Goal: Task Accomplishment & Management: Manage account settings

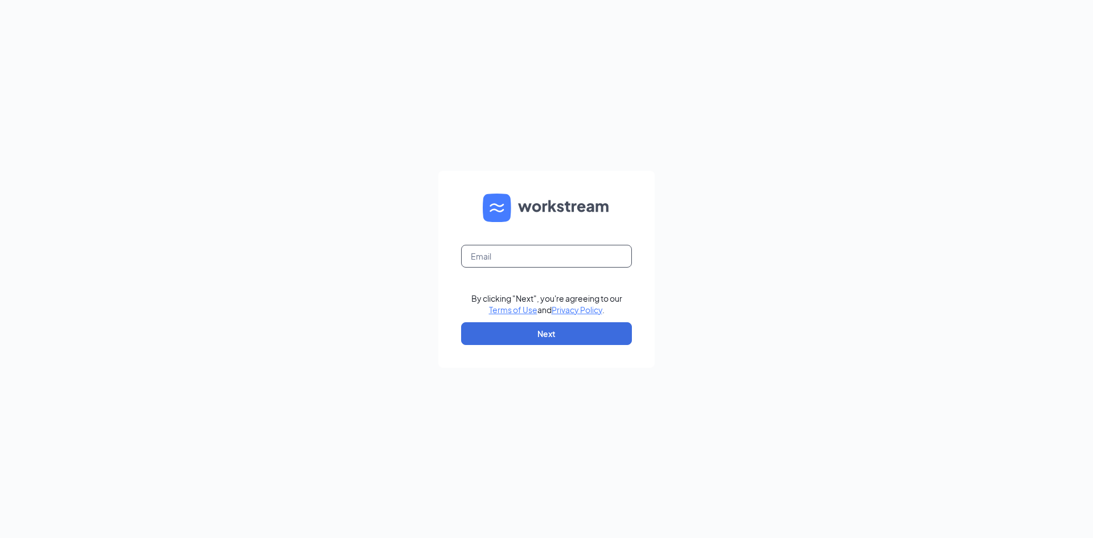
click at [546, 254] on input "text" at bounding box center [546, 256] width 171 height 23
type input "[EMAIL_ADDRESS][DOMAIN_NAME]"
click at [508, 335] on button "Next" at bounding box center [546, 333] width 171 height 23
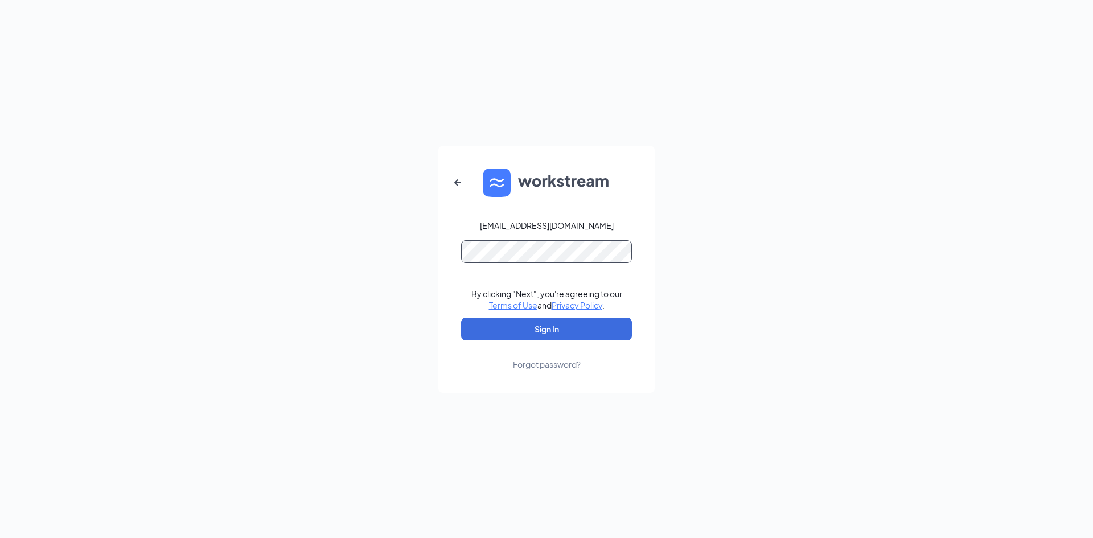
click at [461, 318] on button "Sign In" at bounding box center [546, 329] width 171 height 23
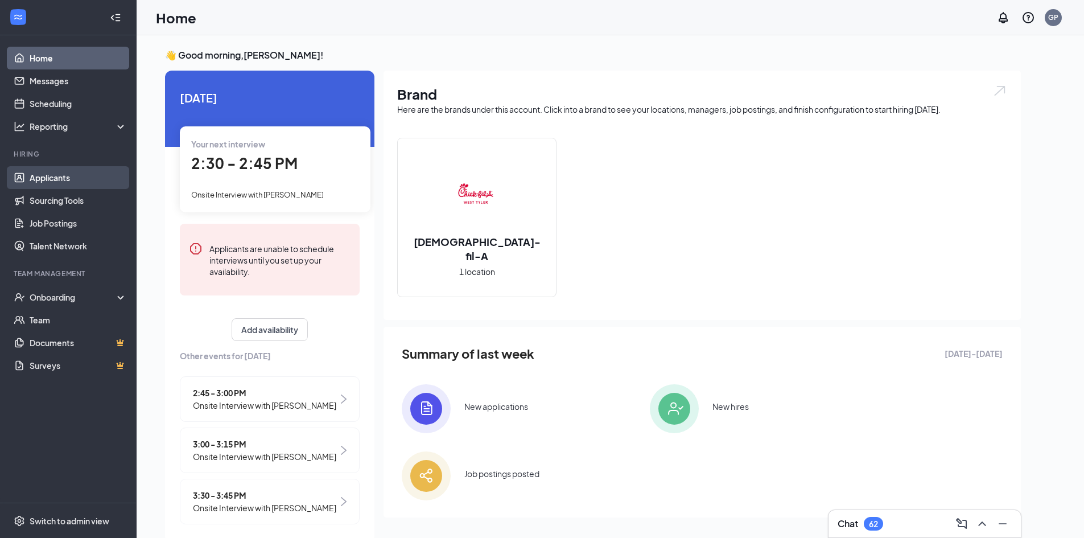
click at [52, 184] on link "Applicants" at bounding box center [78, 177] width 97 height 23
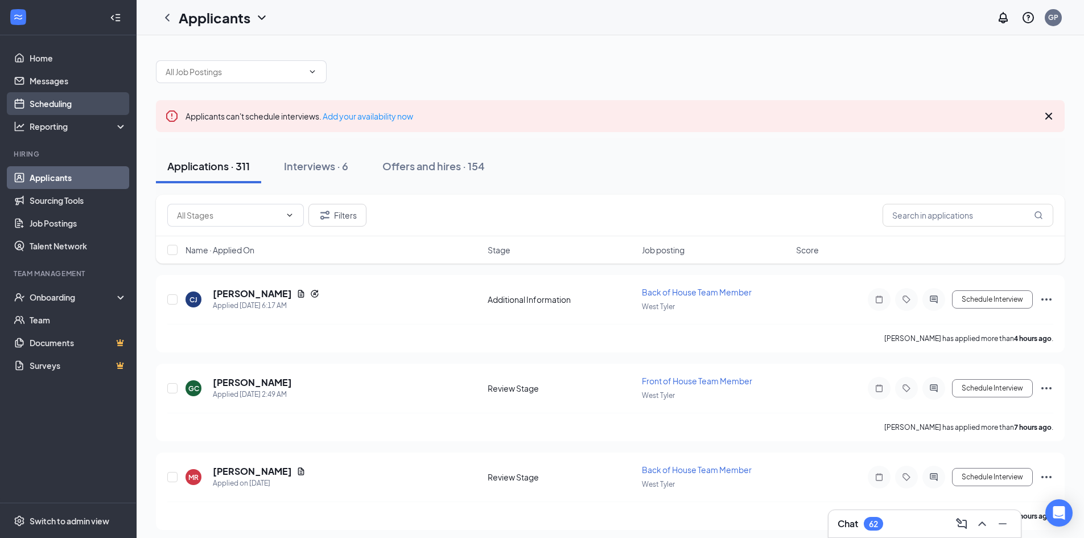
click at [59, 104] on link "Scheduling" at bounding box center [78, 103] width 97 height 23
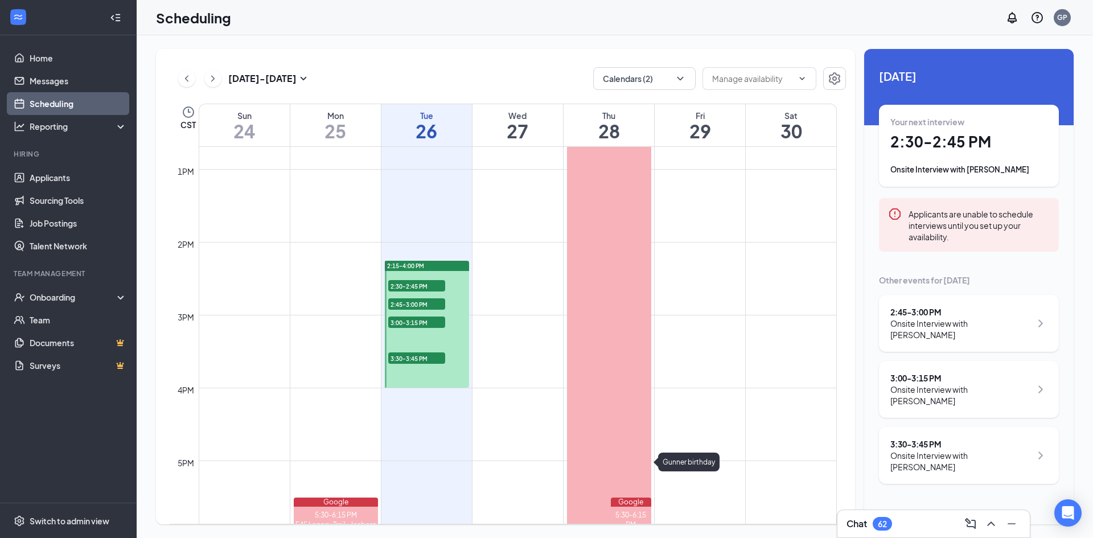
scroll to position [1015, 0]
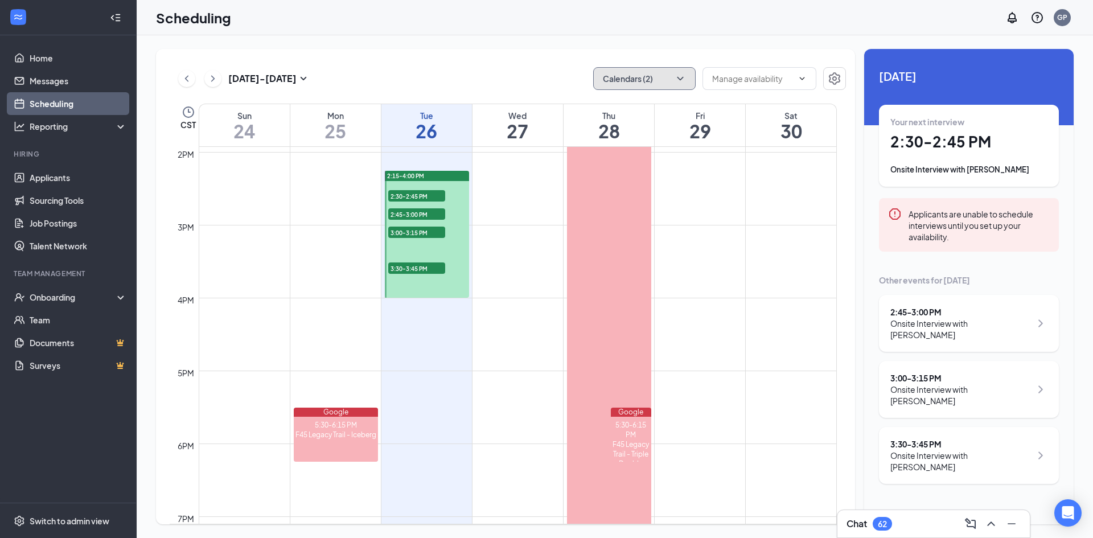
click at [680, 78] on icon "ChevronDown" at bounding box center [680, 78] width 11 height 11
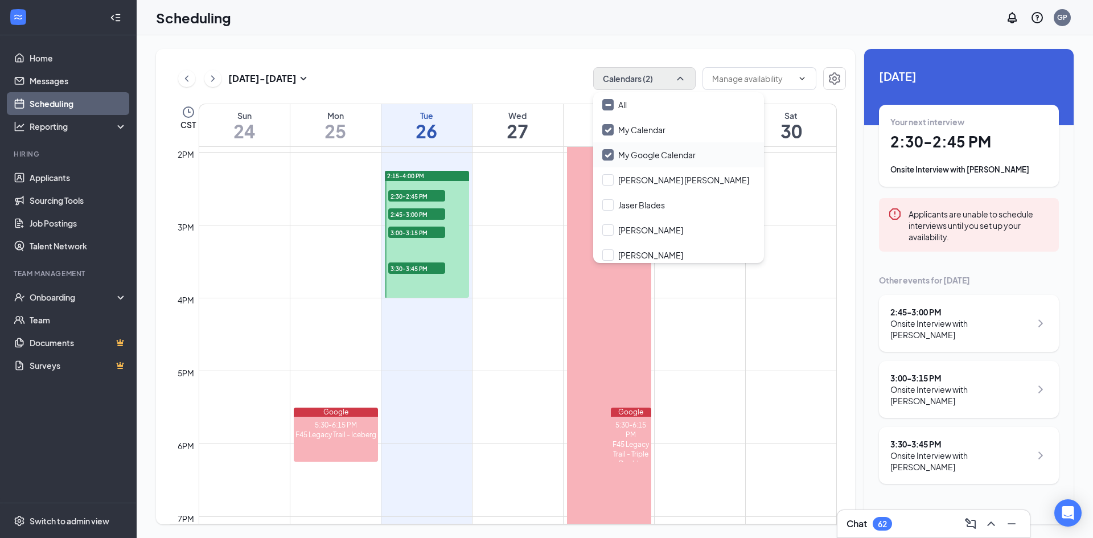
click at [604, 151] on input "My Google Calendar" at bounding box center [648, 154] width 93 height 11
checkbox input "false"
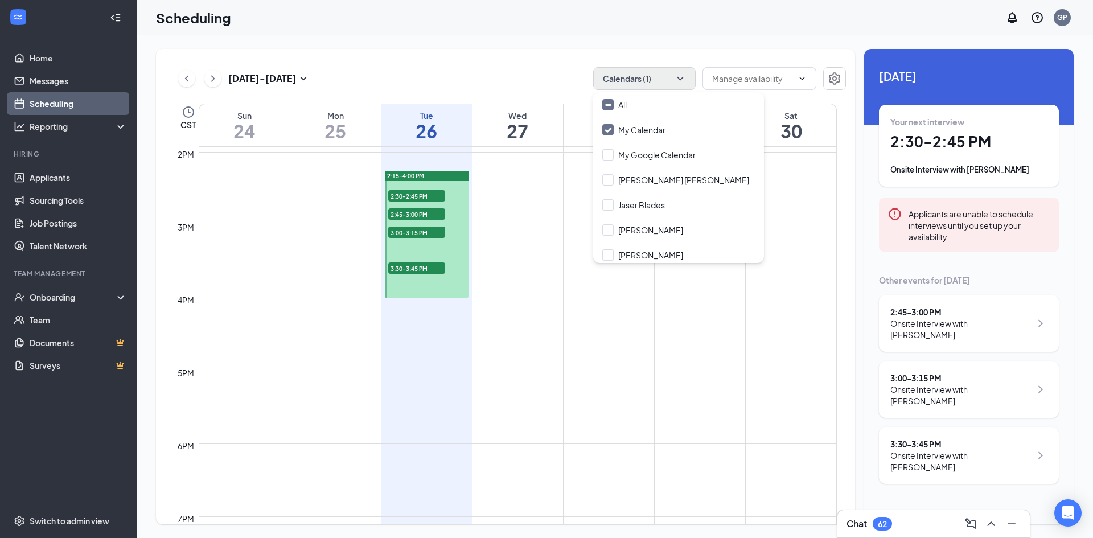
click at [708, 47] on div "[DATE] - [DATE] Calendars (1) CST Sun 24 Mon 25 Tue 26 Wed 27 Thu 28 Fri 29 Sat…" at bounding box center [615, 286] width 956 height 503
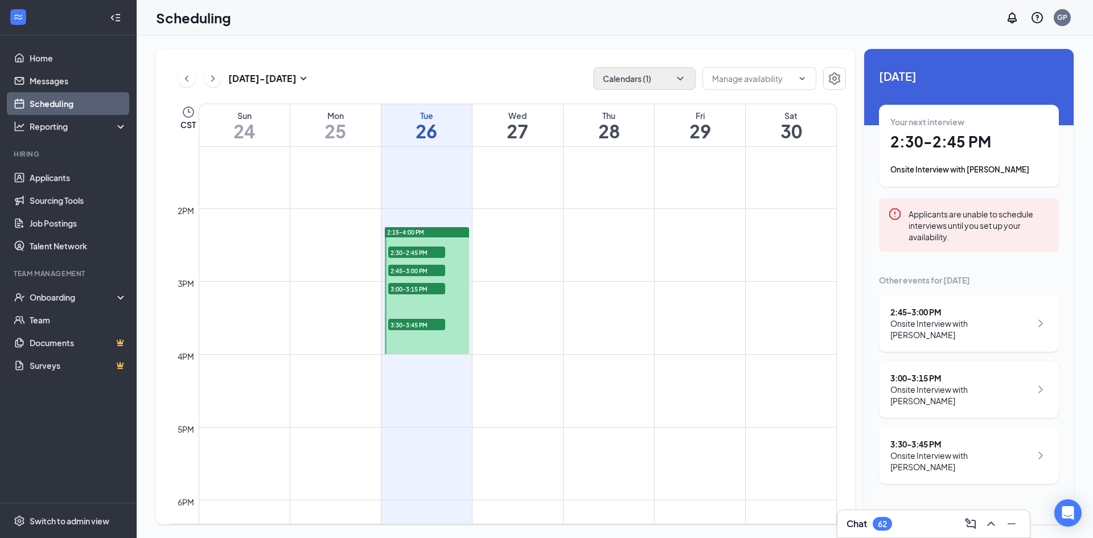
scroll to position [958, 0]
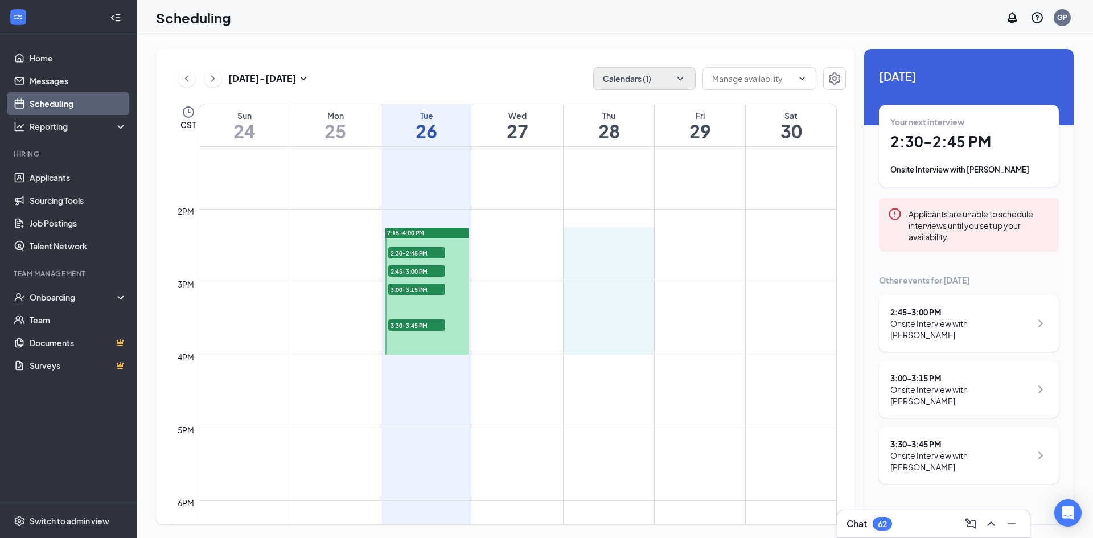
drag, startPoint x: 573, startPoint y: 234, endPoint x: 580, endPoint y: 337, distance: 103.3
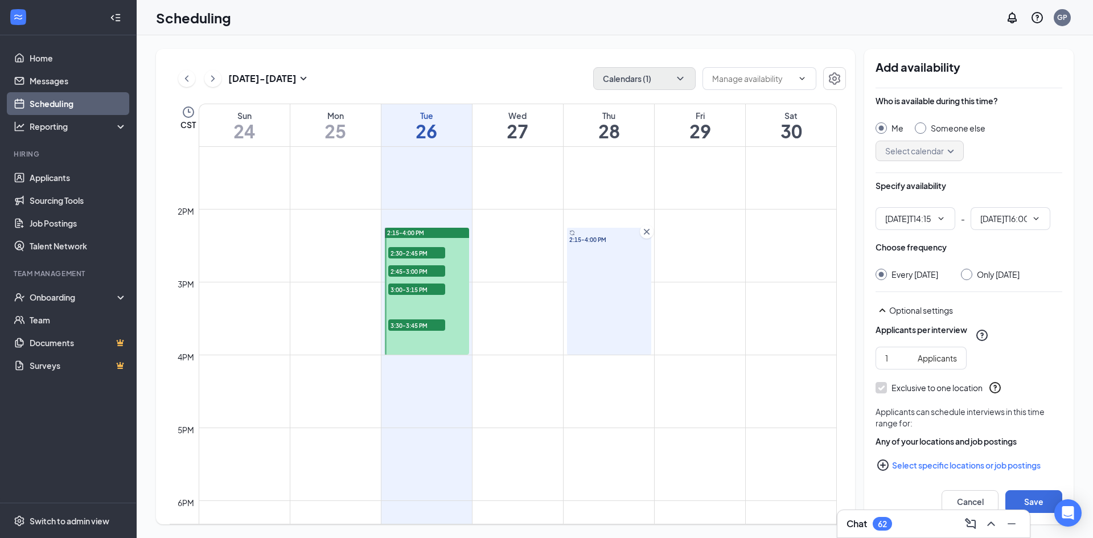
type input "02:15 PM"
type input "04:00 PM"
click at [934, 132] on div "Someone else" at bounding box center [958, 127] width 55 height 11
click at [923, 130] on input "Someone else" at bounding box center [919, 126] width 8 height 8
radio input "false"
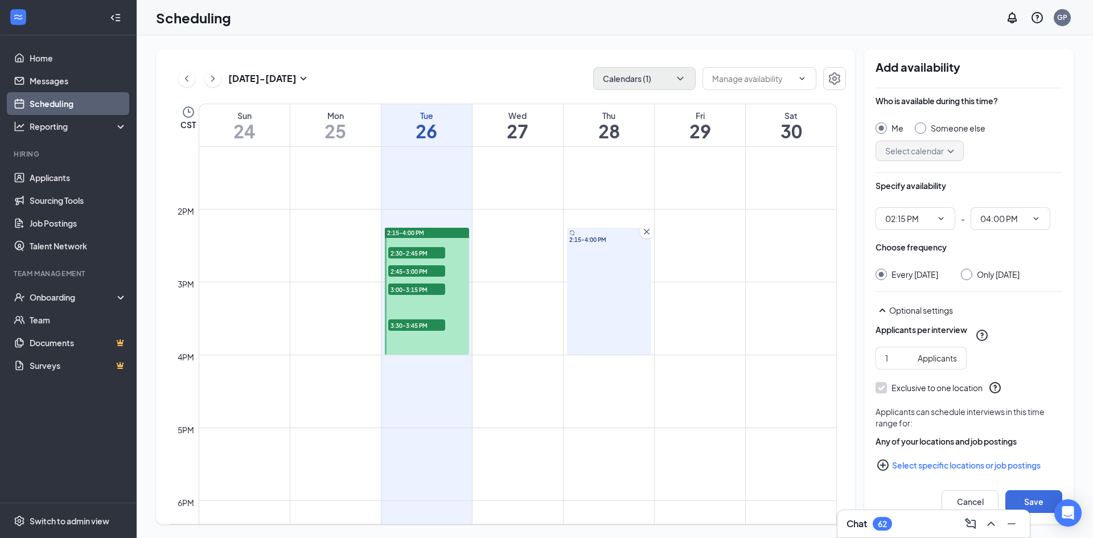
radio input "true"
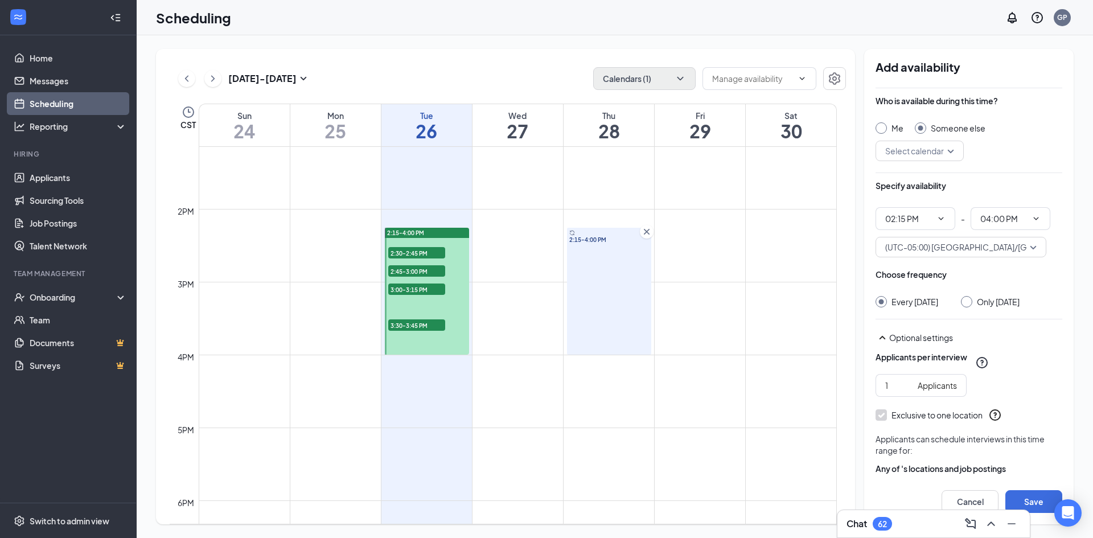
click at [923, 149] on input "search" at bounding box center [915, 150] width 67 height 19
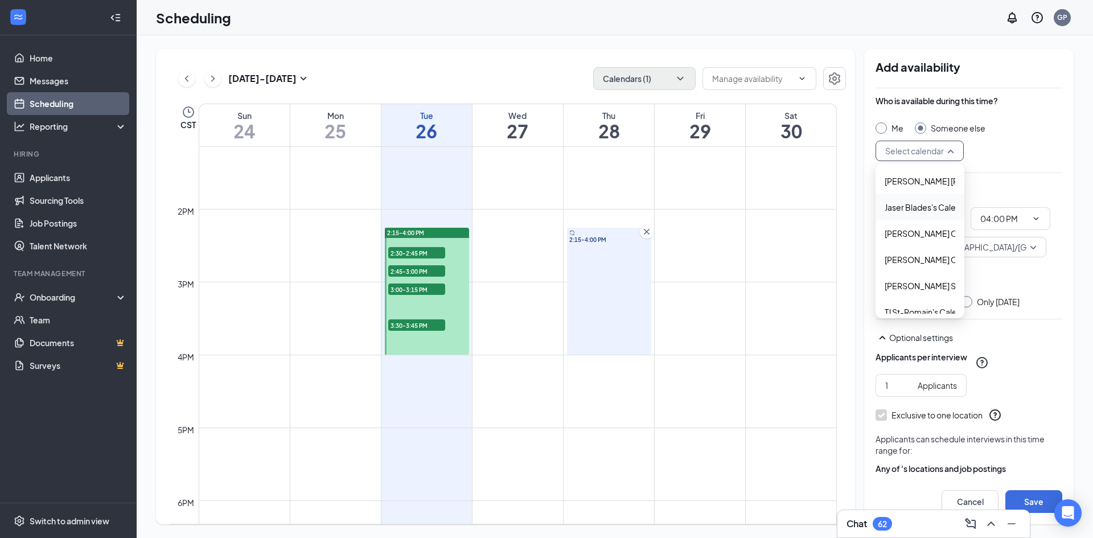
click at [907, 206] on span "Jaser Blades's Calendar" at bounding box center [929, 207] width 88 height 13
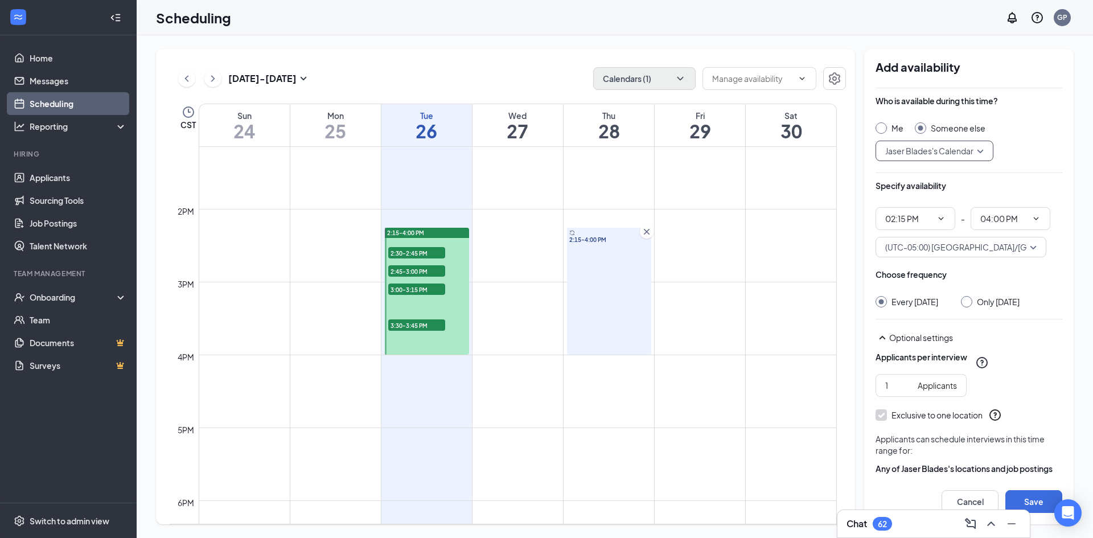
click at [976, 306] on div "Only [DATE]" at bounding box center [990, 301] width 59 height 11
click at [968, 302] on input "Only [DATE]" at bounding box center [965, 300] width 8 height 8
radio input "true"
radio input "false"
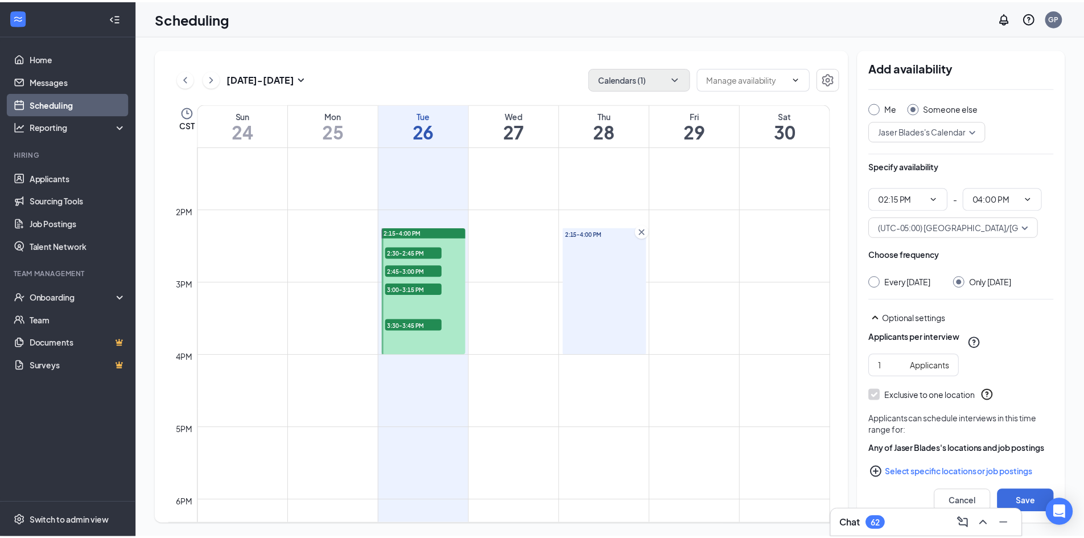
scroll to position [57, 0]
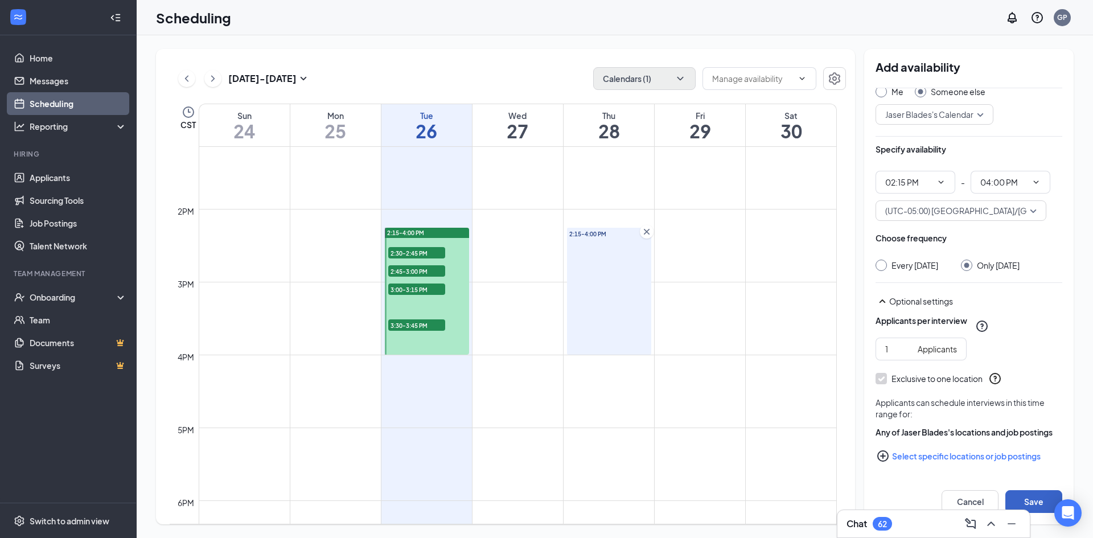
click at [1026, 493] on button "Save" at bounding box center [1033, 501] width 57 height 23
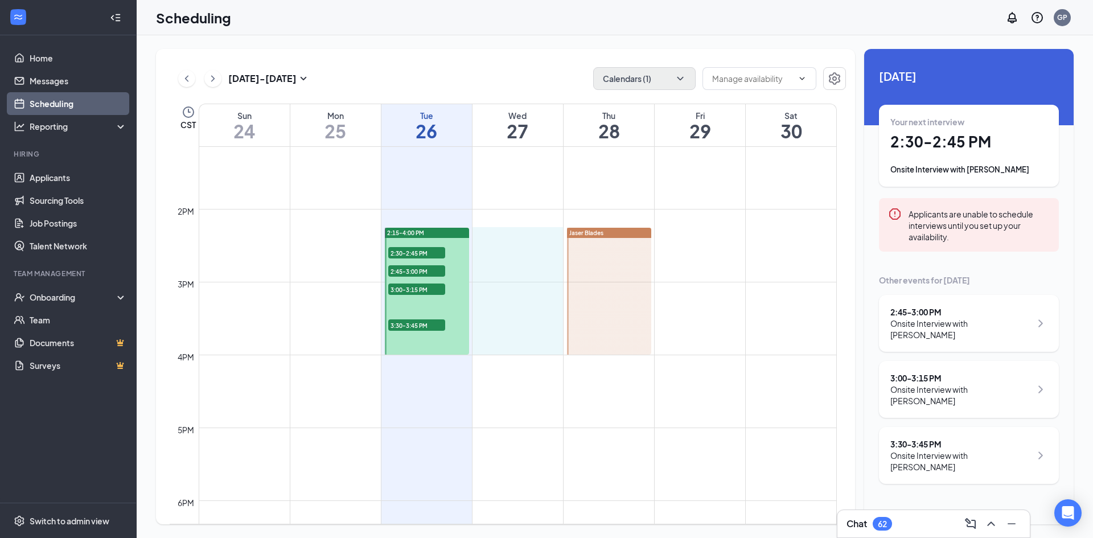
drag, startPoint x: 509, startPoint y: 232, endPoint x: 517, endPoint y: 346, distance: 113.6
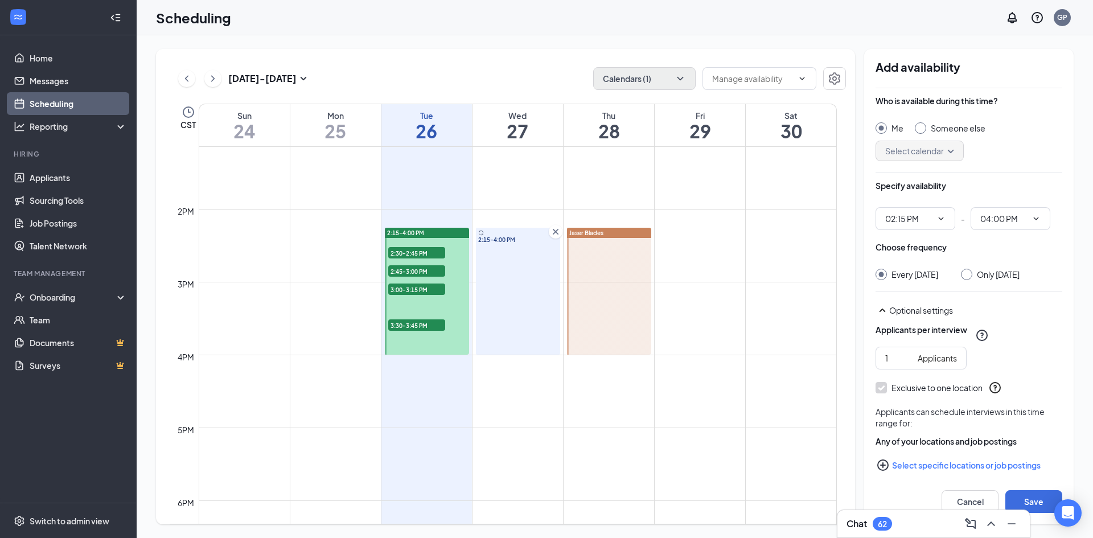
click at [969, 276] on input "Only [DATE]" at bounding box center [965, 273] width 8 height 8
radio input "true"
radio input "false"
click at [919, 122] on input "Someone else" at bounding box center [919, 126] width 8 height 8
radio input "true"
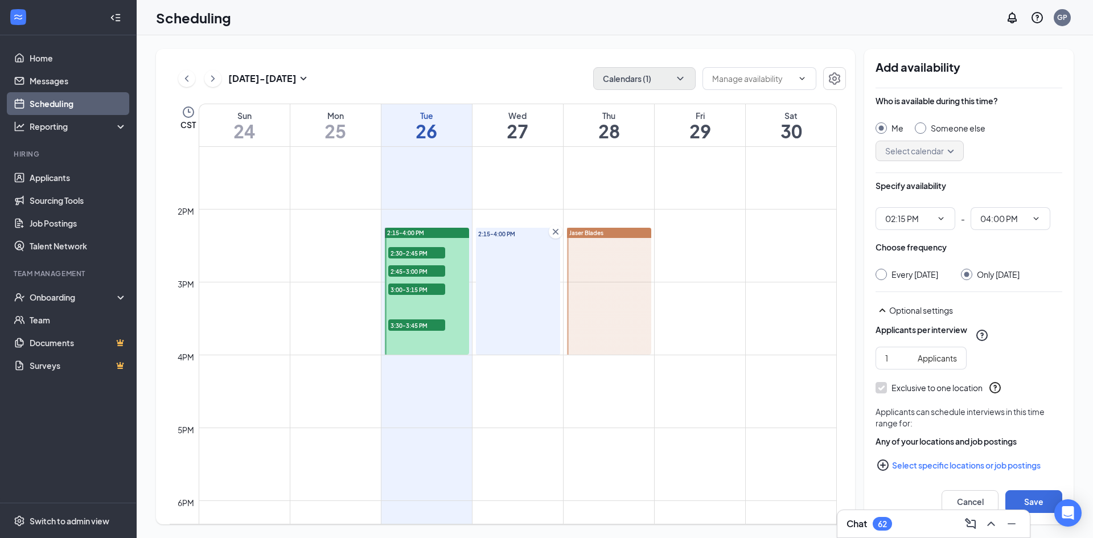
radio input "false"
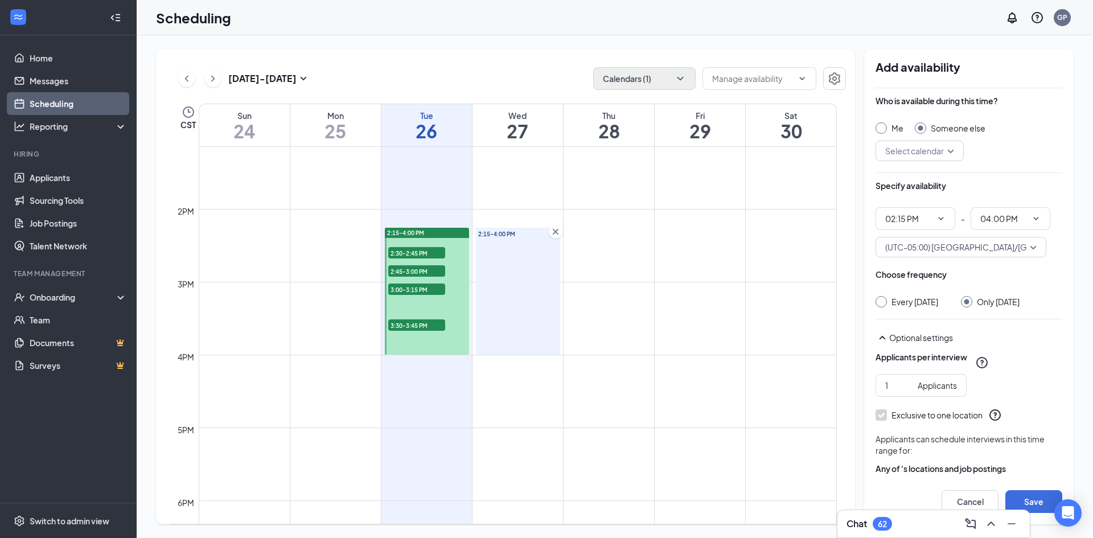
click at [921, 151] on input "search" at bounding box center [915, 150] width 67 height 19
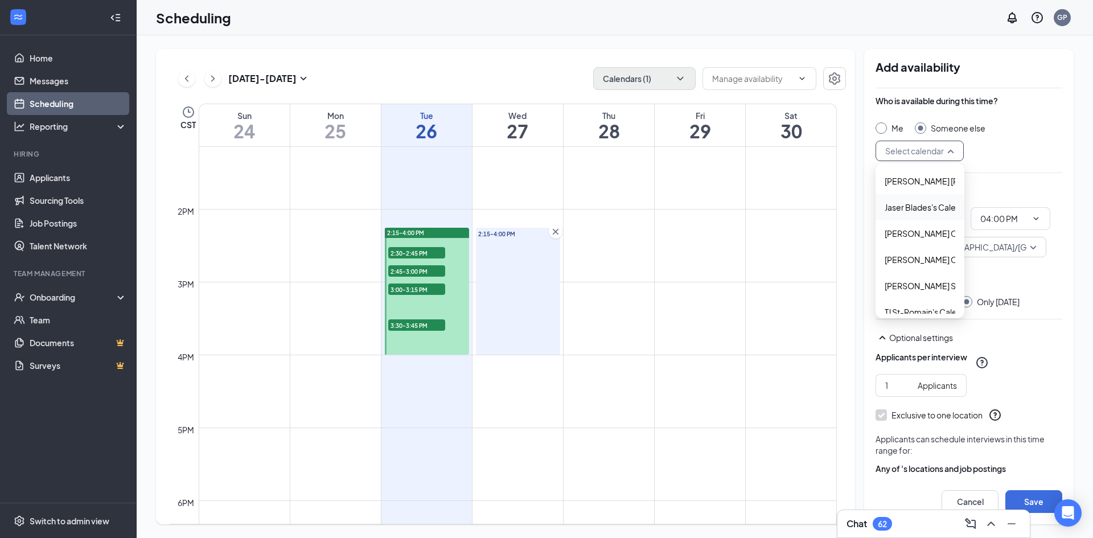
click at [917, 211] on span "Jaser Blades's Calendar" at bounding box center [929, 207] width 88 height 13
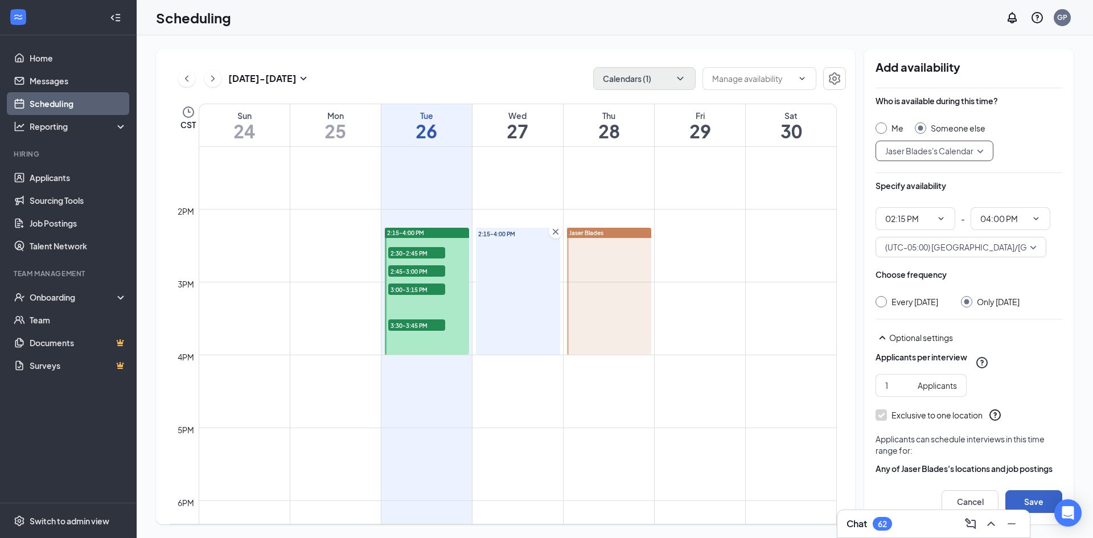
click at [1031, 496] on button "Save" at bounding box center [1033, 501] width 57 height 23
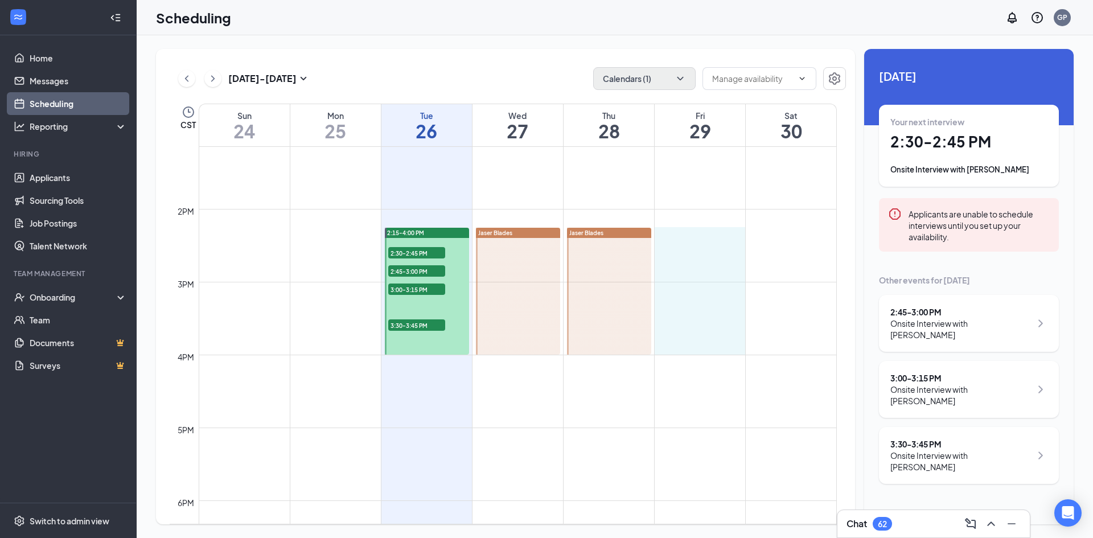
drag, startPoint x: 672, startPoint y: 243, endPoint x: 679, endPoint y: 347, distance: 103.9
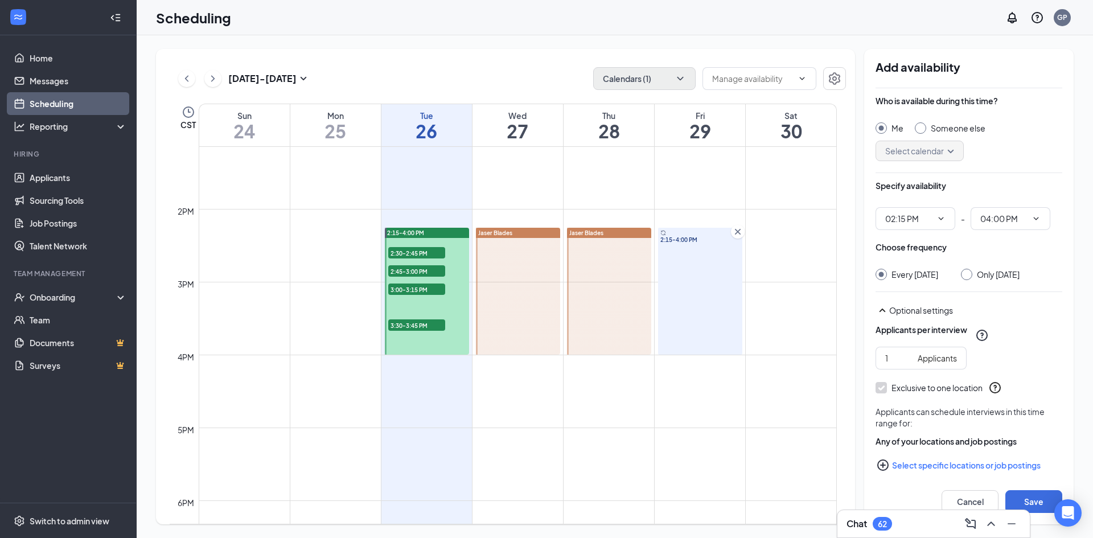
click at [938, 127] on div "Someone else" at bounding box center [958, 127] width 55 height 11
click at [923, 127] on input "Someone else" at bounding box center [919, 126] width 8 height 8
radio input "false"
radio input "true"
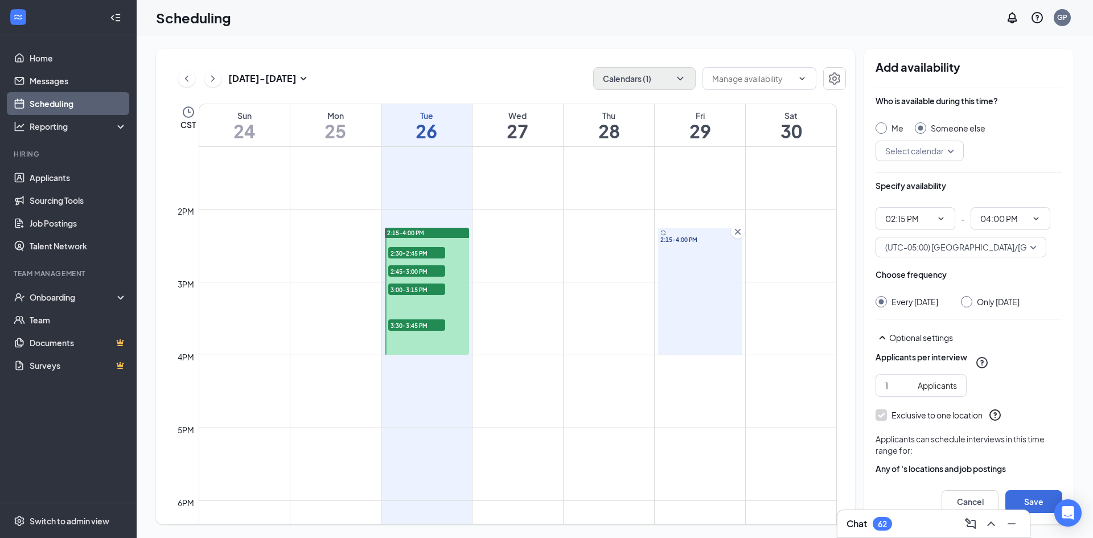
click at [926, 151] on input "search" at bounding box center [915, 150] width 67 height 19
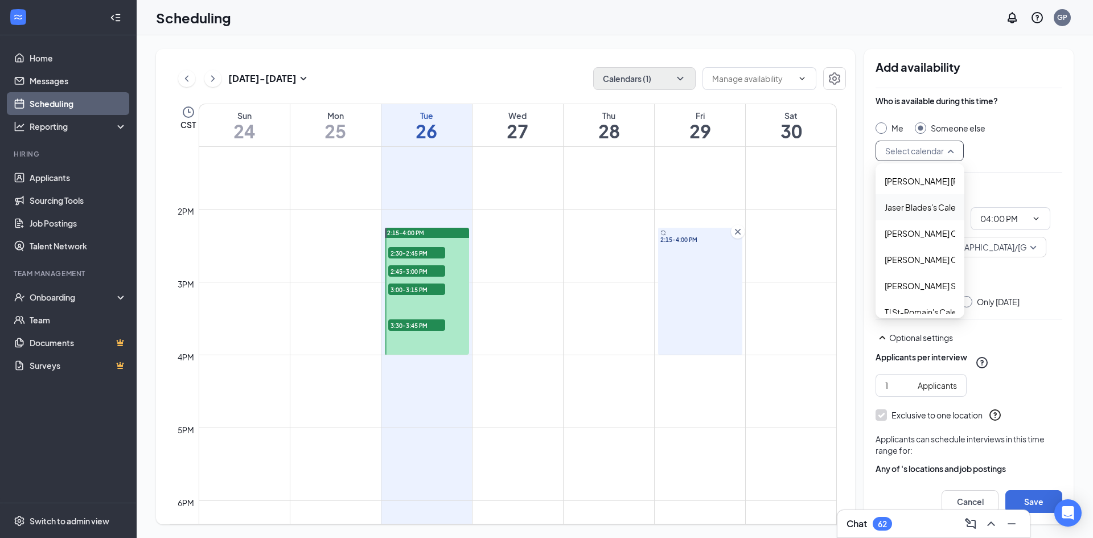
click at [919, 202] on span "Jaser Blades's Calendar" at bounding box center [929, 207] width 88 height 13
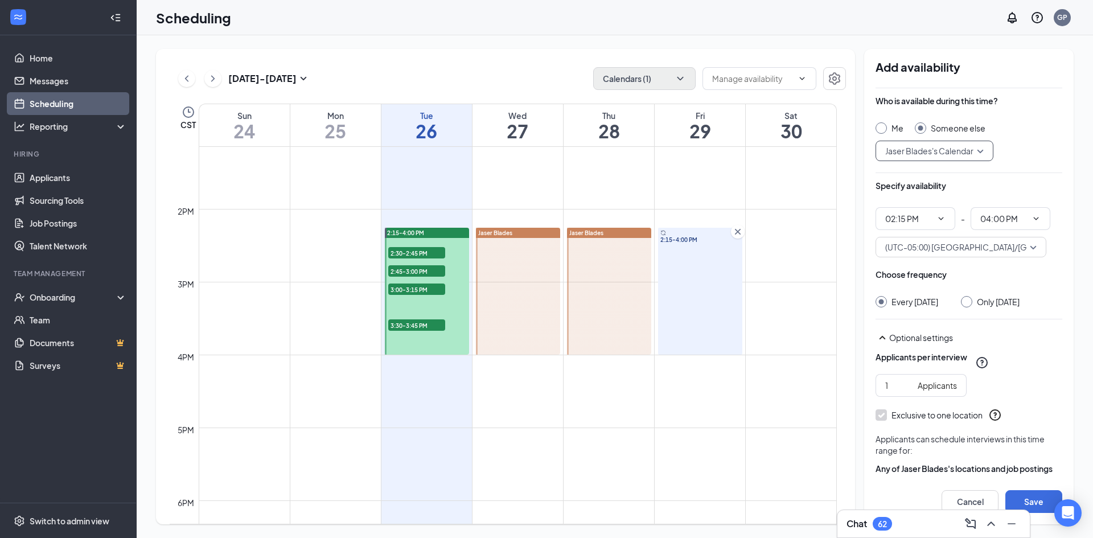
click at [970, 306] on div "Only [DATE]" at bounding box center [990, 301] width 59 height 11
click at [966, 304] on div at bounding box center [966, 301] width 11 height 11
click at [963, 299] on input "Only [DATE]" at bounding box center [965, 300] width 8 height 8
radio input "true"
radio input "false"
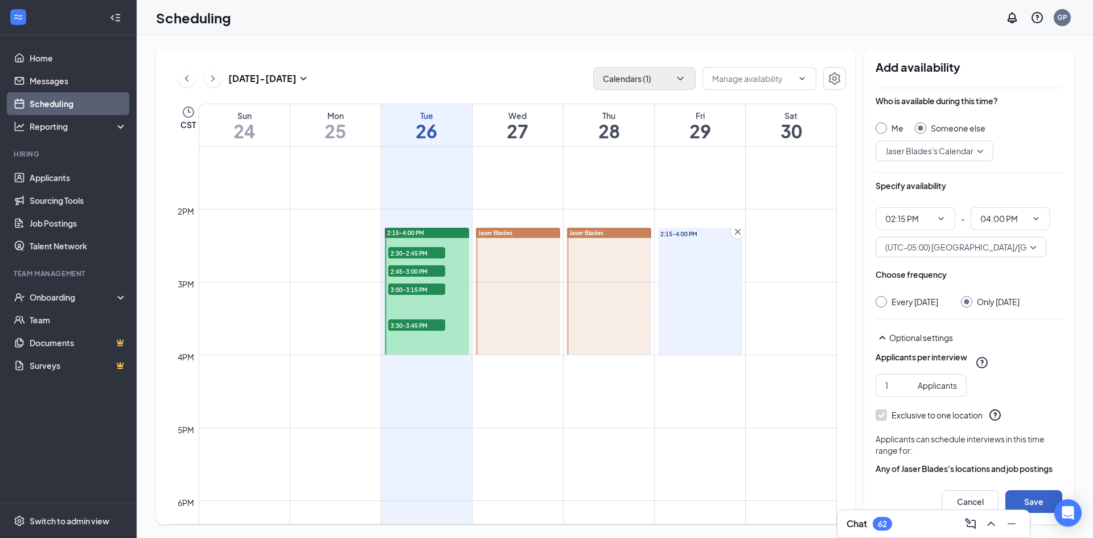
click at [1039, 500] on button "Save" at bounding box center [1033, 501] width 57 height 23
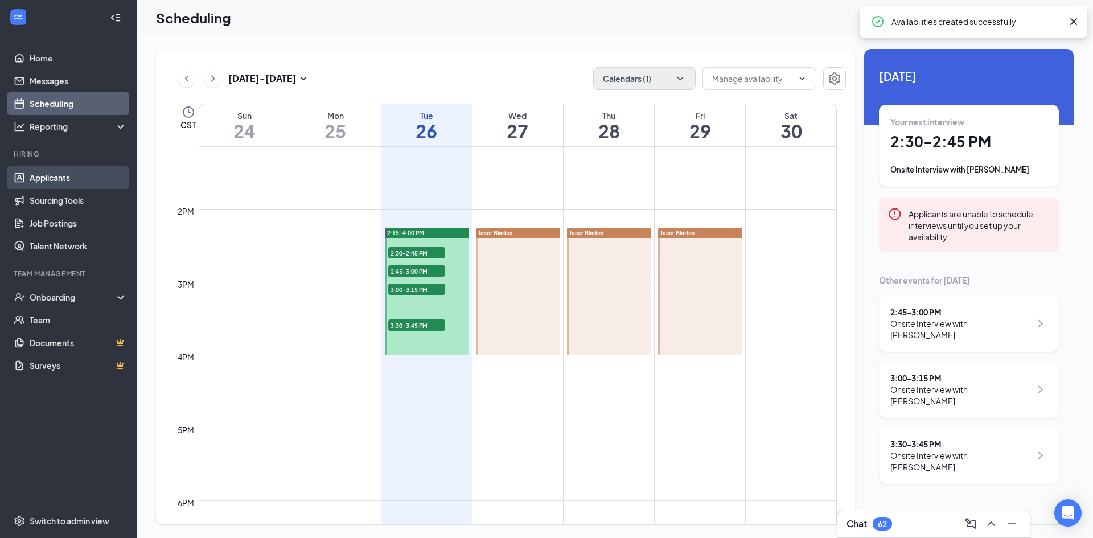
click at [62, 181] on link "Applicants" at bounding box center [78, 177] width 97 height 23
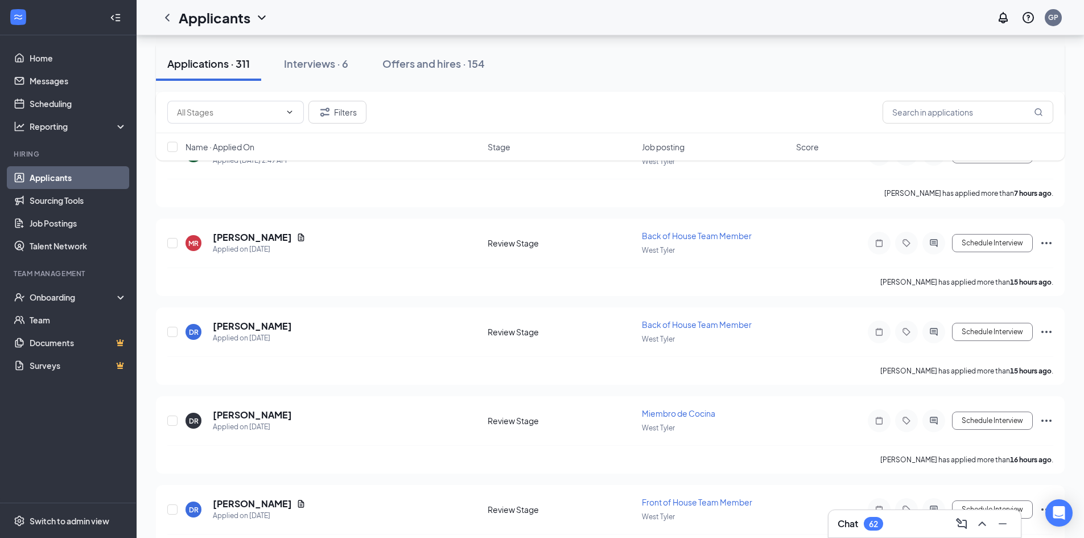
scroll to position [285, 0]
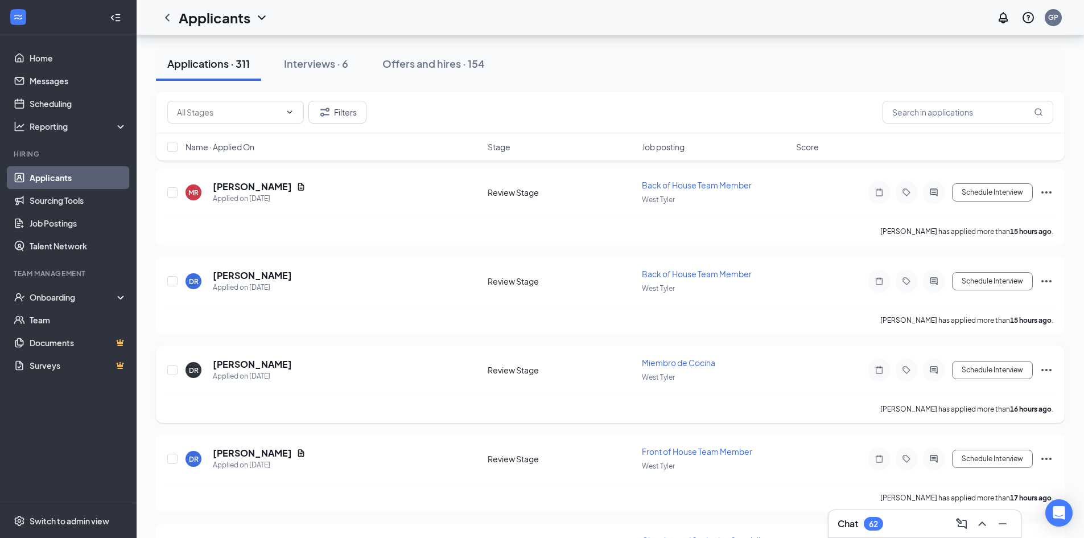
click at [679, 363] on span "Miembro de Cocina" at bounding box center [678, 363] width 73 height 10
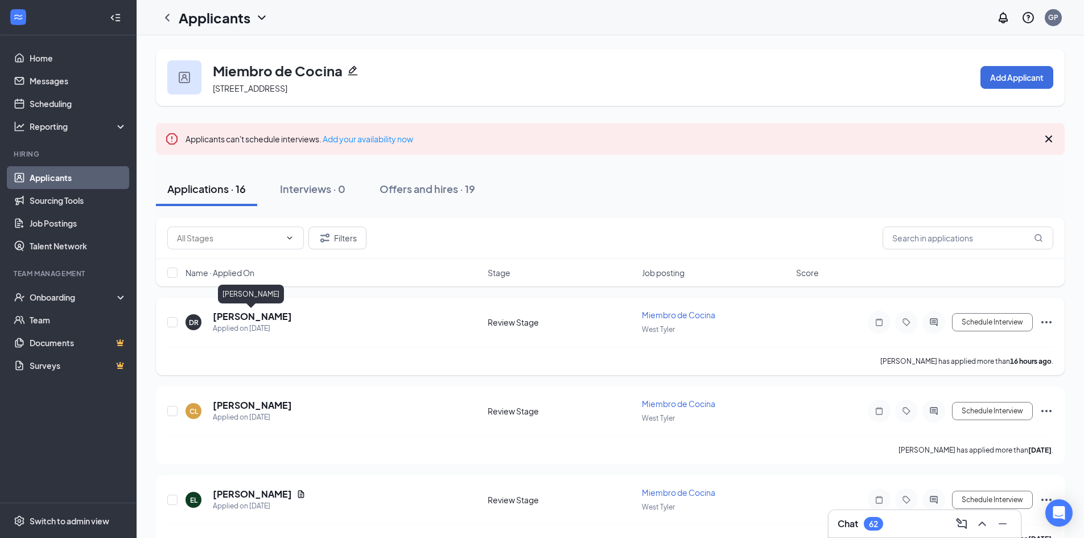
click at [234, 314] on h5 "[PERSON_NAME]" at bounding box center [252, 316] width 79 height 13
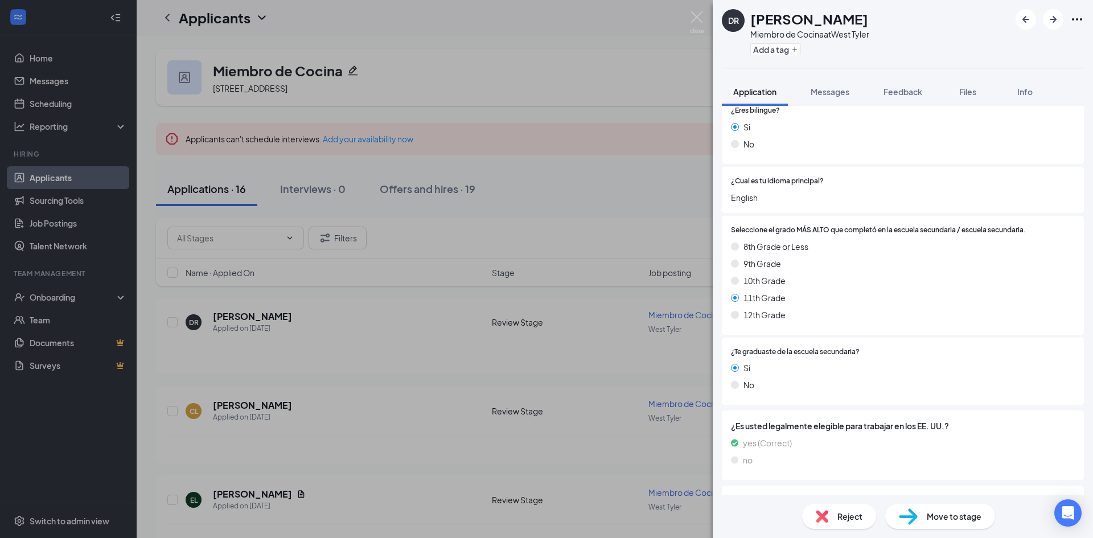
scroll to position [294, 0]
click at [1054, 20] on icon "ArrowRight" at bounding box center [1053, 19] width 7 height 7
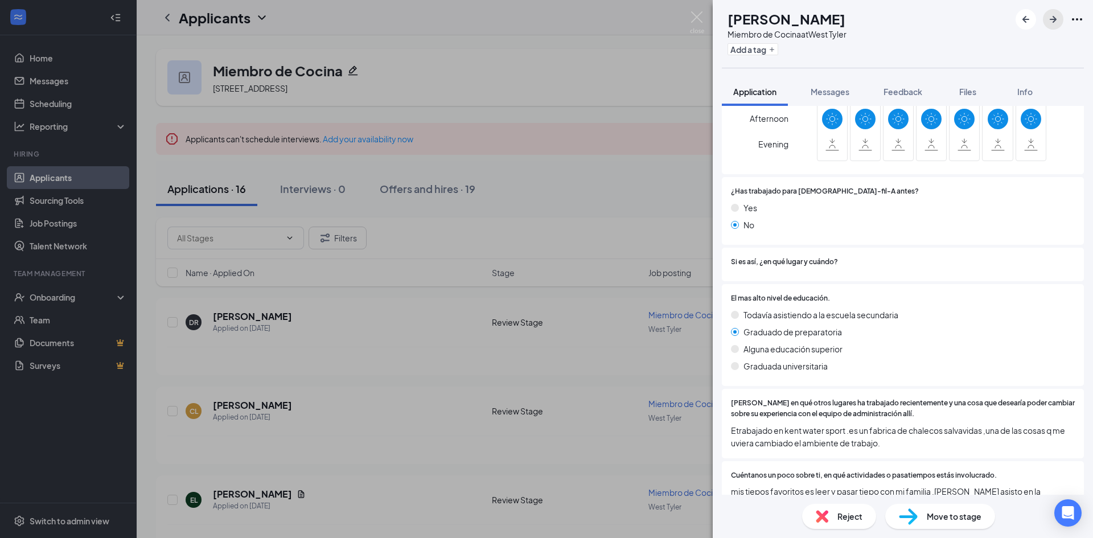
scroll to position [844, 0]
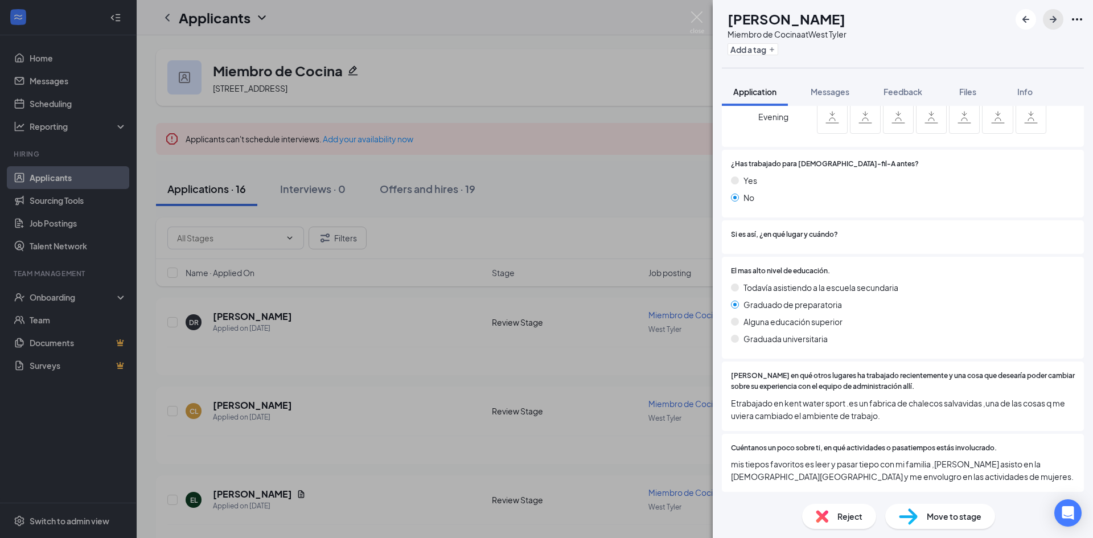
click at [1054, 17] on icon "ArrowRight" at bounding box center [1053, 19] width 7 height 7
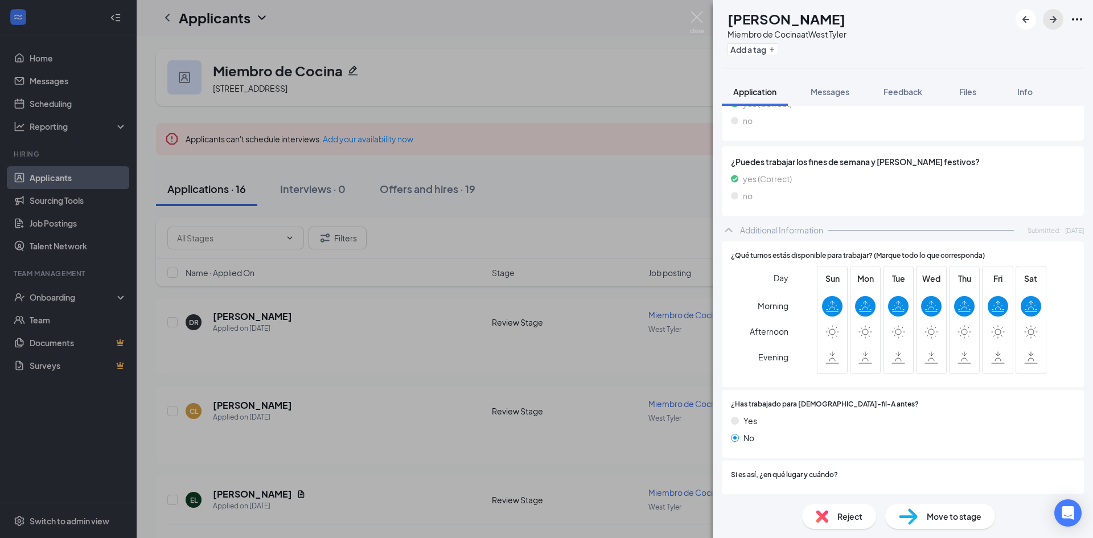
scroll to position [951, 0]
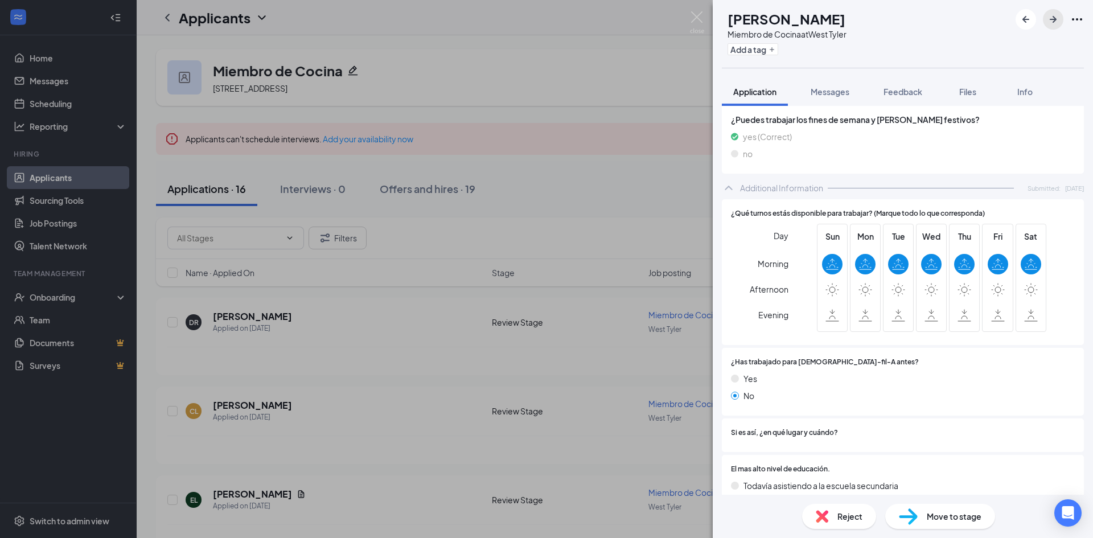
click at [1054, 22] on icon "ArrowRight" at bounding box center [1053, 19] width 7 height 7
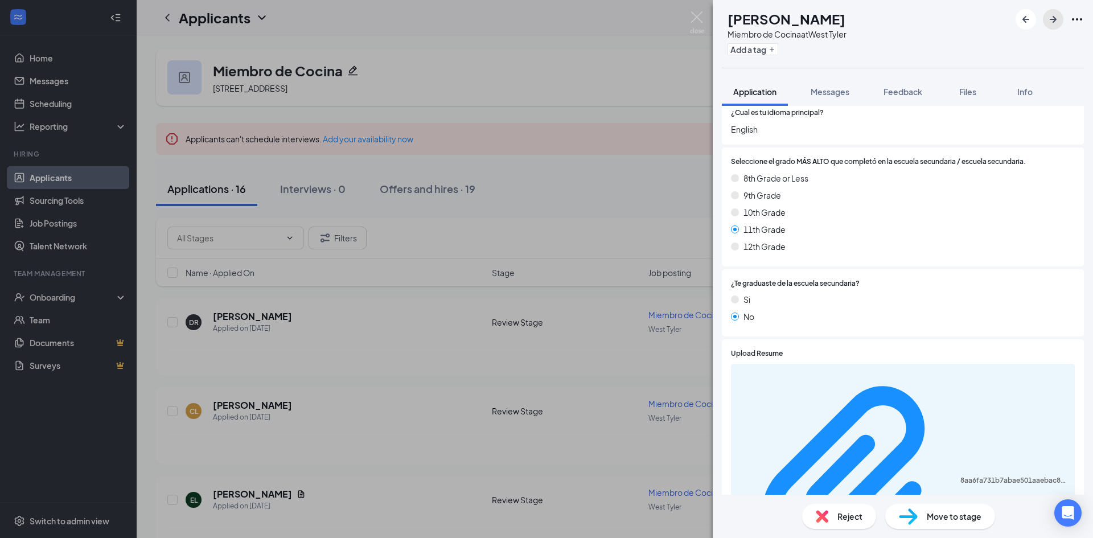
scroll to position [398, 0]
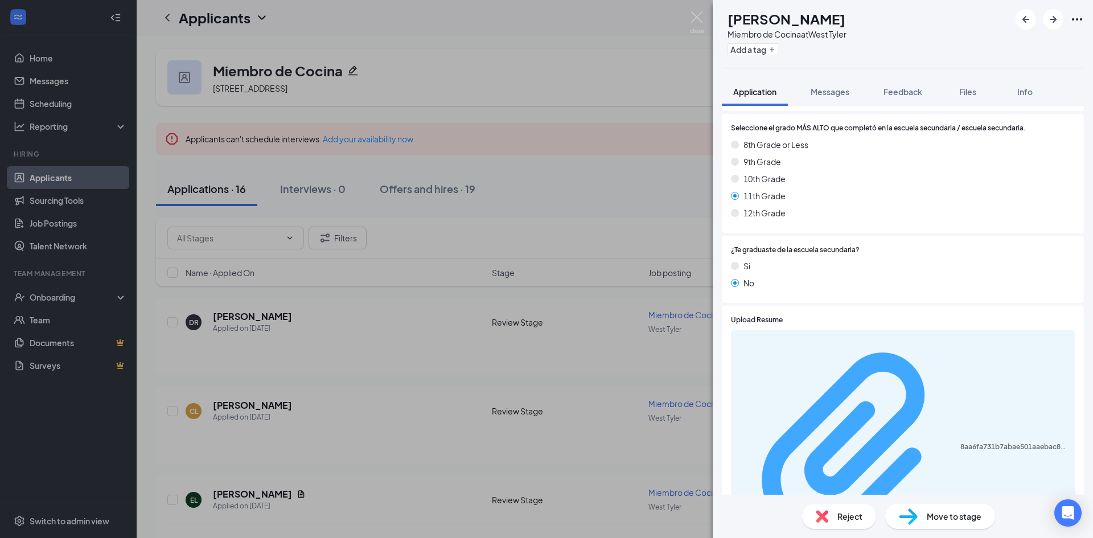
click at [960, 442] on div "8aa6fa731b7abae501aaebac8121c8bd.pdf" at bounding box center [1014, 446] width 108 height 9
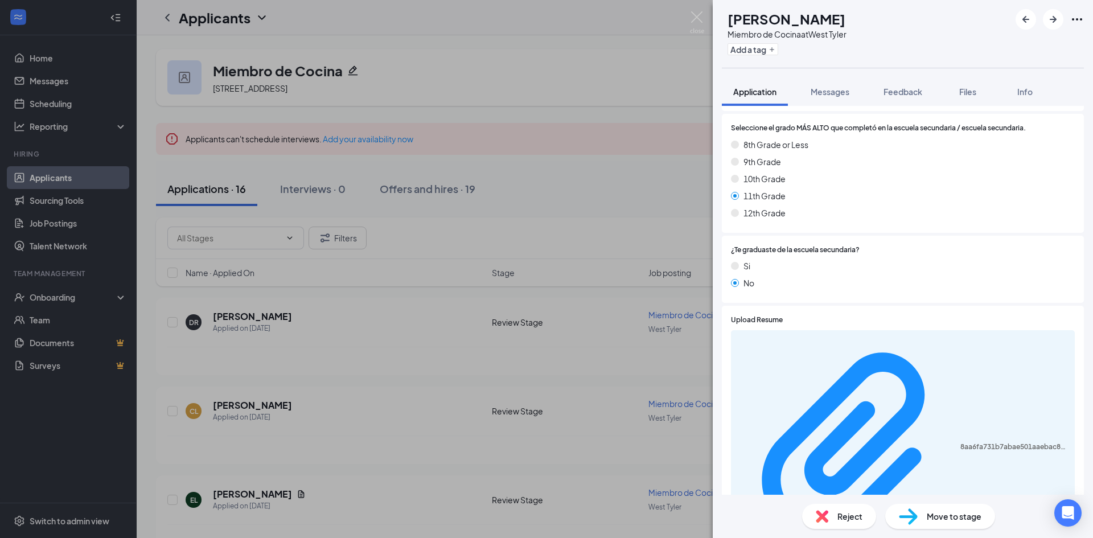
click at [878, 272] on div "Si" at bounding box center [903, 266] width 344 height 13
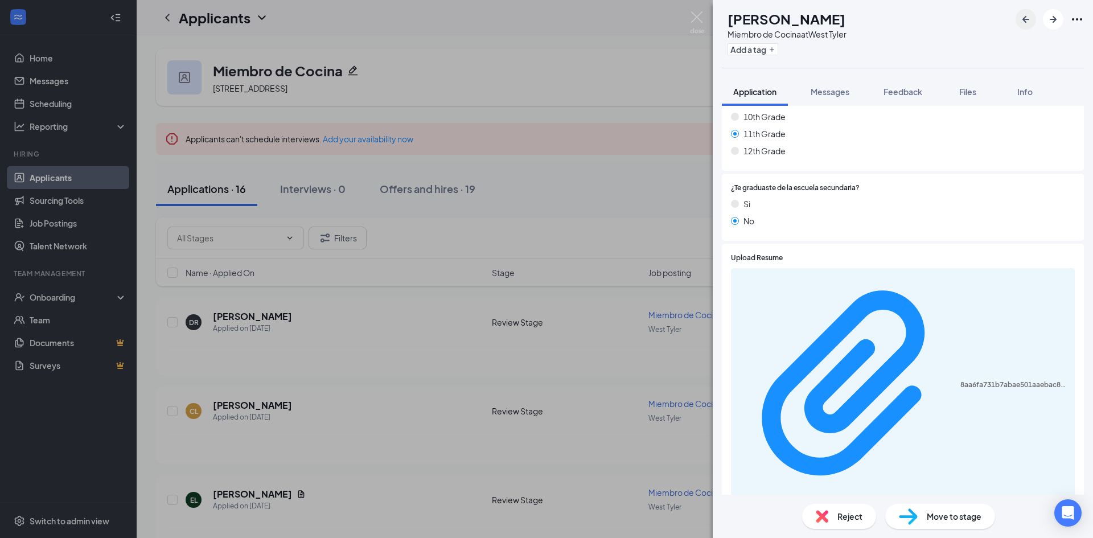
scroll to position [350, 0]
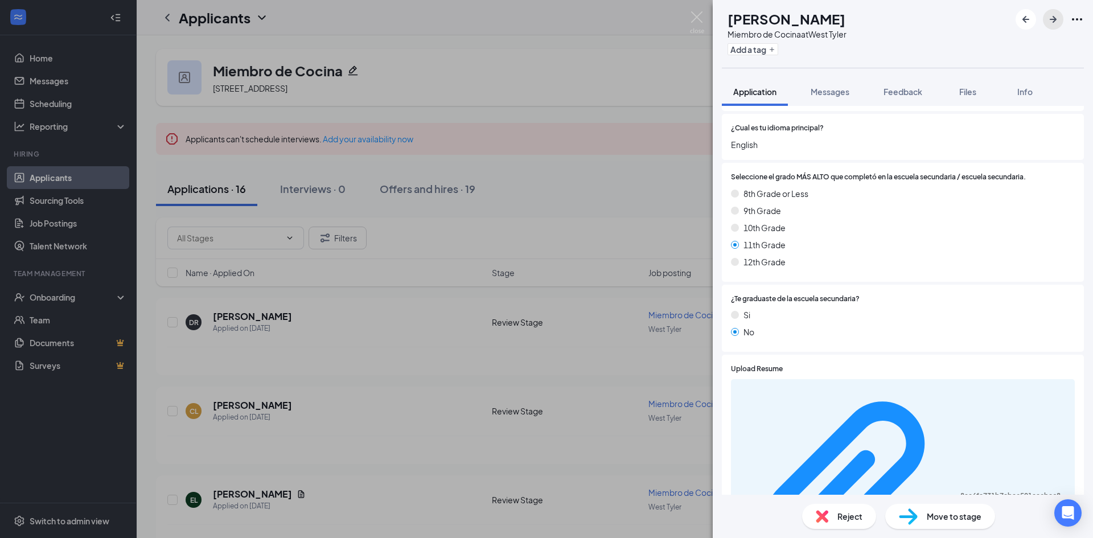
click at [1050, 14] on icon "ArrowRight" at bounding box center [1053, 20] width 14 height 14
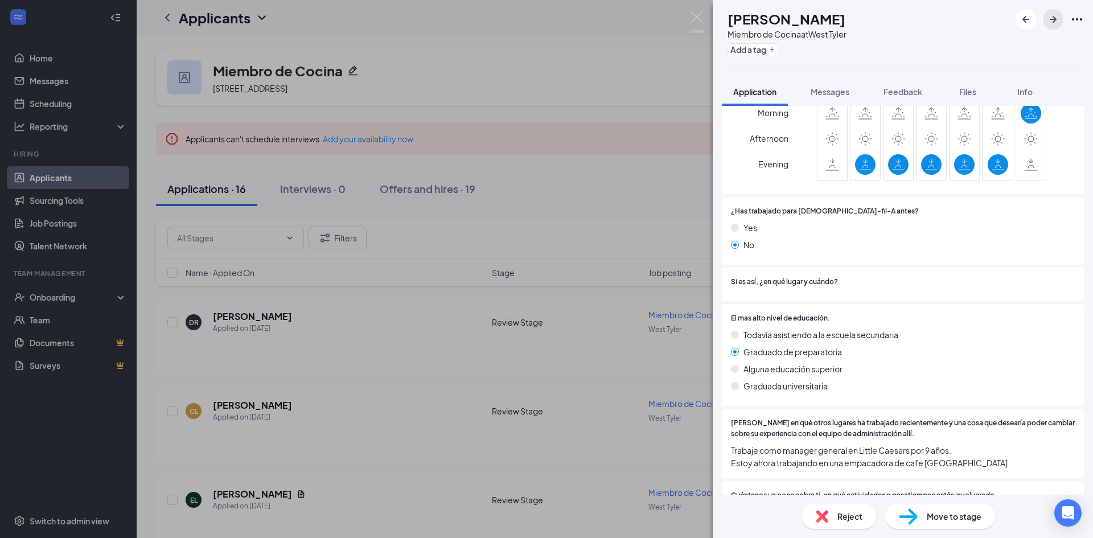
scroll to position [832, 0]
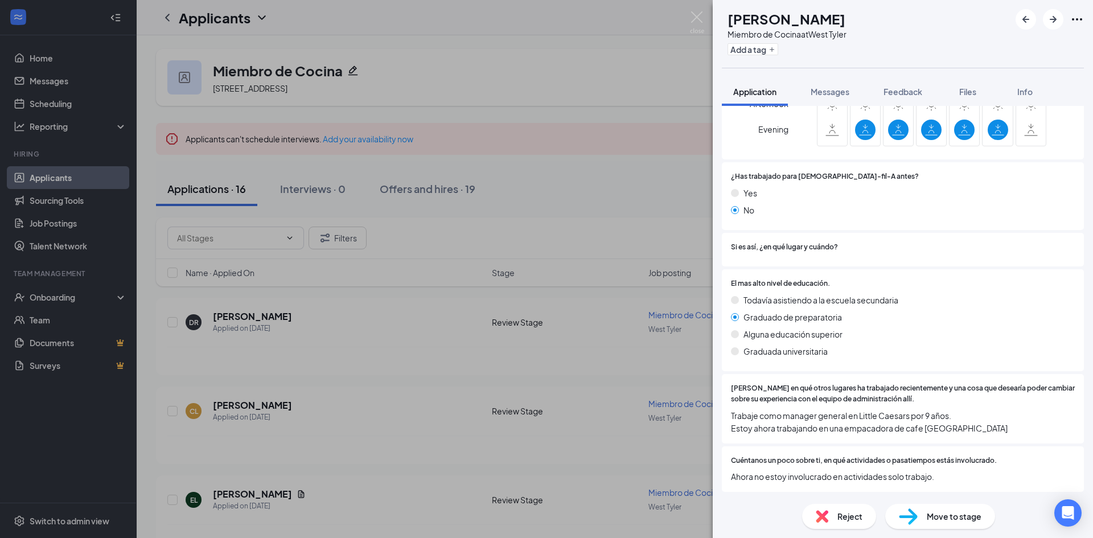
click at [935, 516] on span "Move to stage" at bounding box center [954, 516] width 55 height 13
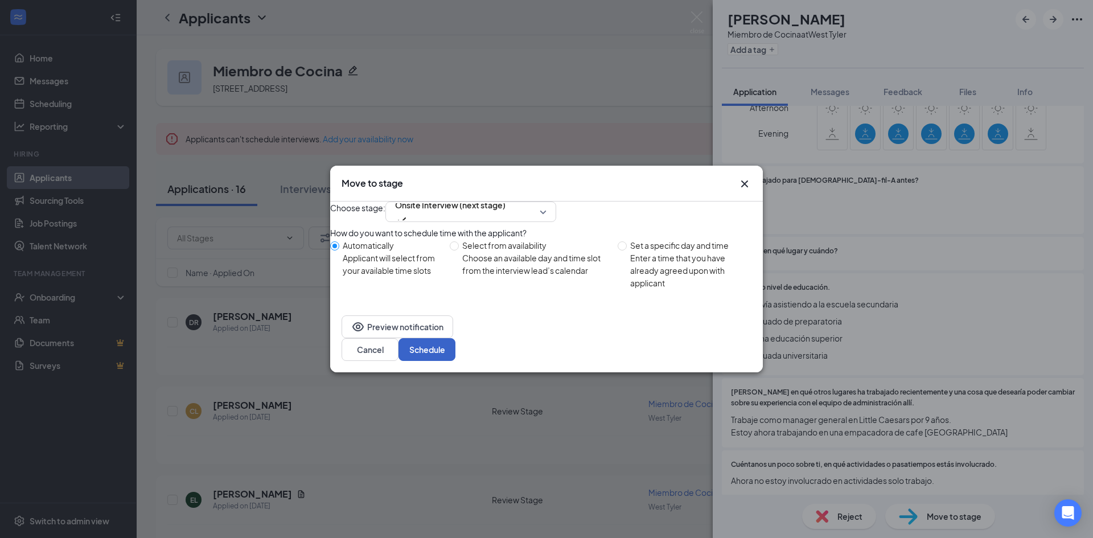
click at [455, 356] on button "Schedule" at bounding box center [426, 349] width 57 height 23
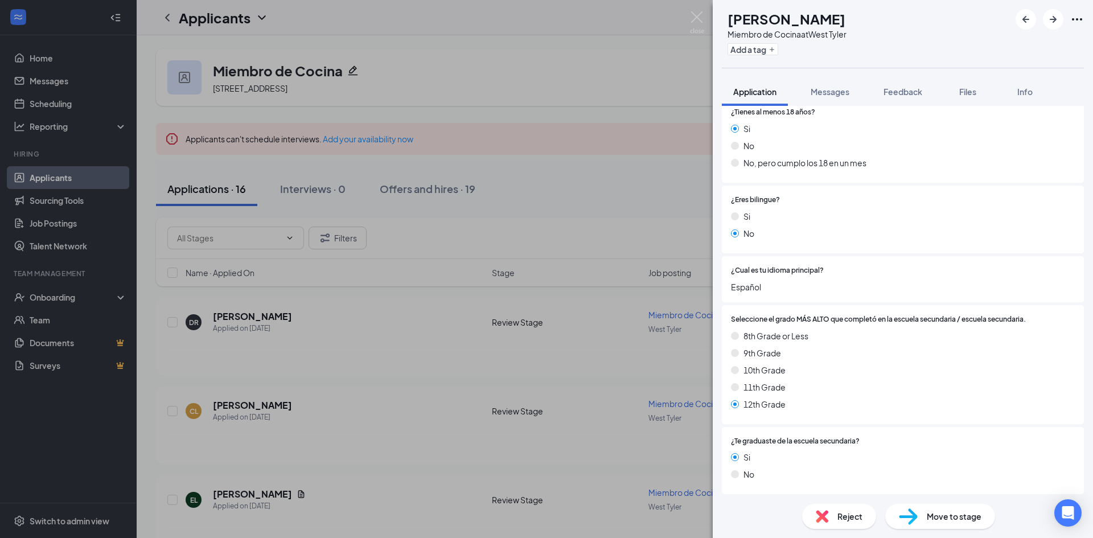
scroll to position [174, 0]
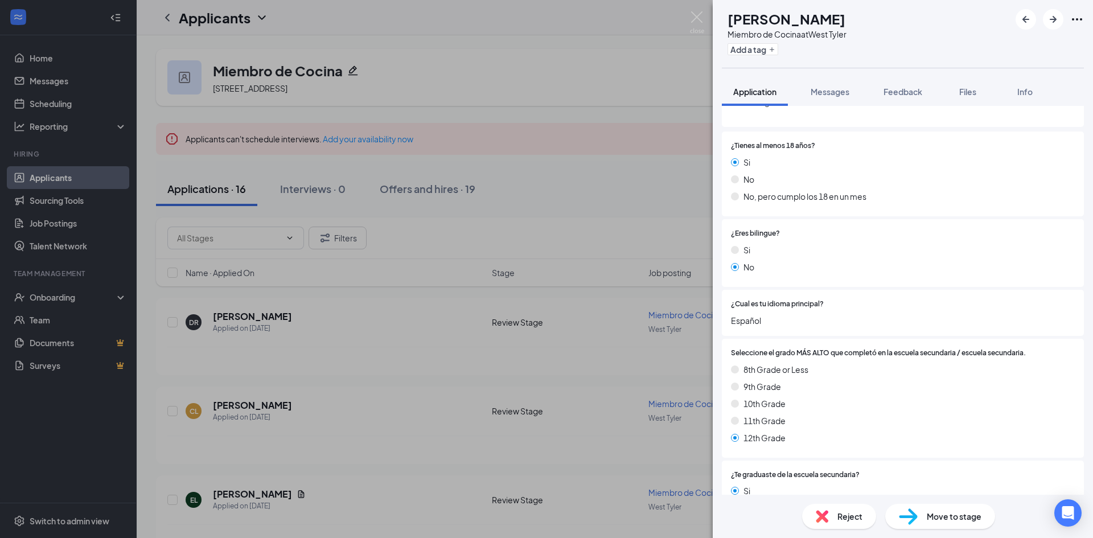
click at [951, 524] on div "Move to stage" at bounding box center [940, 516] width 110 height 25
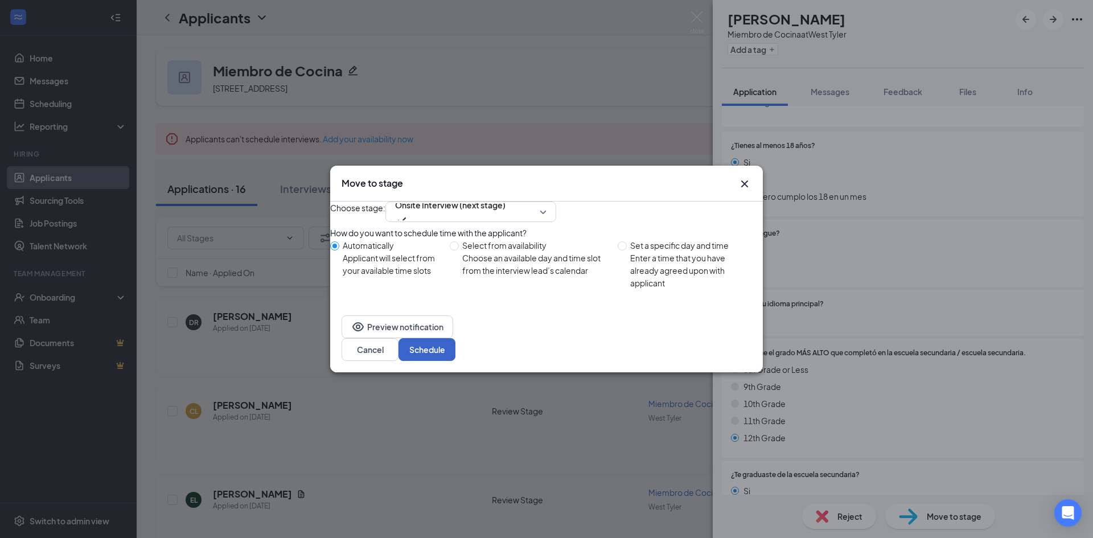
click at [455, 358] on button "Schedule" at bounding box center [426, 349] width 57 height 23
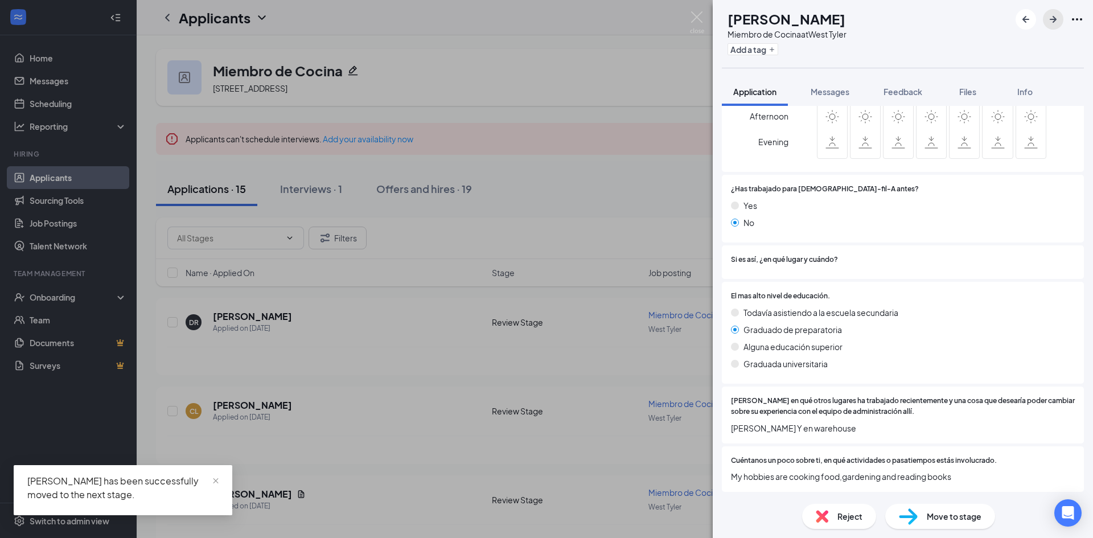
click at [1057, 17] on icon "ArrowRight" at bounding box center [1053, 20] width 14 height 14
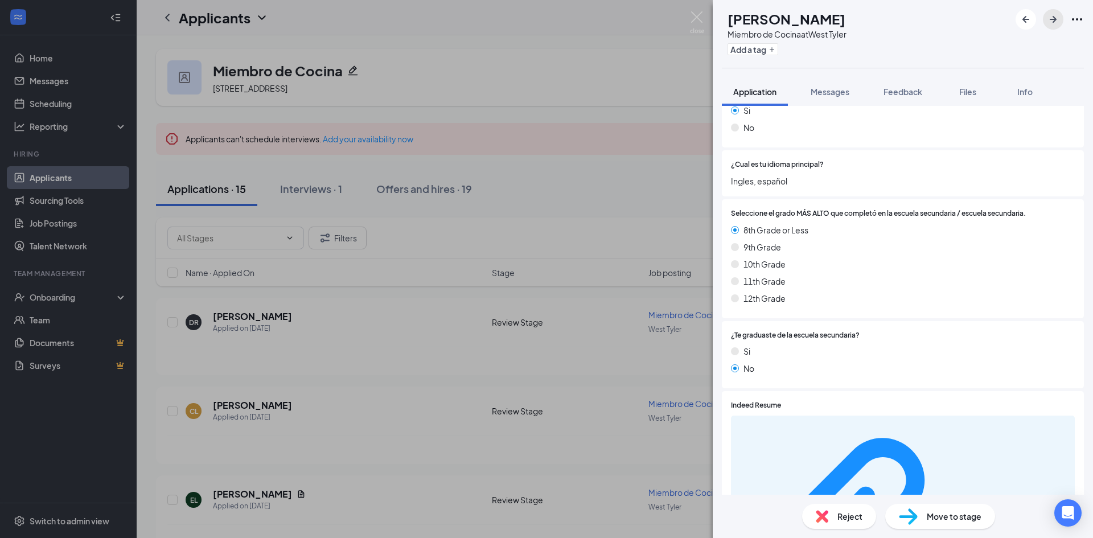
scroll to position [273, 0]
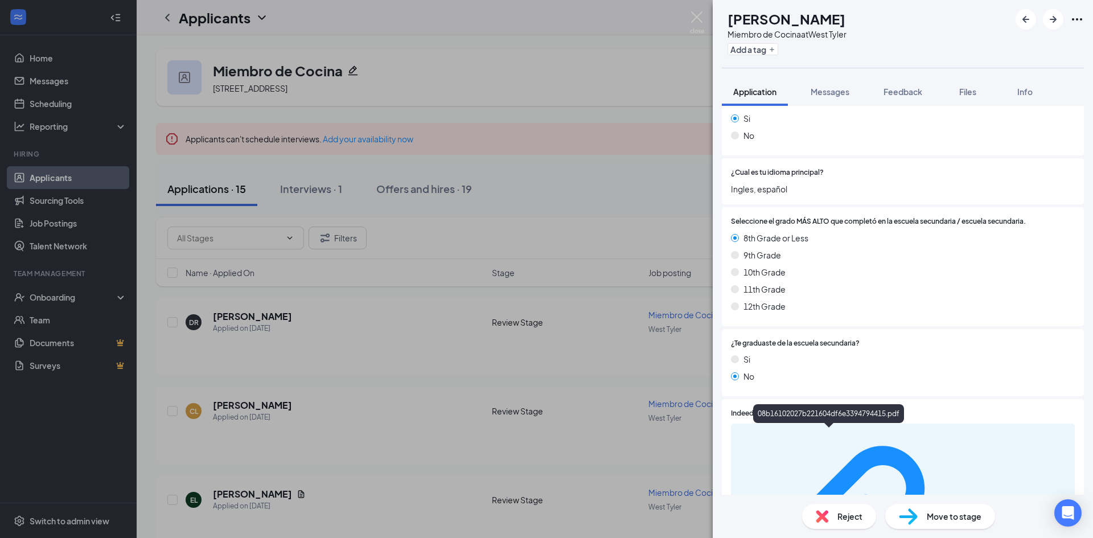
click at [851, 429] on div "08b16102027b221604df6e3394794415.pdf" at bounding box center [903, 541] width 344 height 235
click at [960, 536] on div "08b16102027b221604df6e3394794415.pdf" at bounding box center [1014, 540] width 108 height 9
click at [919, 206] on div "¿Tienes al menos 18 años? Si No No, pero cumplo los 18 en un mes ¿Eres bilingue…" at bounding box center [903, 199] width 362 height 399
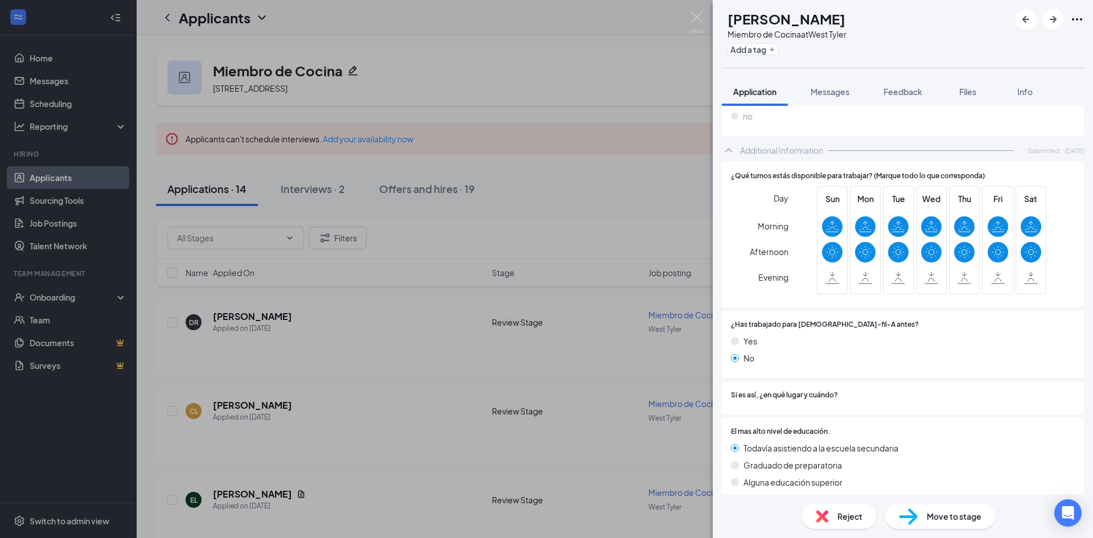
click at [948, 516] on span "Move to stage" at bounding box center [954, 516] width 55 height 13
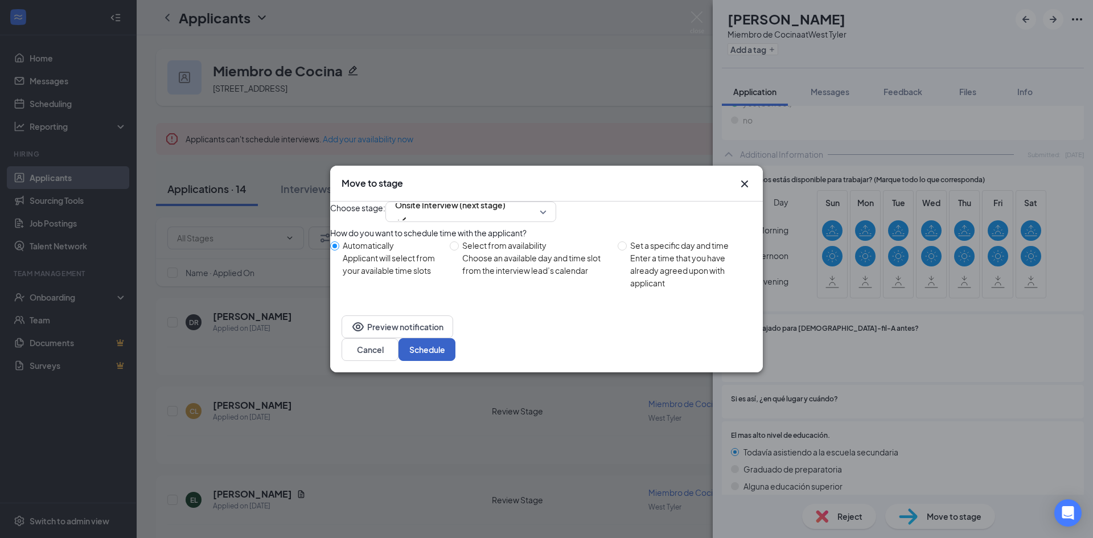
click at [455, 352] on button "Schedule" at bounding box center [426, 349] width 57 height 23
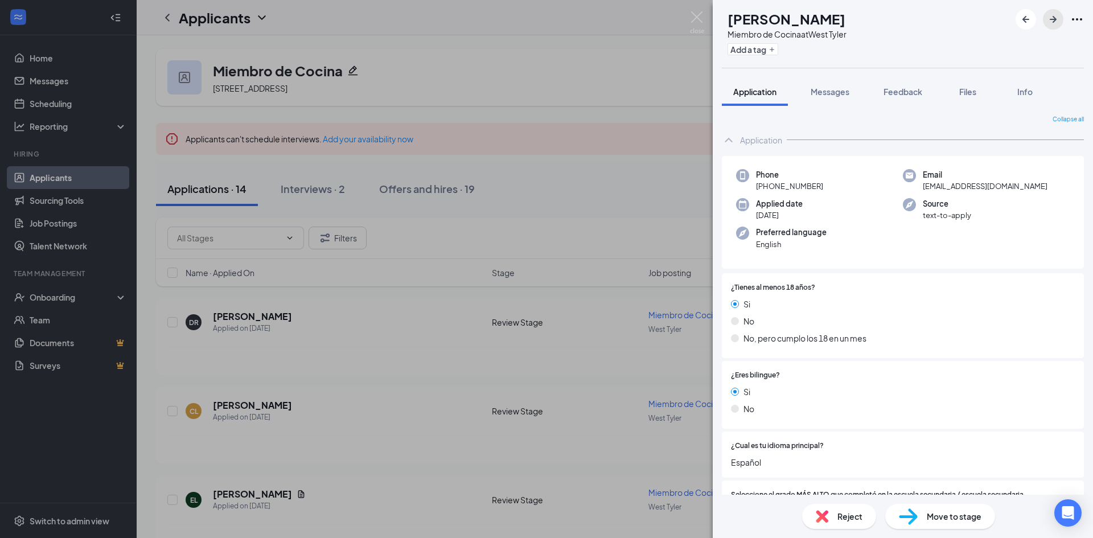
click at [1055, 13] on icon "ArrowRight" at bounding box center [1053, 20] width 14 height 14
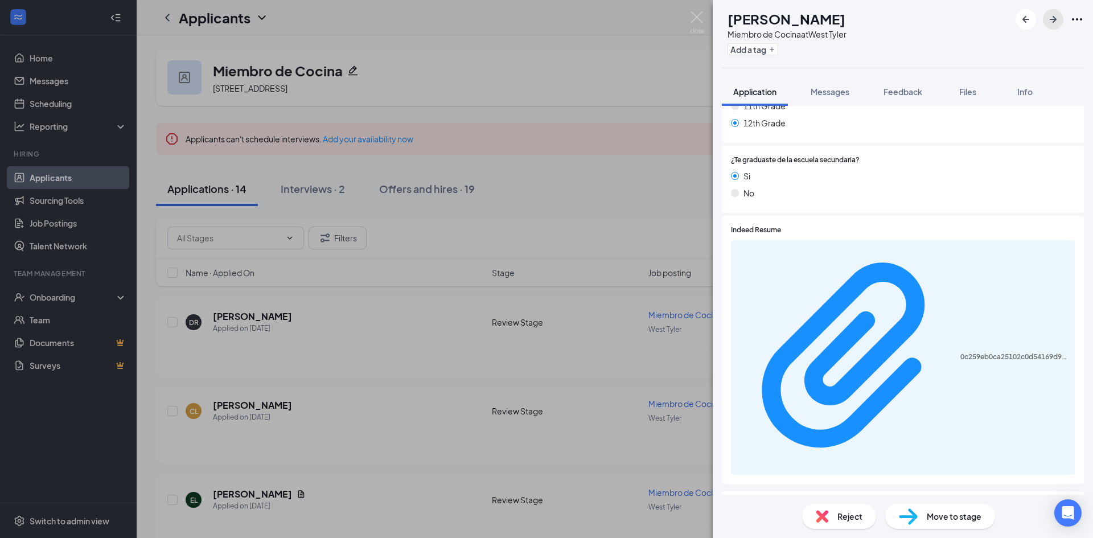
scroll to position [483, 0]
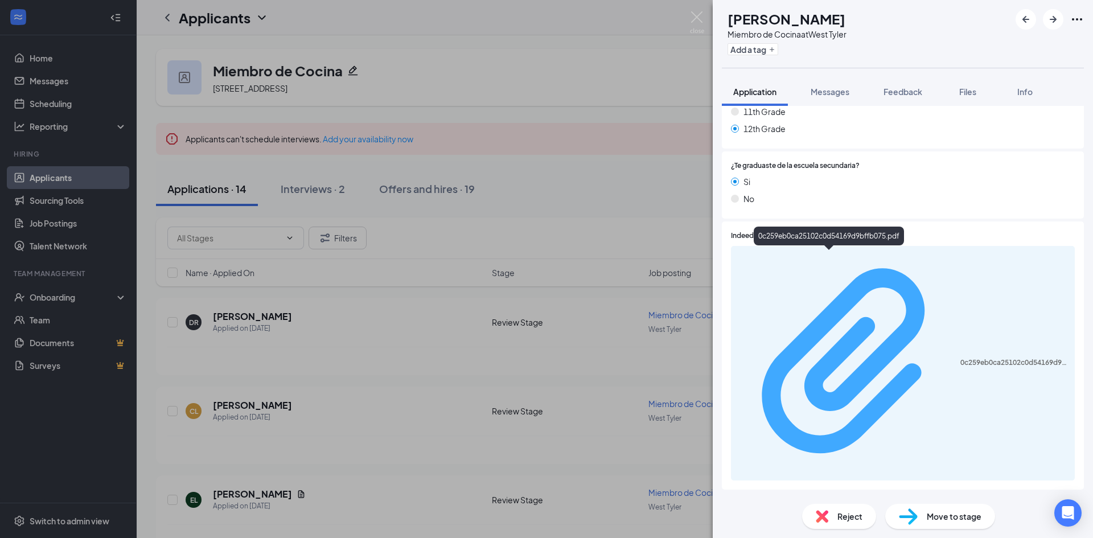
click at [960, 358] on div "0c259eb0ca25102c0d54169d9bffb075.pdf" at bounding box center [1014, 362] width 108 height 9
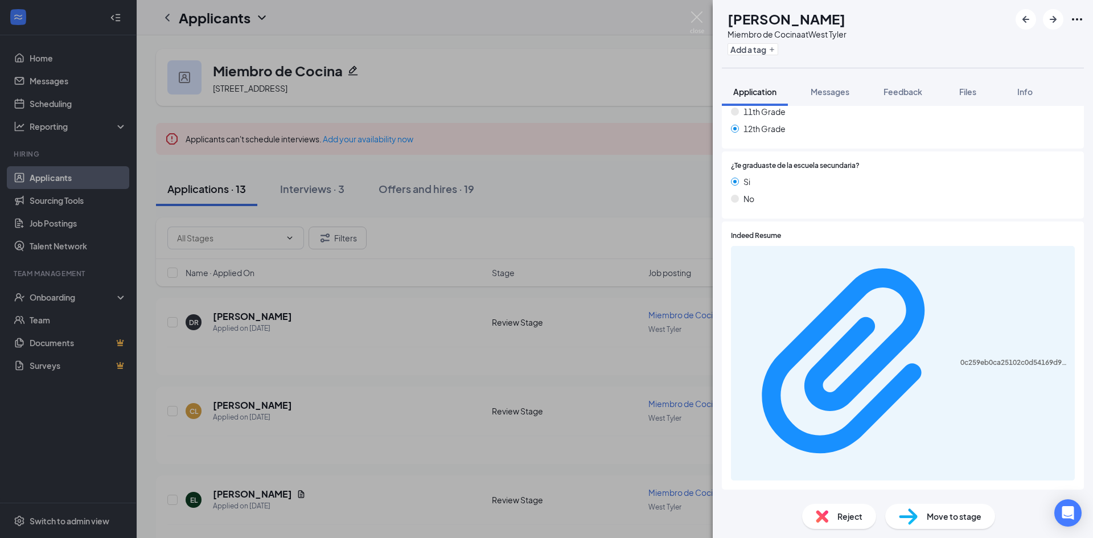
click at [945, 509] on div "Move to stage" at bounding box center [940, 516] width 110 height 25
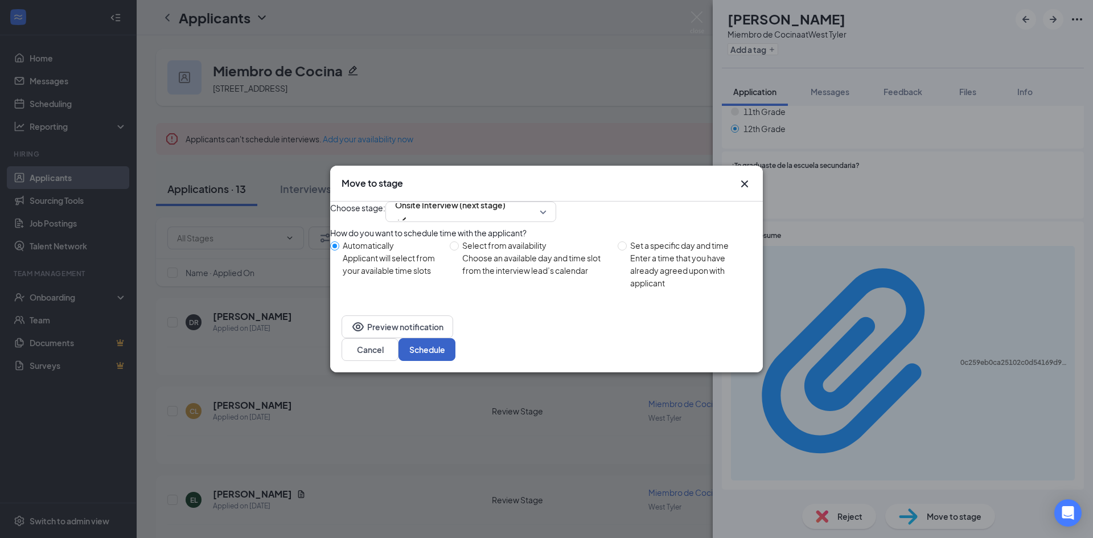
click at [455, 353] on button "Schedule" at bounding box center [426, 349] width 57 height 23
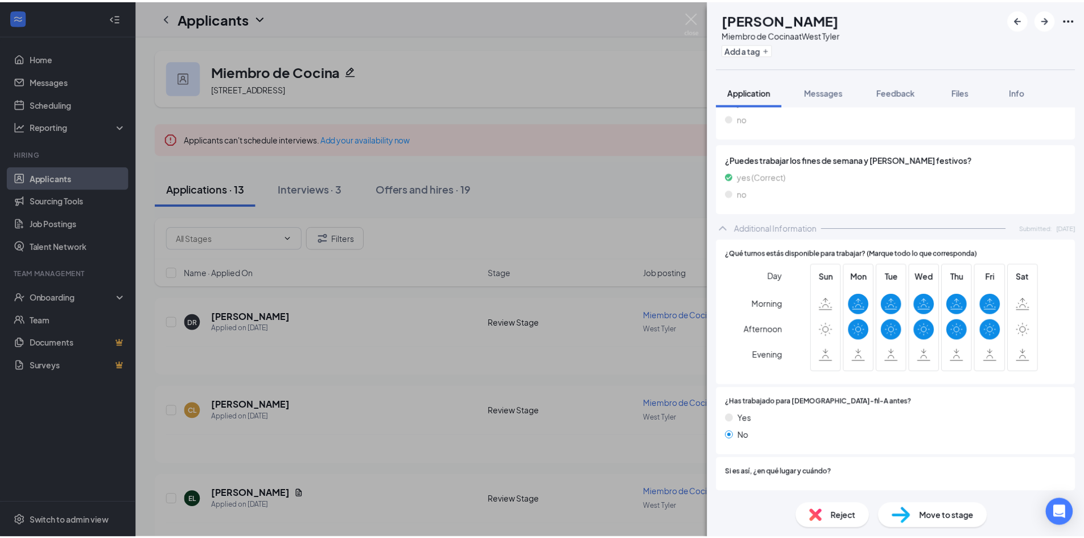
scroll to position [894, 0]
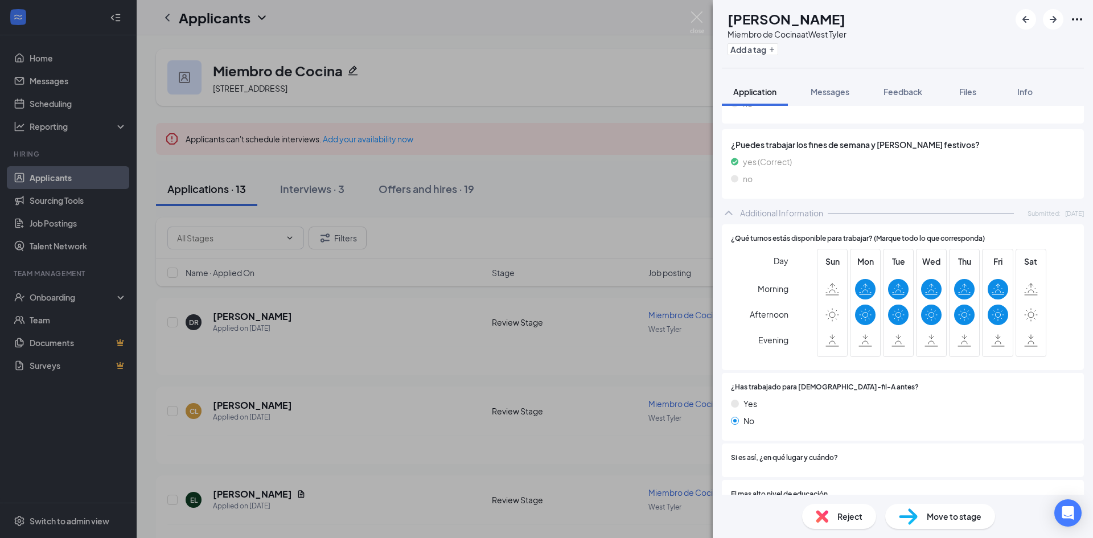
click at [437, 359] on div "[PERSON_NAME] Miembro de Cocina at [GEOGRAPHIC_DATA] Add a tag Application Mess…" at bounding box center [546, 269] width 1093 height 538
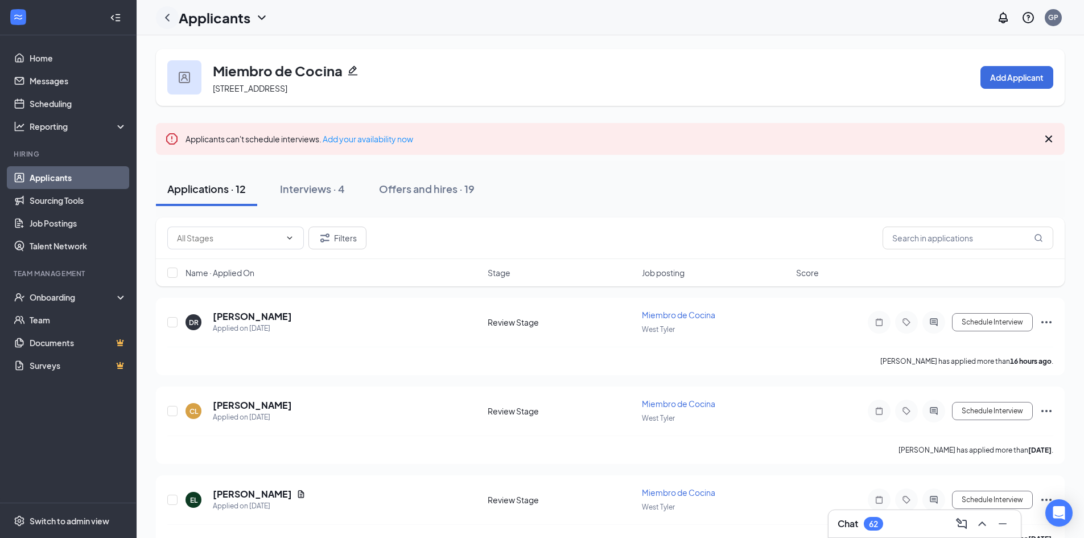
click at [167, 10] on div at bounding box center [167, 17] width 23 height 23
click at [167, 14] on icon "ChevronLeft" at bounding box center [168, 18] width 14 height 14
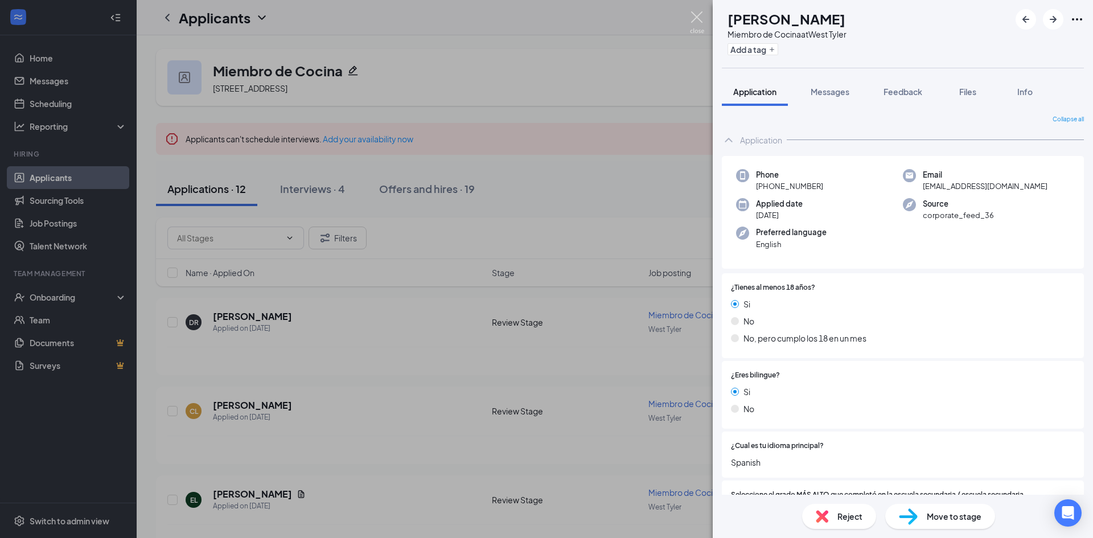
click at [697, 18] on img at bounding box center [697, 22] width 14 height 22
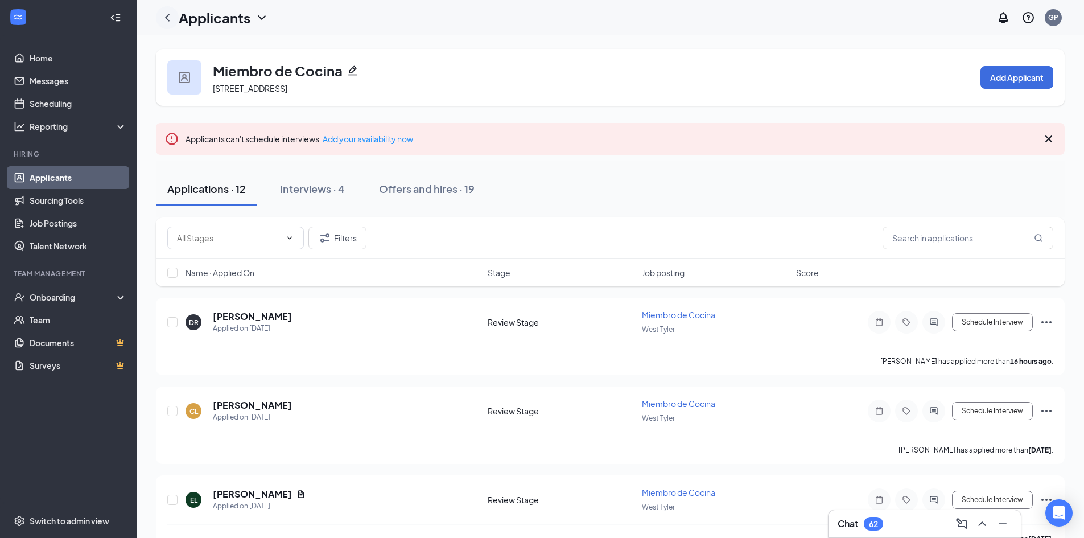
click at [167, 14] on icon "ChevronLeft" at bounding box center [168, 18] width 14 height 14
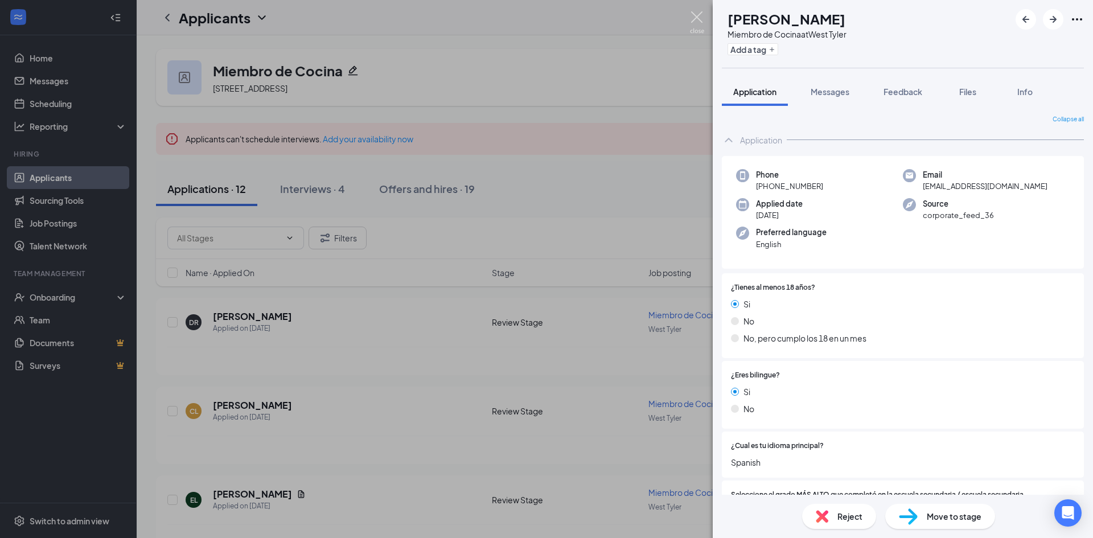
click at [697, 13] on img at bounding box center [697, 22] width 14 height 22
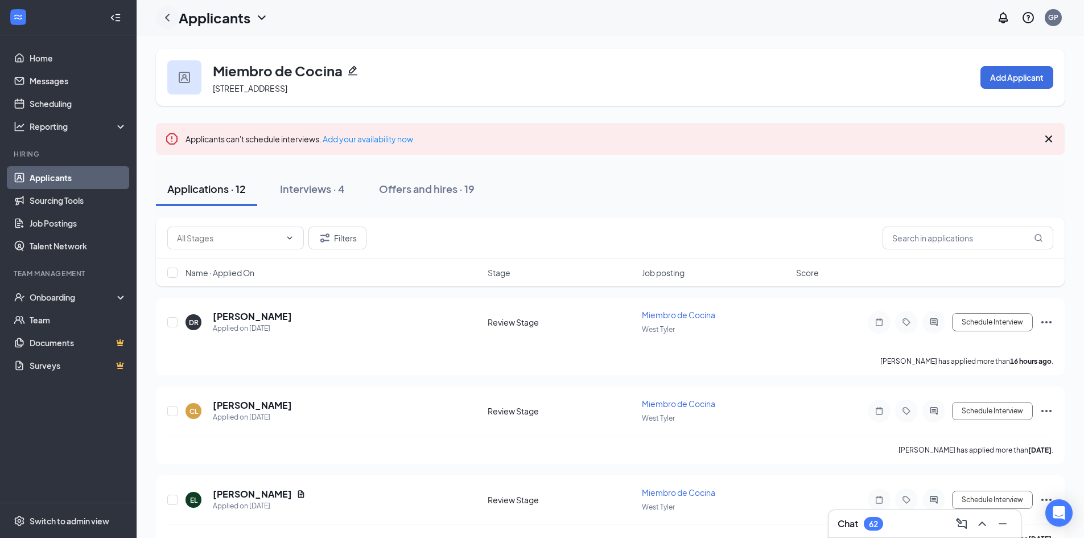
click at [167, 14] on icon "ChevronLeft" at bounding box center [168, 18] width 14 height 14
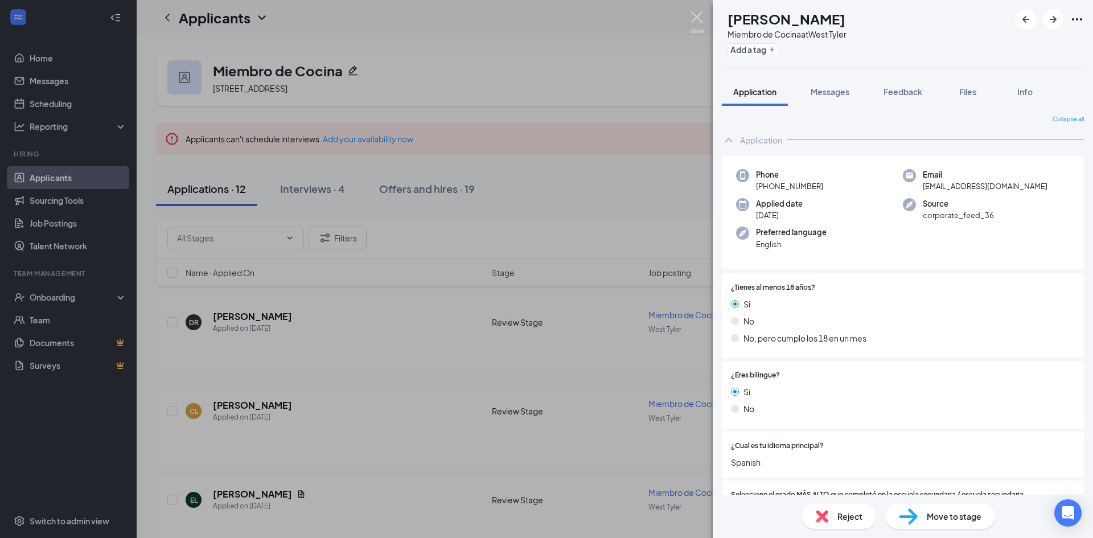
click at [696, 17] on img at bounding box center [697, 22] width 14 height 22
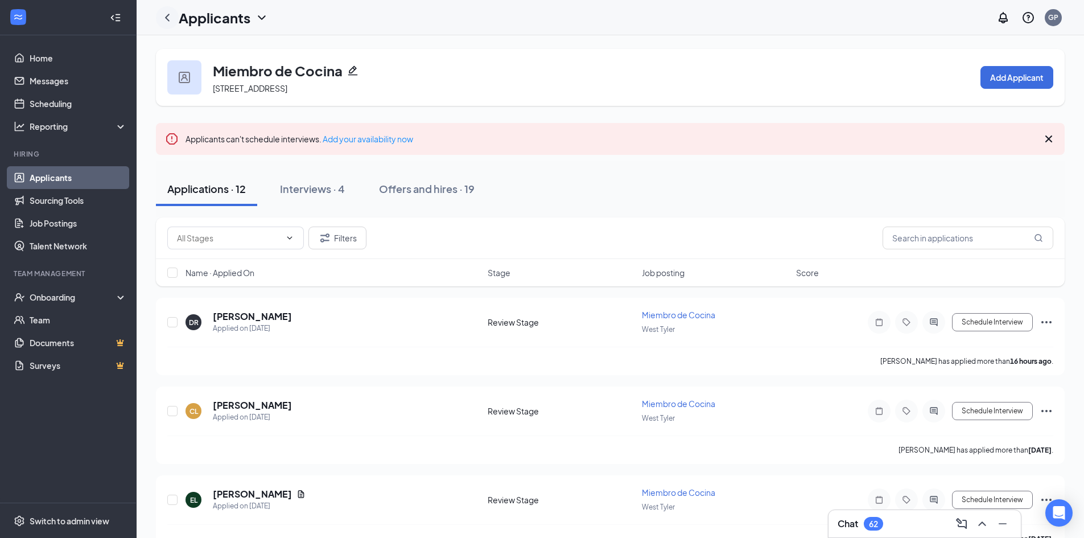
click at [165, 17] on icon "ChevronLeft" at bounding box center [168, 18] width 14 height 14
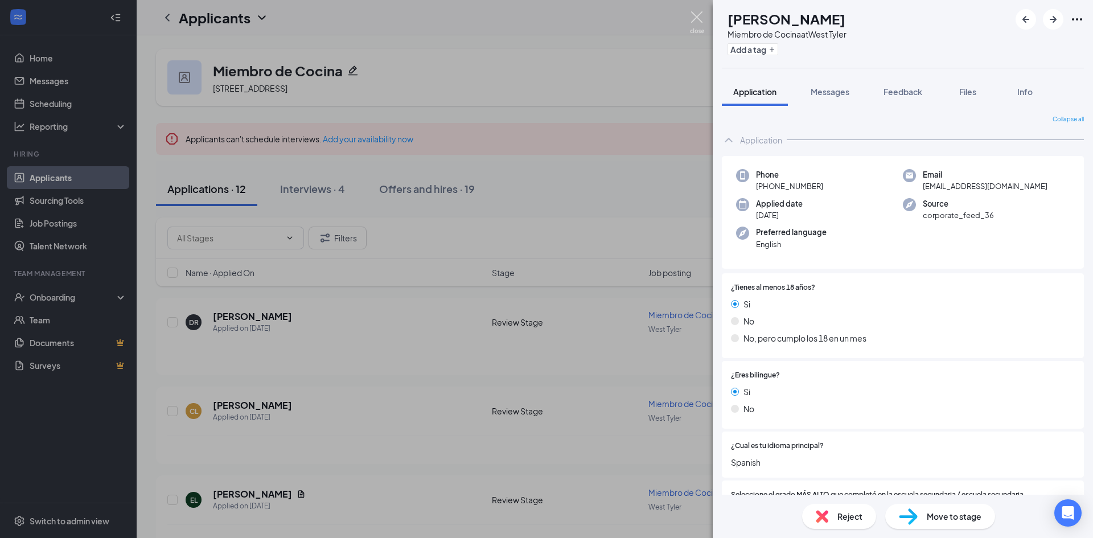
click at [698, 11] on img at bounding box center [697, 22] width 14 height 22
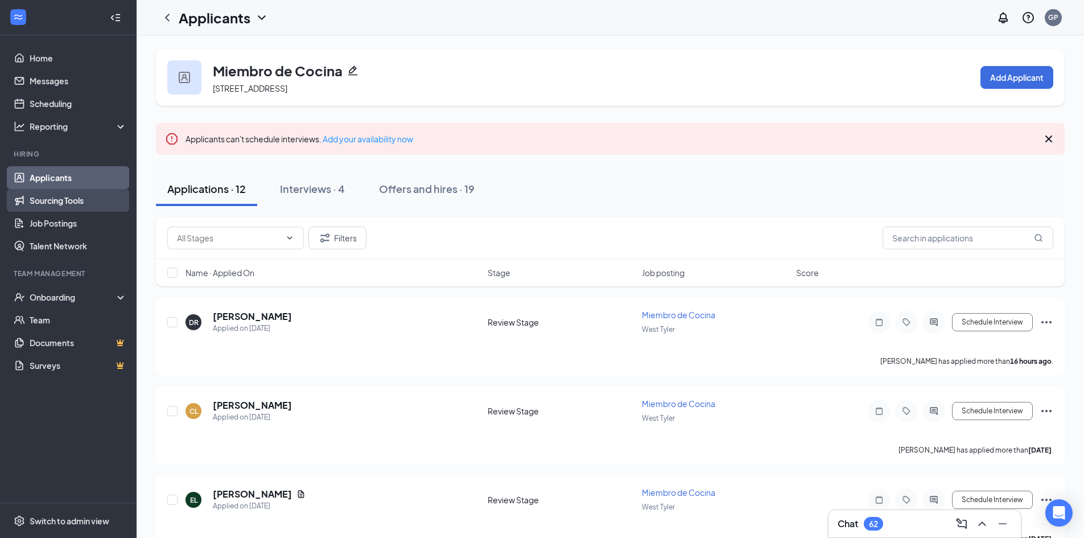
click at [51, 197] on link "Sourcing Tools" at bounding box center [78, 200] width 97 height 23
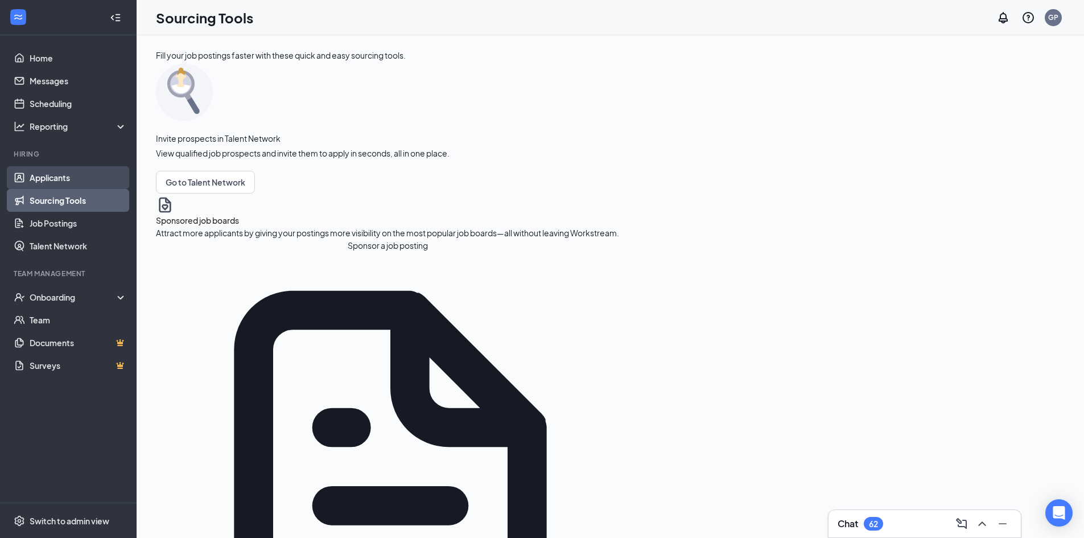
click at [51, 176] on link "Applicants" at bounding box center [78, 177] width 97 height 23
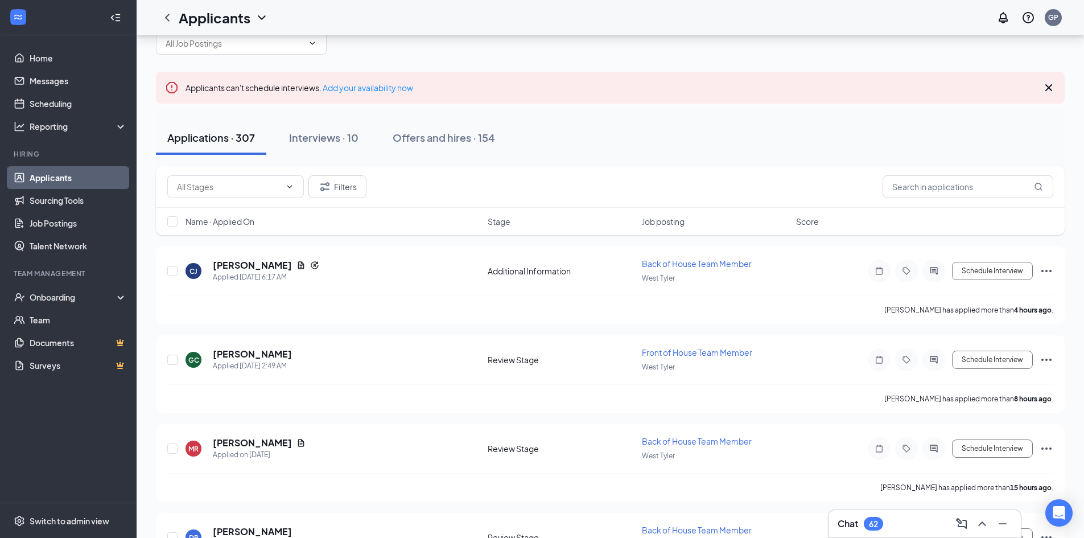
scroll to position [57, 0]
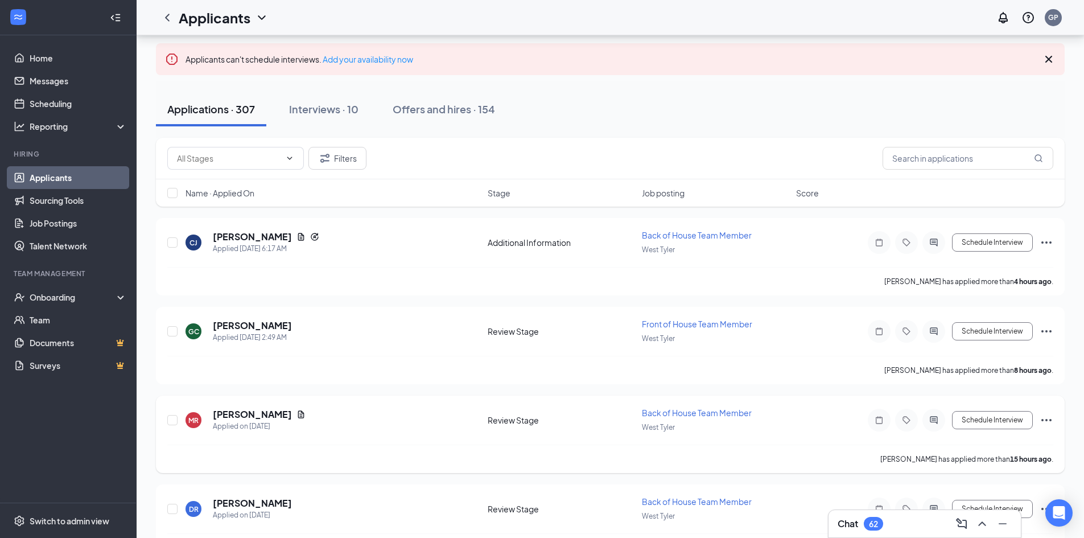
click at [681, 409] on span "Back of House Team Member" at bounding box center [697, 413] width 110 height 10
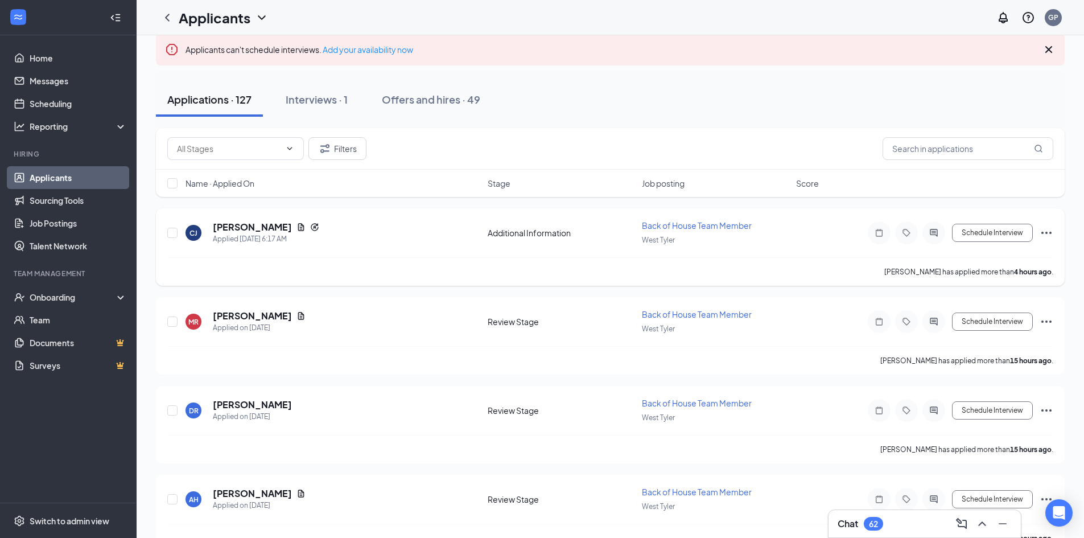
scroll to position [114, 0]
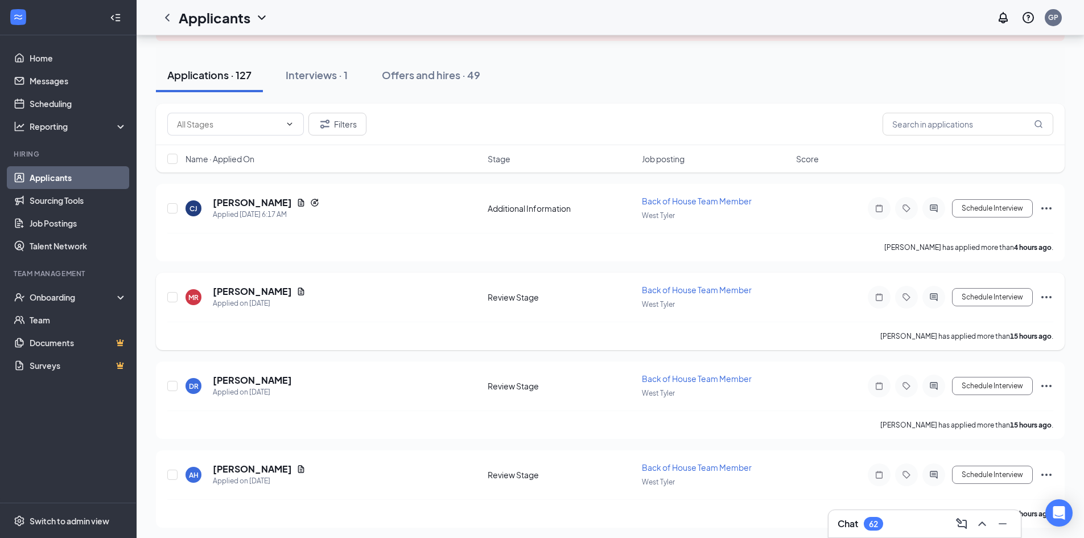
click at [672, 288] on span "Back of House Team Member" at bounding box center [697, 290] width 110 height 10
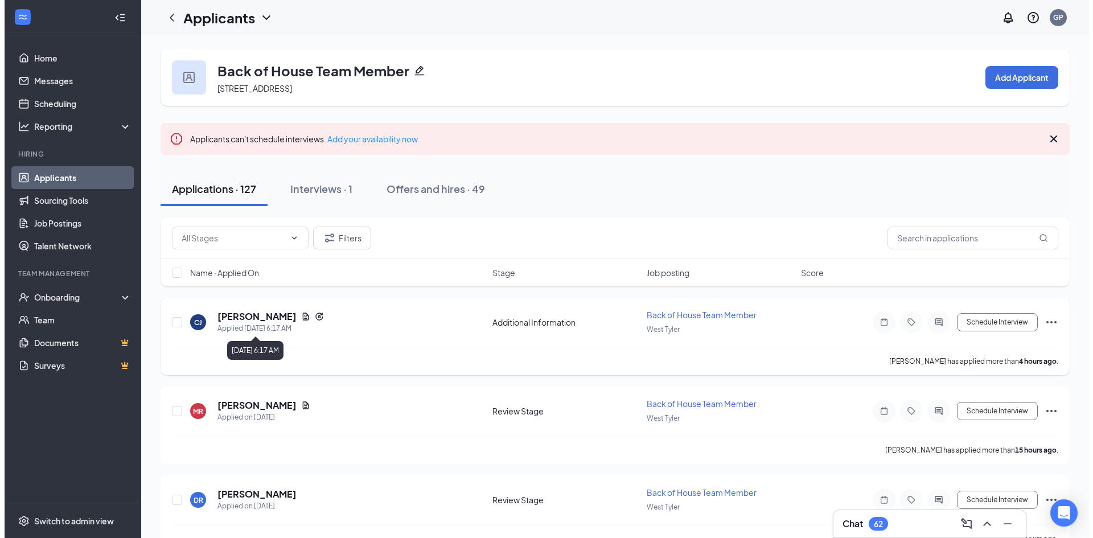
scroll to position [57, 0]
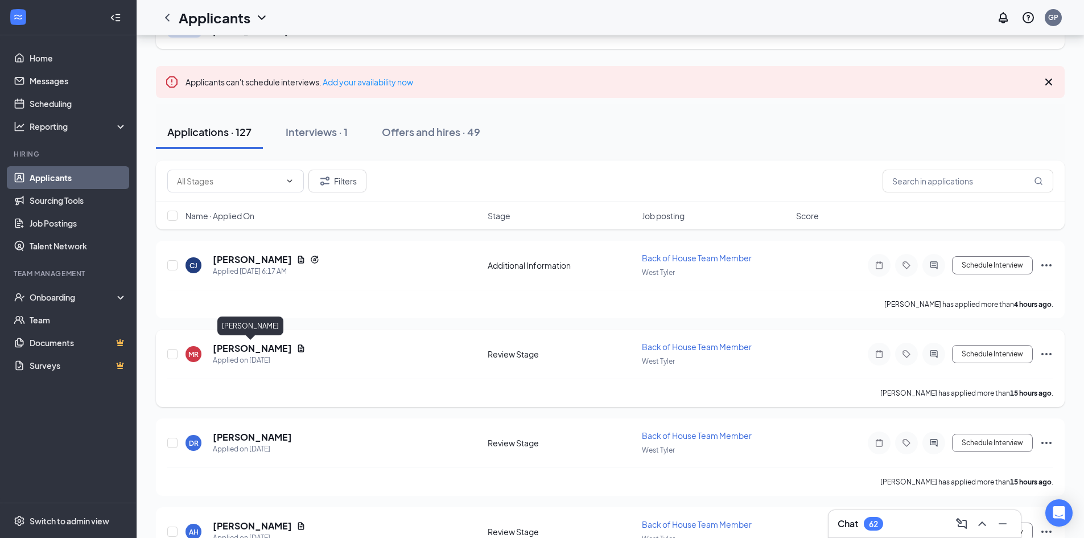
click at [251, 346] on h5 "[PERSON_NAME]" at bounding box center [252, 348] width 79 height 13
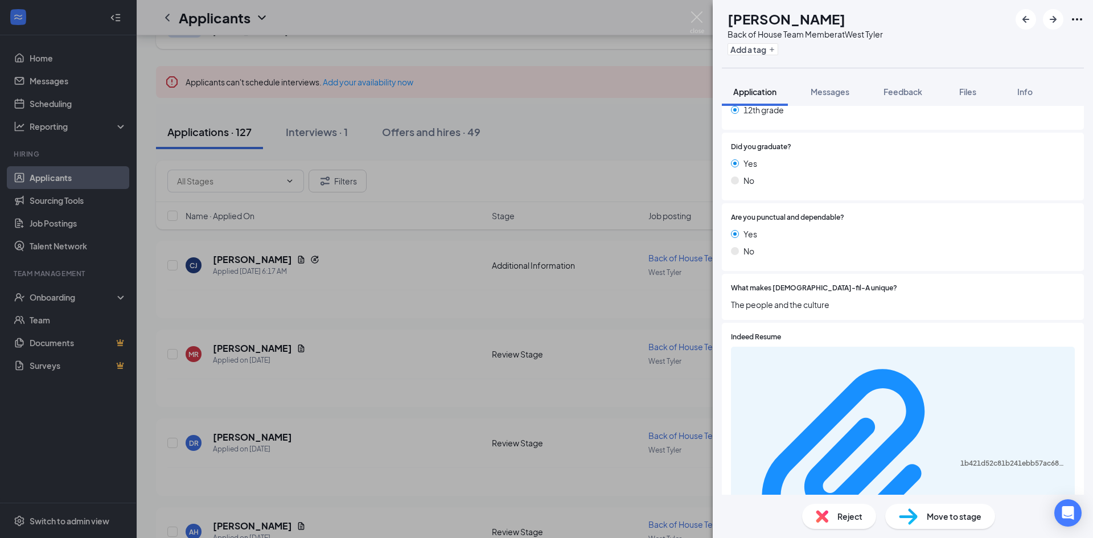
scroll to position [262, 0]
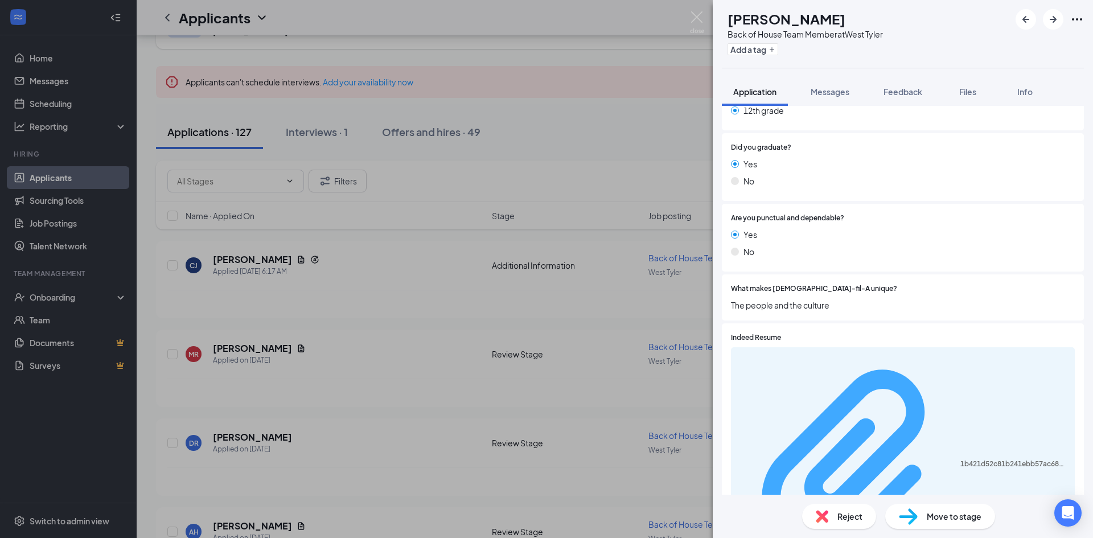
click at [960, 459] on div "1b421d52c81b241ebb57ac68de207ba1.pdf" at bounding box center [1014, 463] width 108 height 9
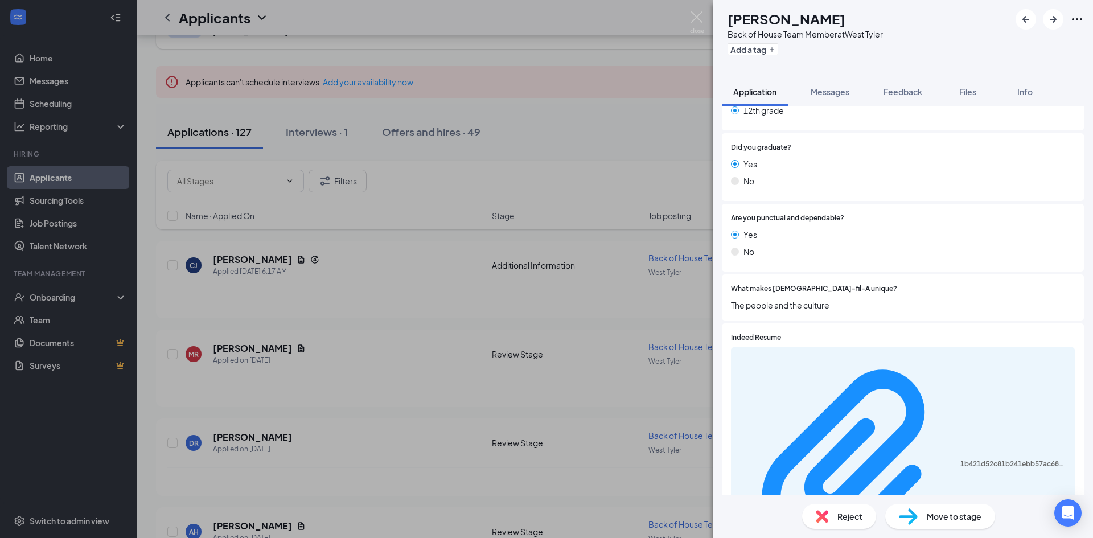
click at [834, 201] on div "Select the HIGHEST grade you completed in high scool/ secondary school. 8th gra…" at bounding box center [903, 166] width 362 height 311
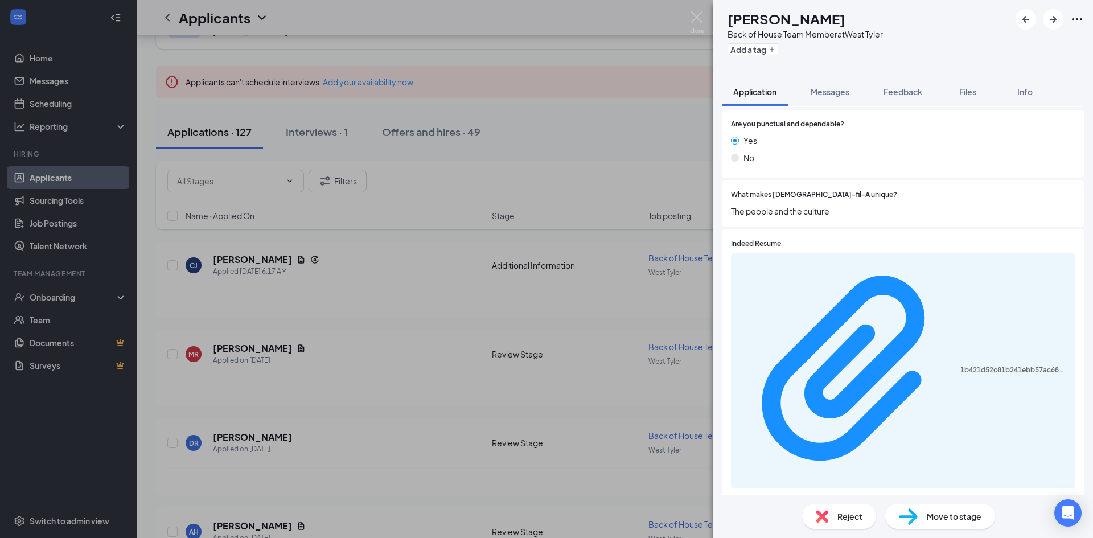
scroll to position [205, 0]
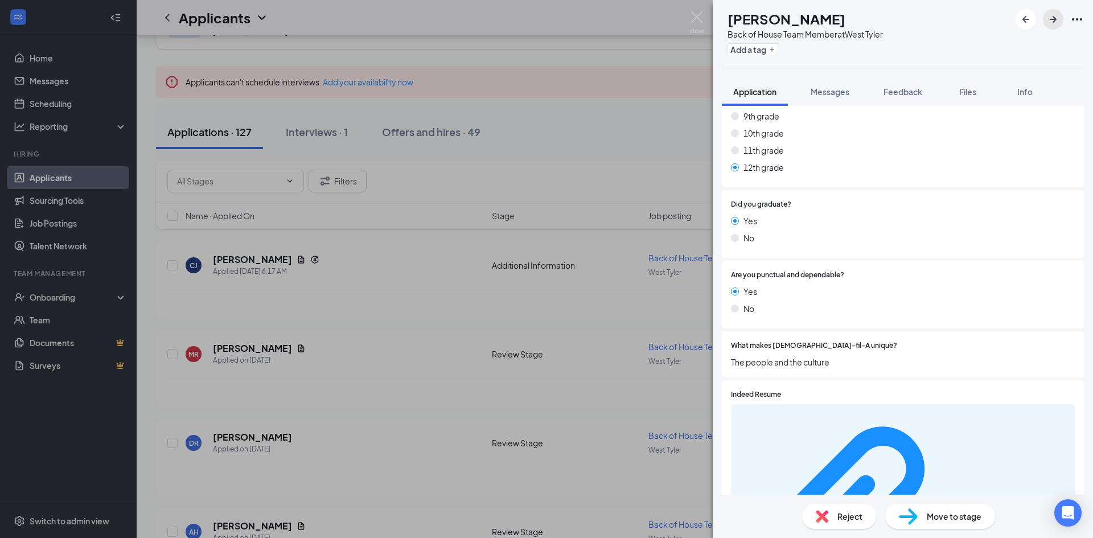
click at [1055, 15] on icon "ArrowRight" at bounding box center [1053, 20] width 14 height 14
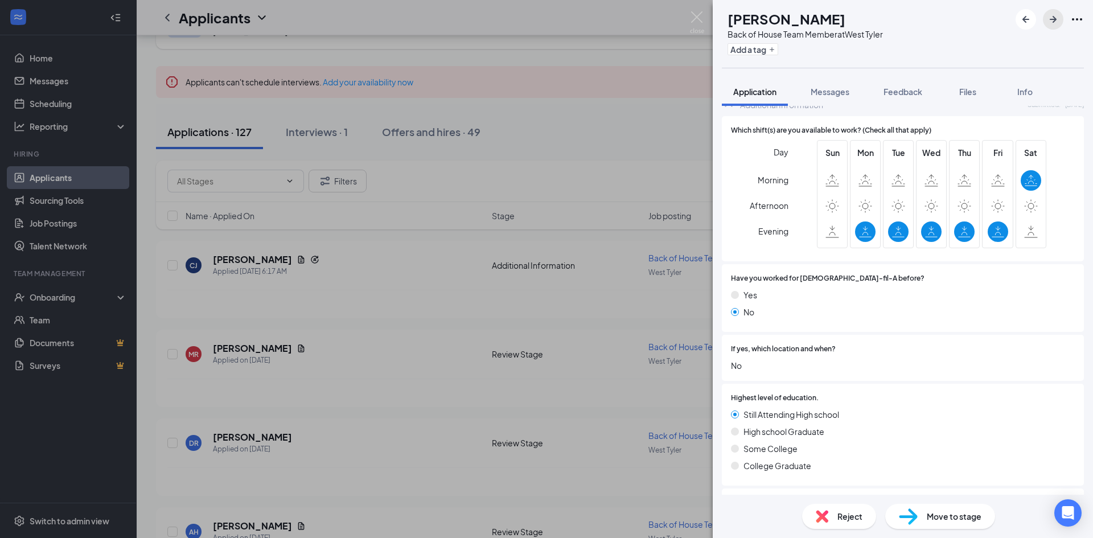
scroll to position [789, 0]
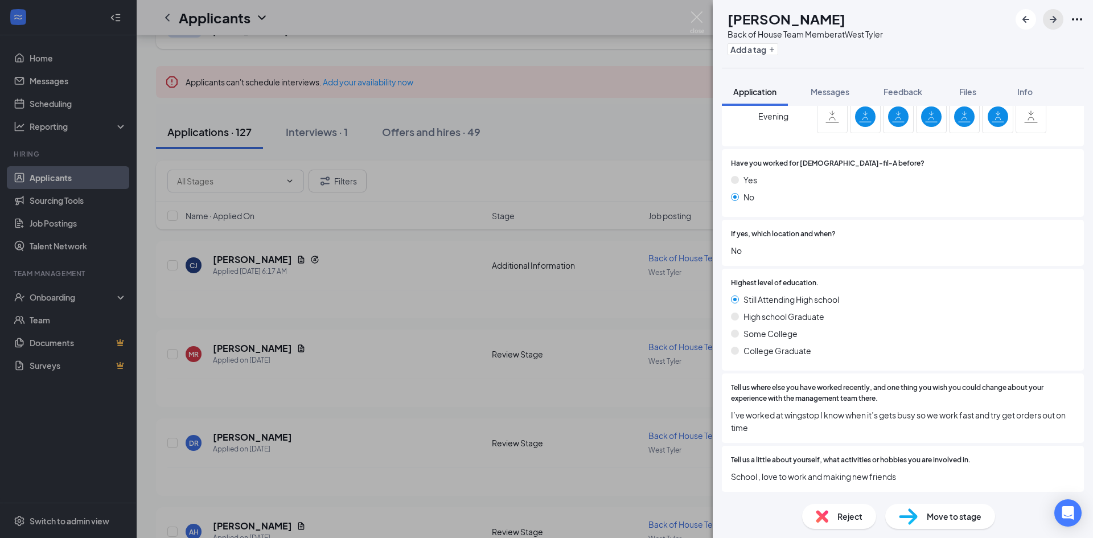
click at [1054, 15] on icon "ArrowRight" at bounding box center [1053, 20] width 14 height 14
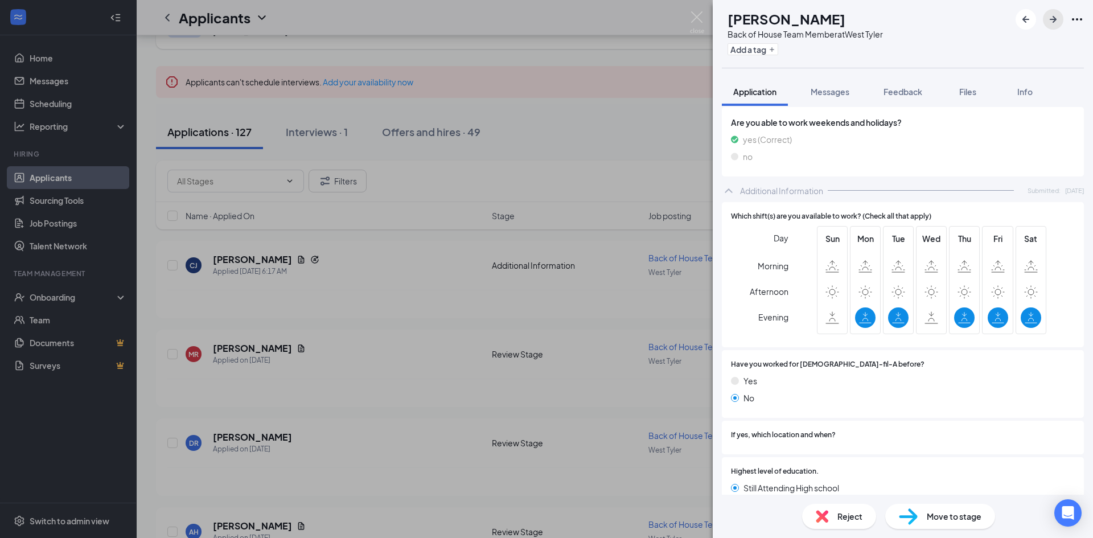
scroll to position [844, 0]
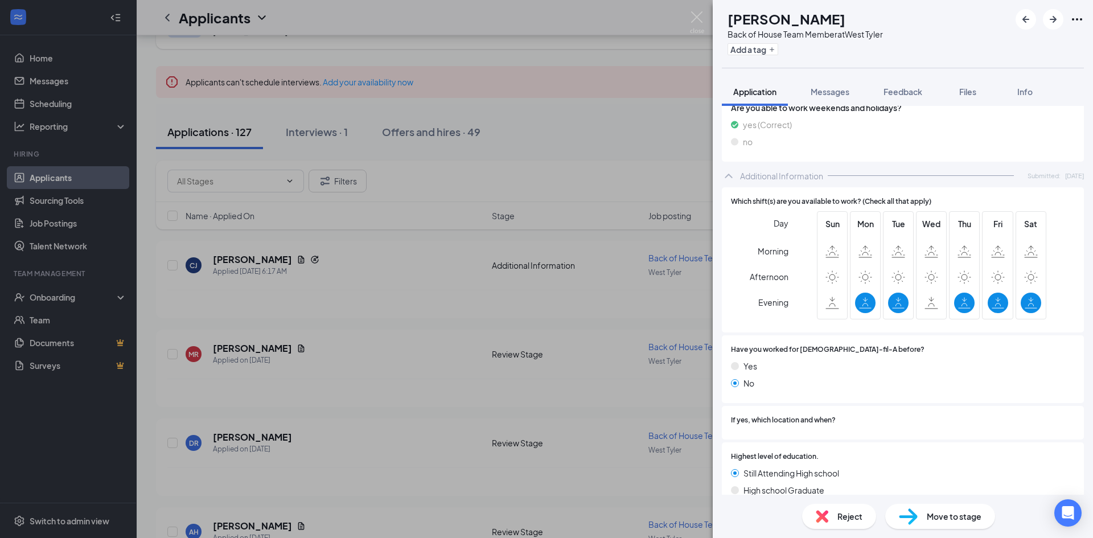
click at [921, 514] on div "Move to stage" at bounding box center [940, 516] width 110 height 25
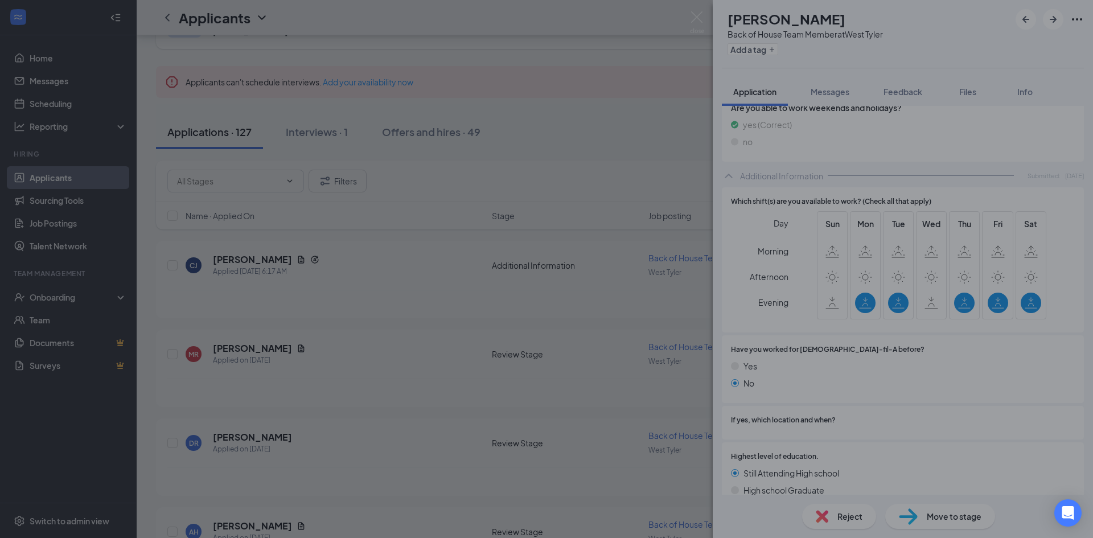
scroll to position [840, 0]
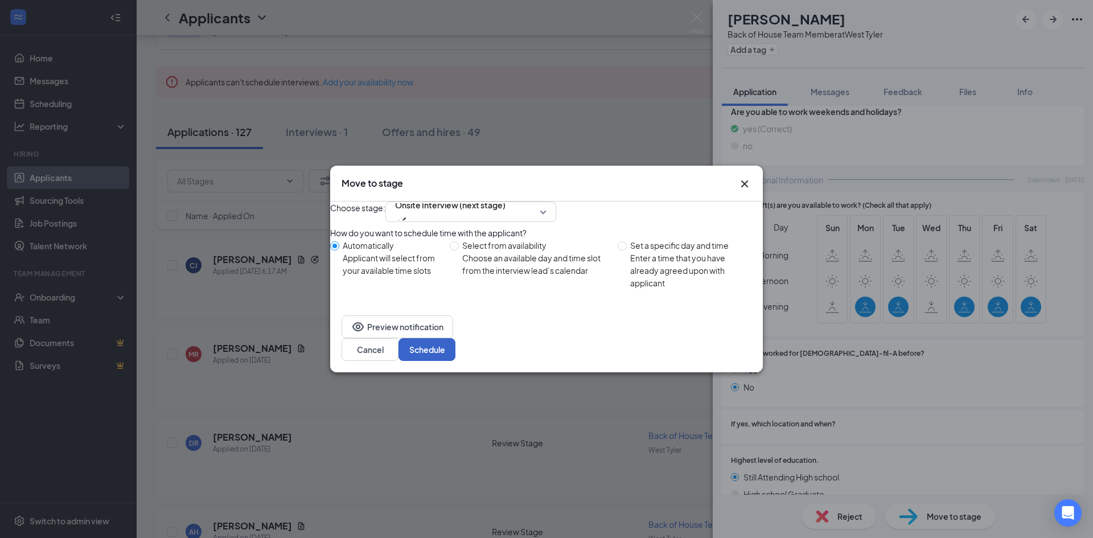
click at [455, 359] on button "Schedule" at bounding box center [426, 349] width 57 height 23
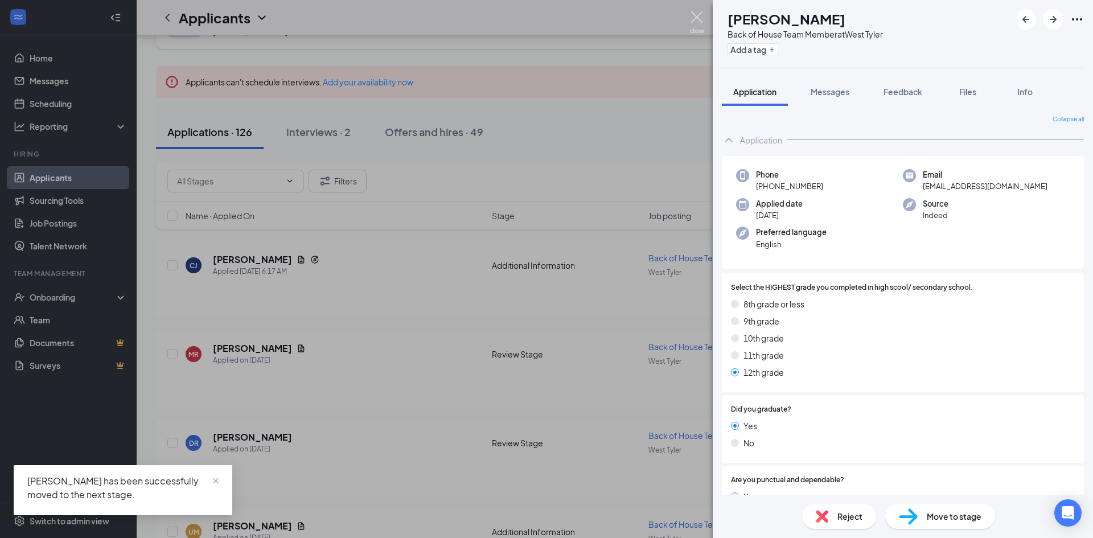
click at [695, 18] on img at bounding box center [697, 22] width 14 height 22
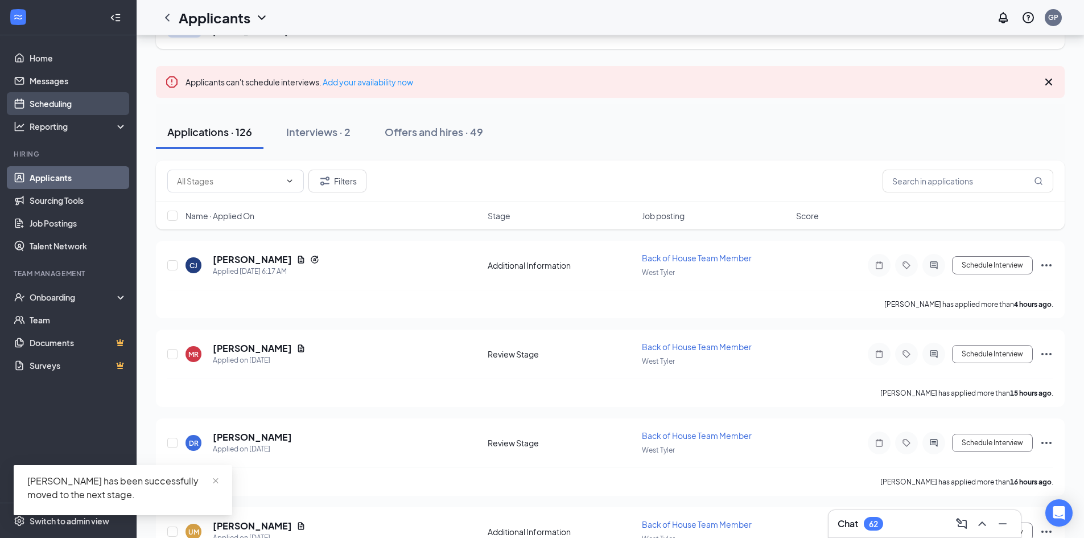
click at [55, 101] on link "Scheduling" at bounding box center [78, 103] width 97 height 23
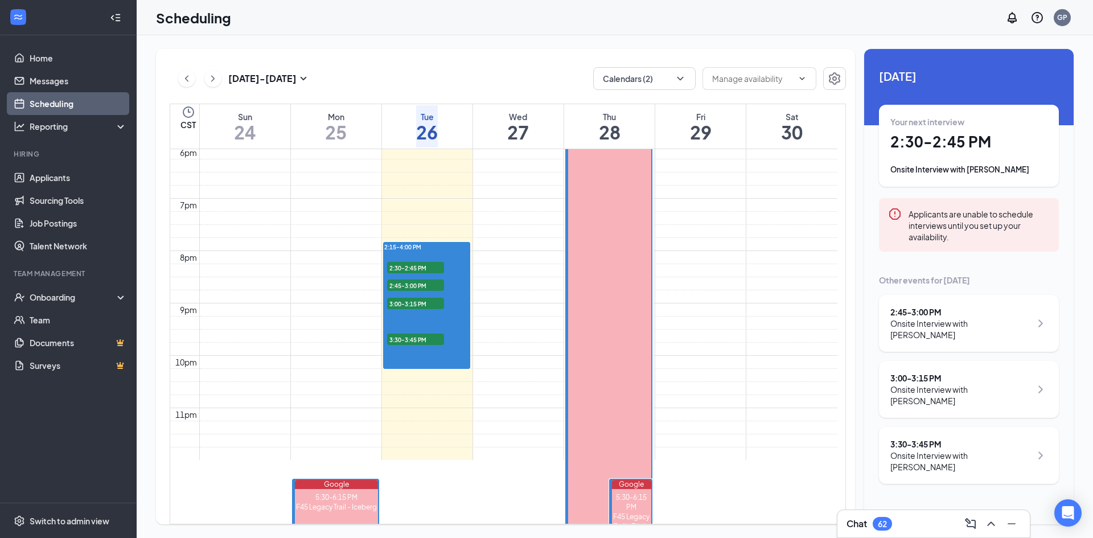
scroll to position [958, 0]
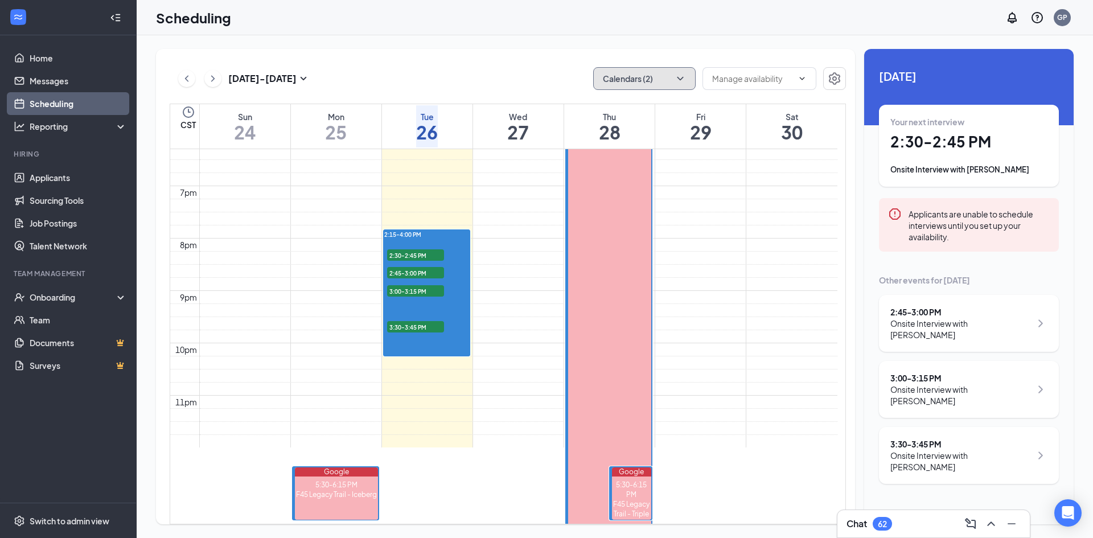
click at [632, 80] on button "Calendars (2)" at bounding box center [644, 78] width 102 height 23
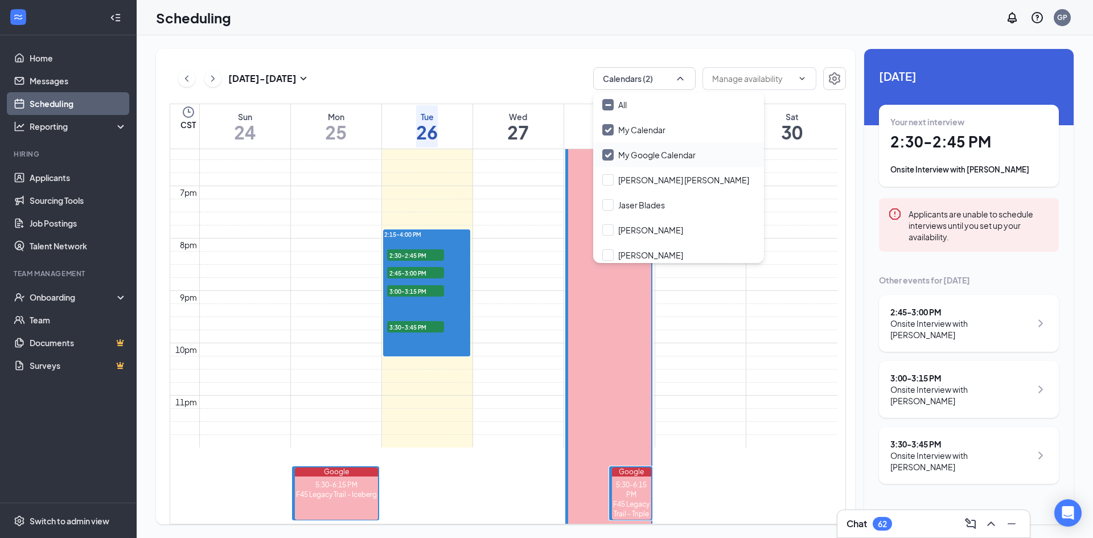
click at [641, 154] on input "My Google Calendar" at bounding box center [648, 154] width 93 height 11
checkbox input "false"
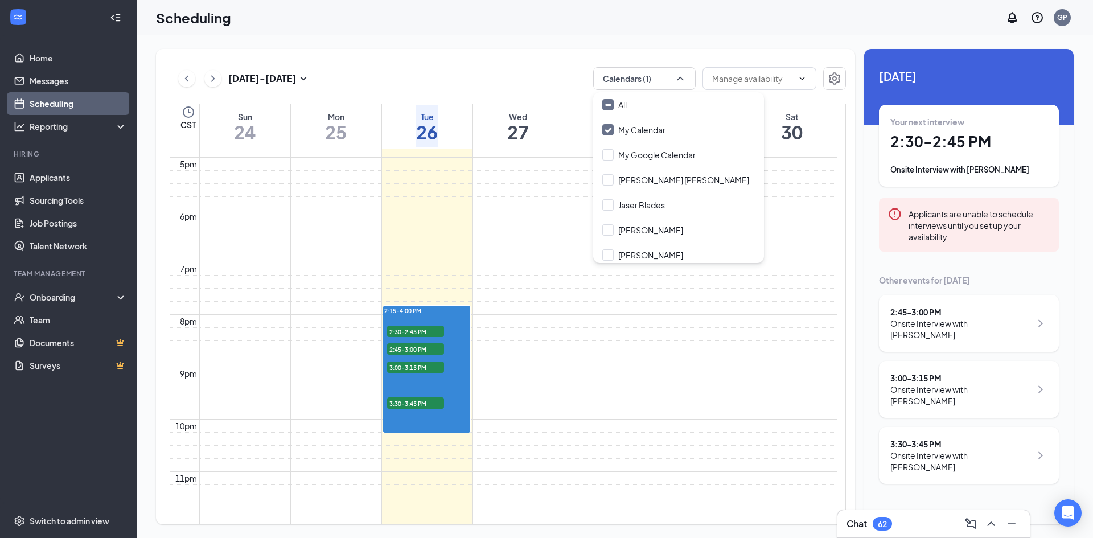
scroll to position [958, 0]
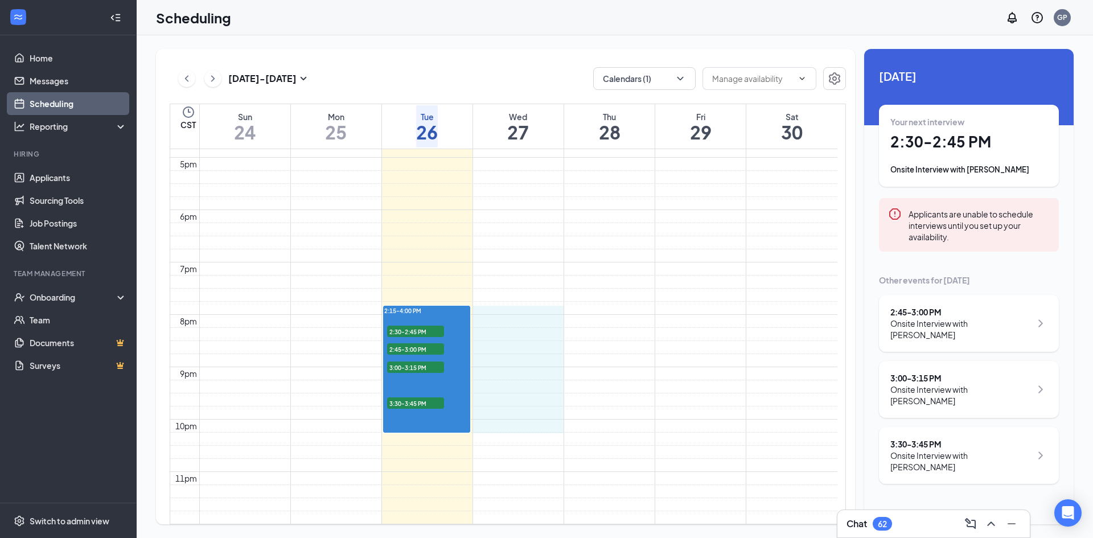
drag, startPoint x: 487, startPoint y: 236, endPoint x: 498, endPoint y: 344, distance: 108.7
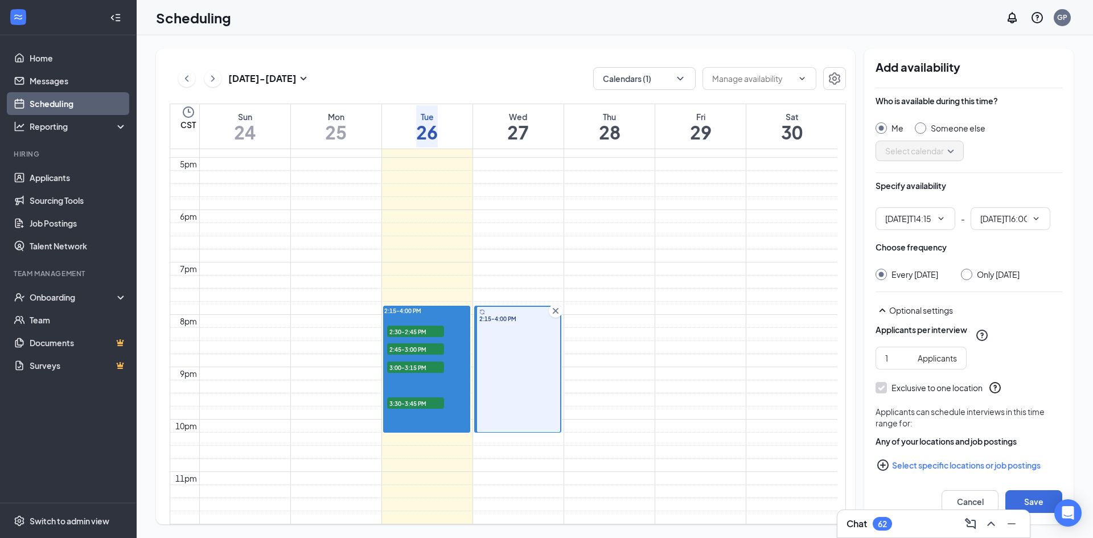
type input "02:15 PM"
type input "04:00 PM"
click at [971, 277] on div at bounding box center [966, 274] width 11 height 11
click at [969, 274] on input "Only [DATE]" at bounding box center [965, 273] width 8 height 8
radio input "true"
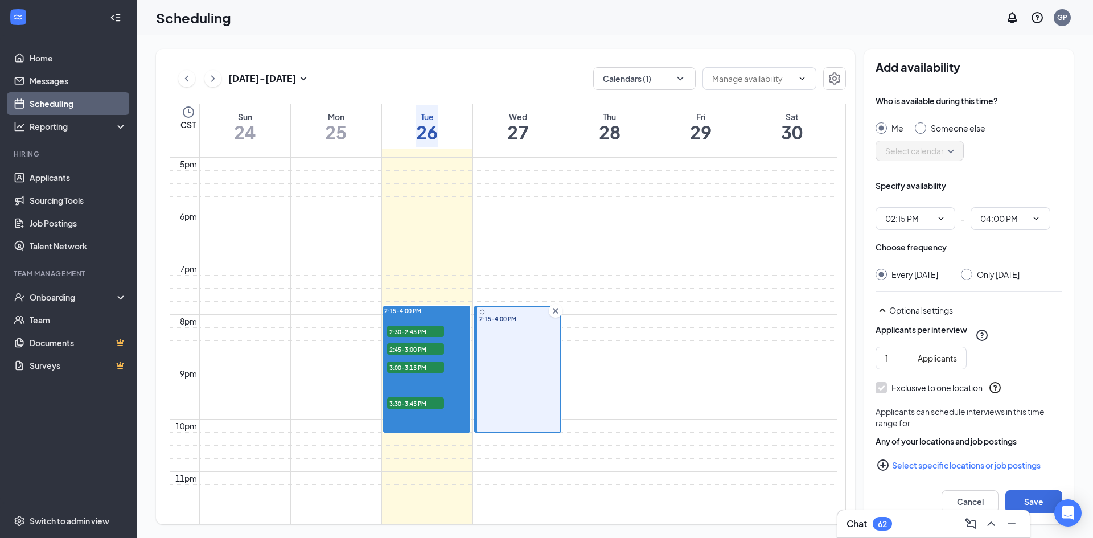
radio input "false"
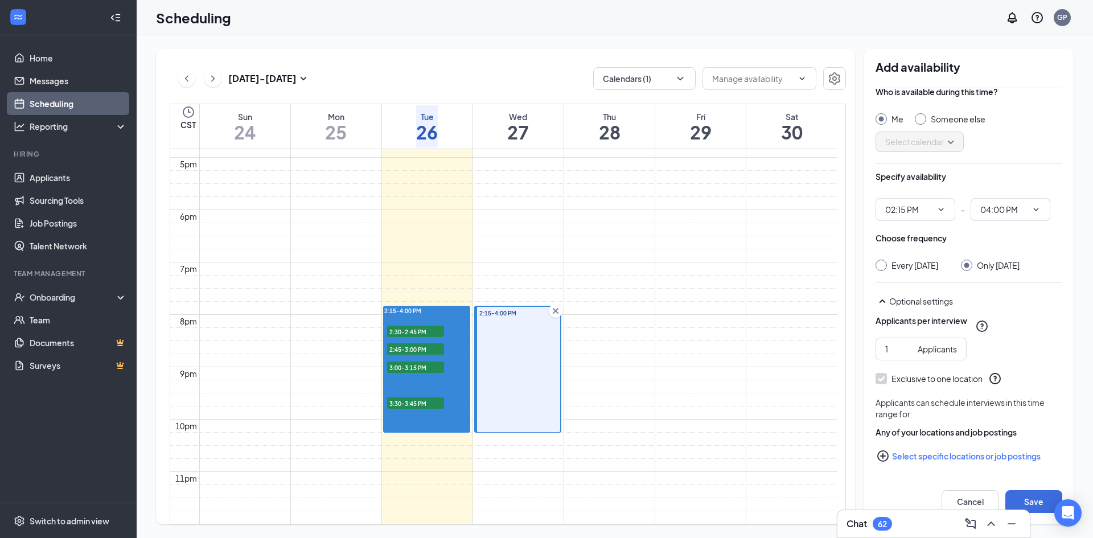
scroll to position [20, 0]
click at [1034, 495] on button "Save" at bounding box center [1033, 501] width 57 height 23
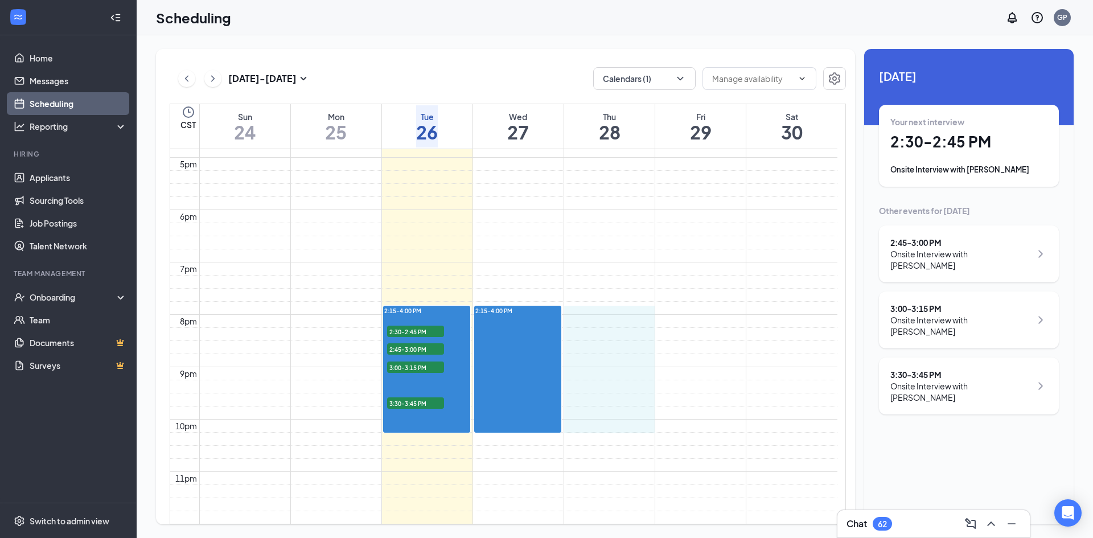
drag, startPoint x: 576, startPoint y: 233, endPoint x: 591, endPoint y: 347, distance: 115.0
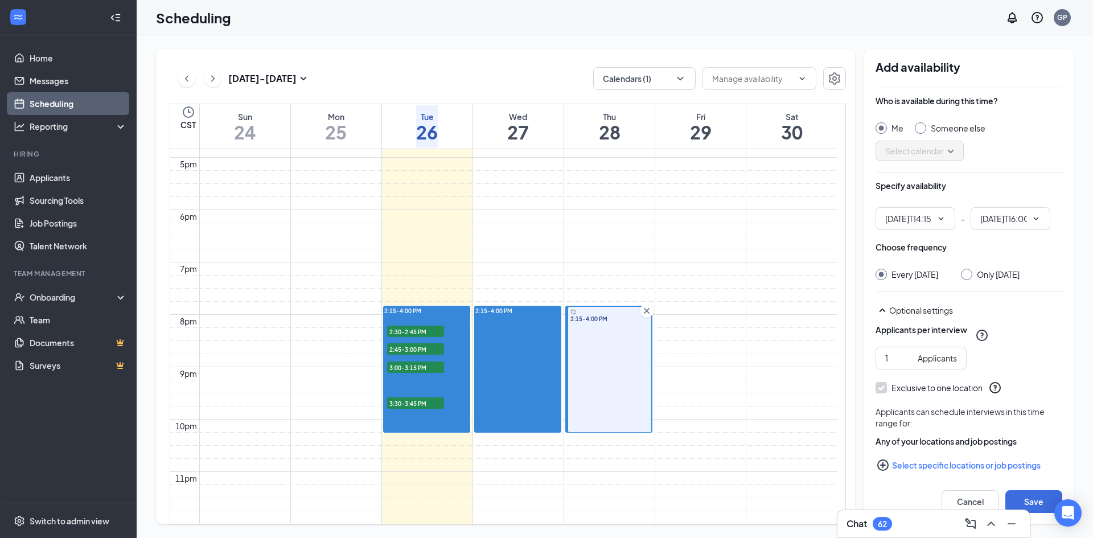
type input "02:15 PM"
type input "04:00 PM"
click at [972, 276] on div at bounding box center [966, 274] width 11 height 11
click at [967, 270] on input "Only [DATE]" at bounding box center [965, 273] width 8 height 8
radio input "true"
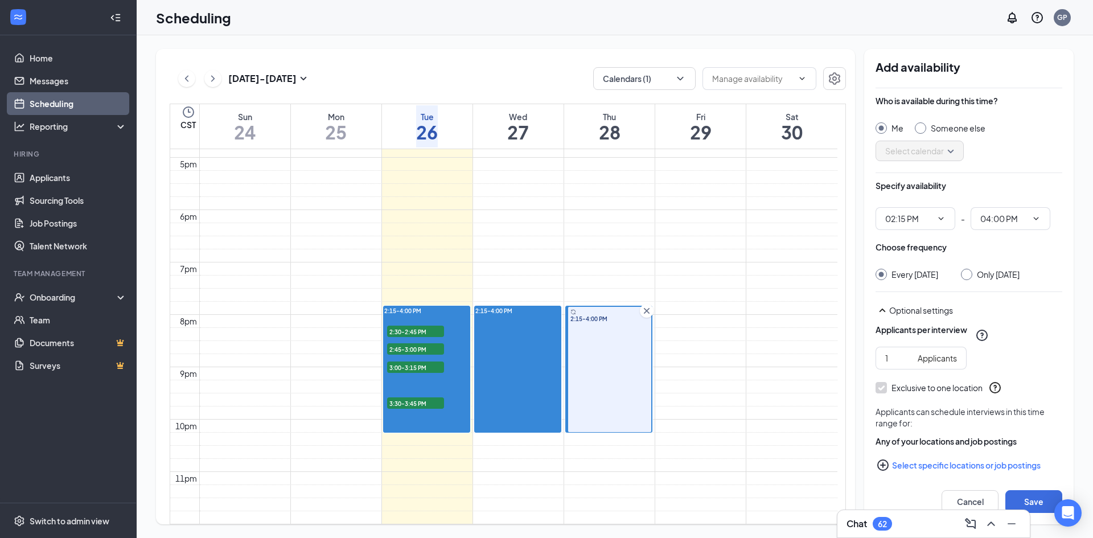
radio input "false"
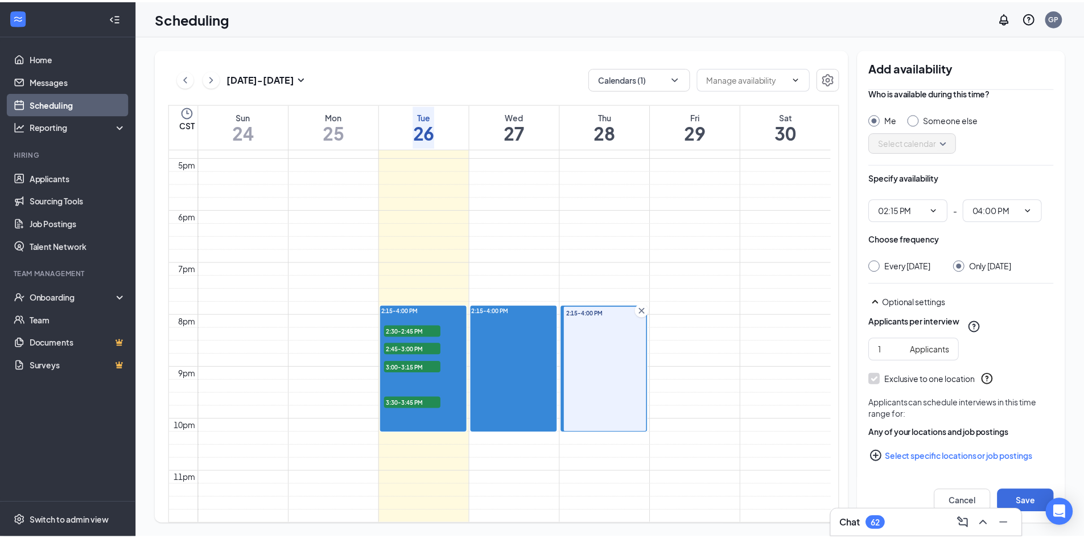
scroll to position [20, 0]
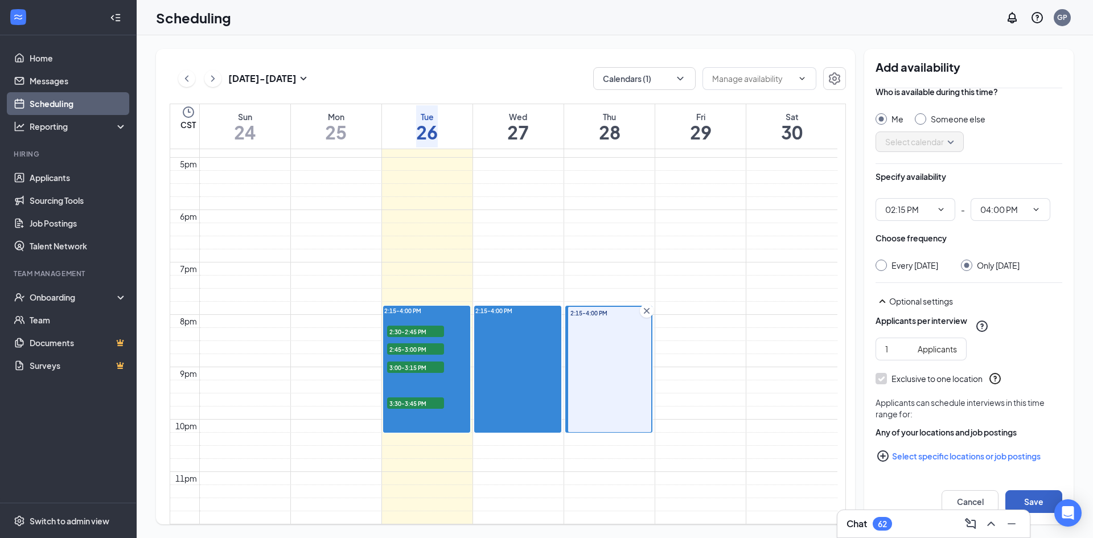
click at [1043, 499] on button "Save" at bounding box center [1033, 501] width 57 height 23
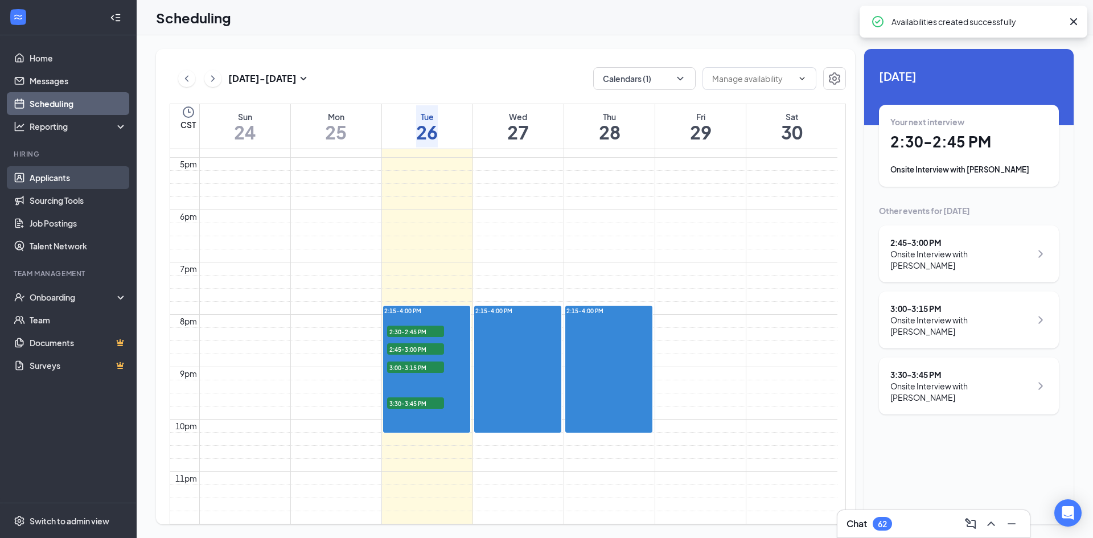
click at [43, 171] on link "Applicants" at bounding box center [78, 177] width 97 height 23
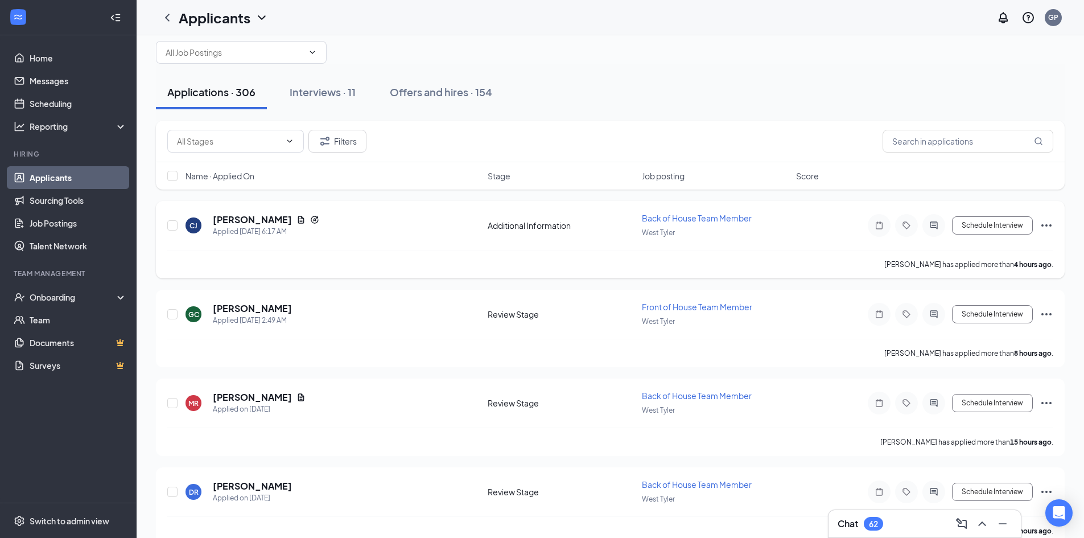
scroll to position [114, 0]
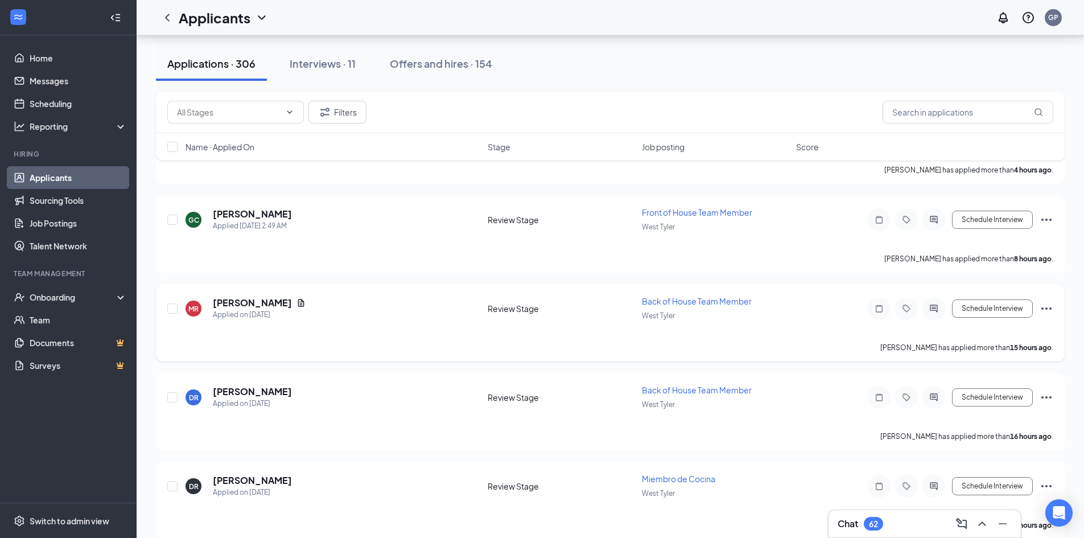
click at [692, 301] on span "Back of House Team Member" at bounding box center [697, 301] width 110 height 10
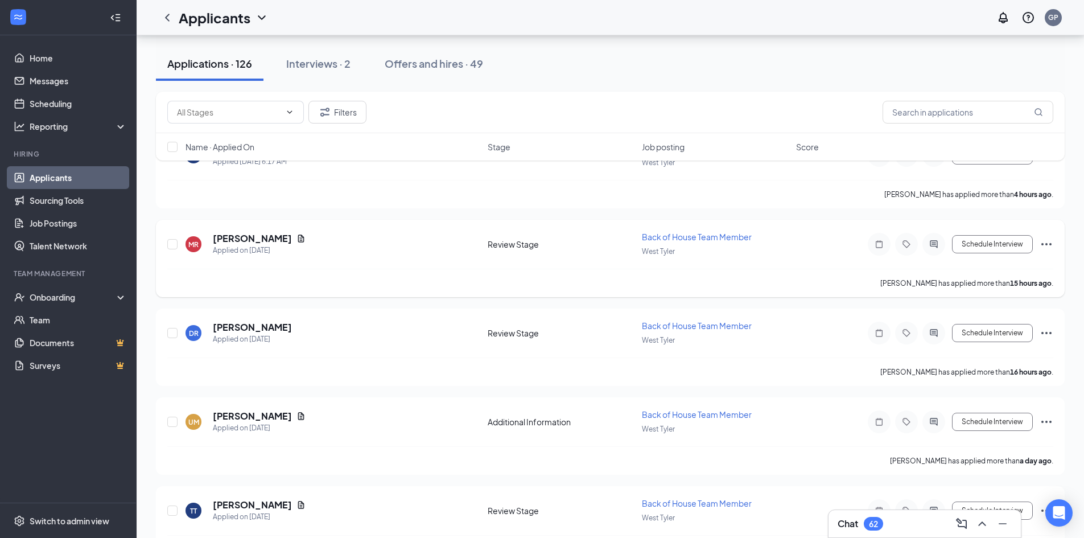
click at [683, 236] on span "Back of House Team Member" at bounding box center [697, 237] width 110 height 10
click at [657, 237] on span "Back of House Team Member" at bounding box center [697, 237] width 110 height 10
click at [659, 236] on span "Back of House Team Member" at bounding box center [697, 237] width 110 height 10
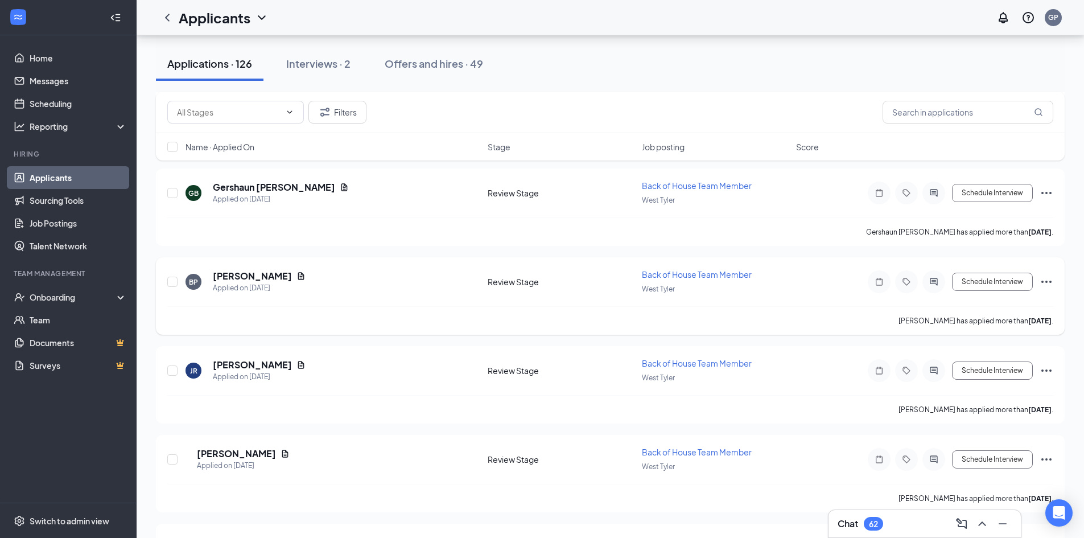
scroll to position [1366, 0]
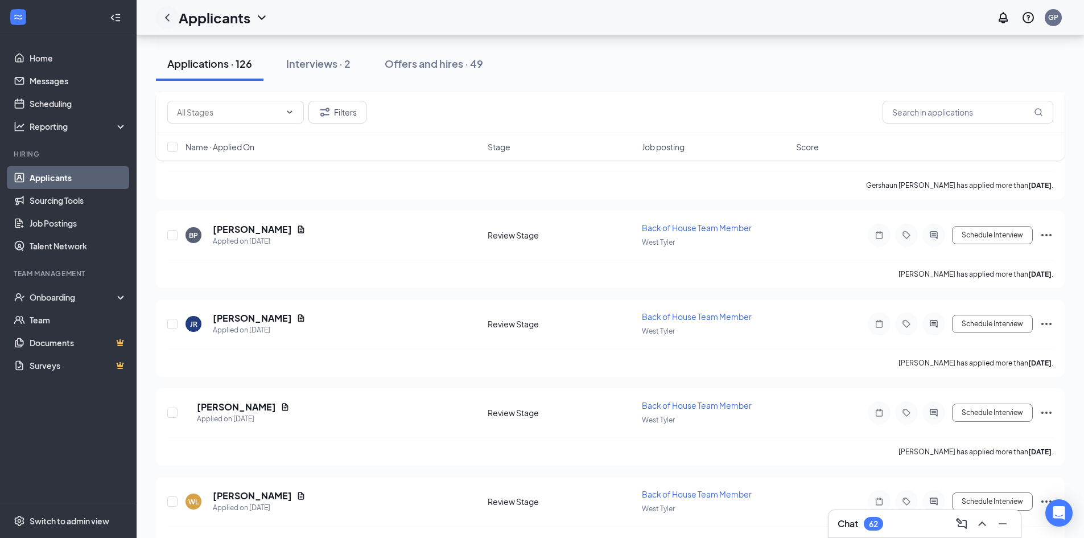
click at [169, 15] on icon "ChevronLeft" at bounding box center [167, 17] width 5 height 7
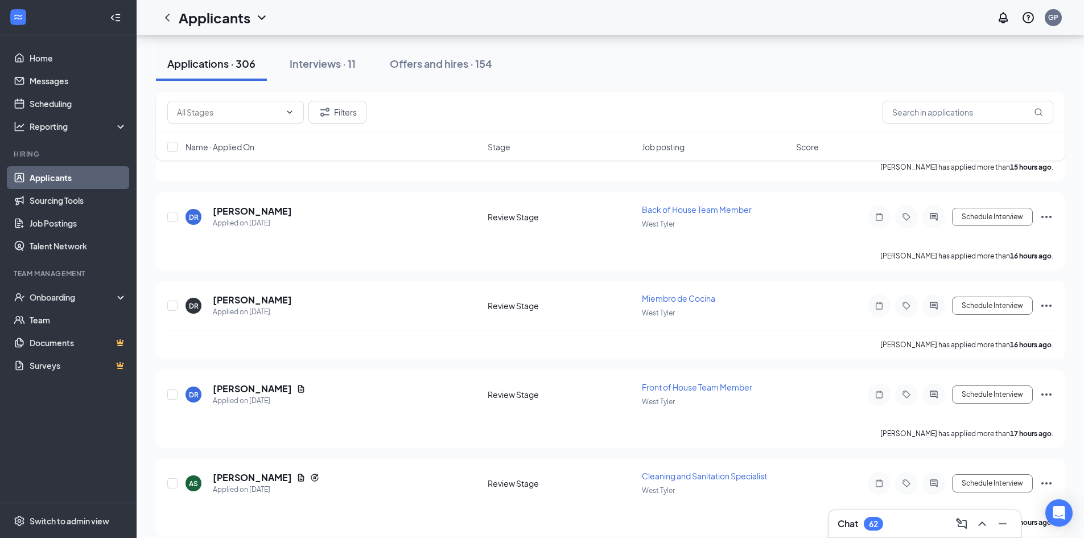
scroll to position [285, 0]
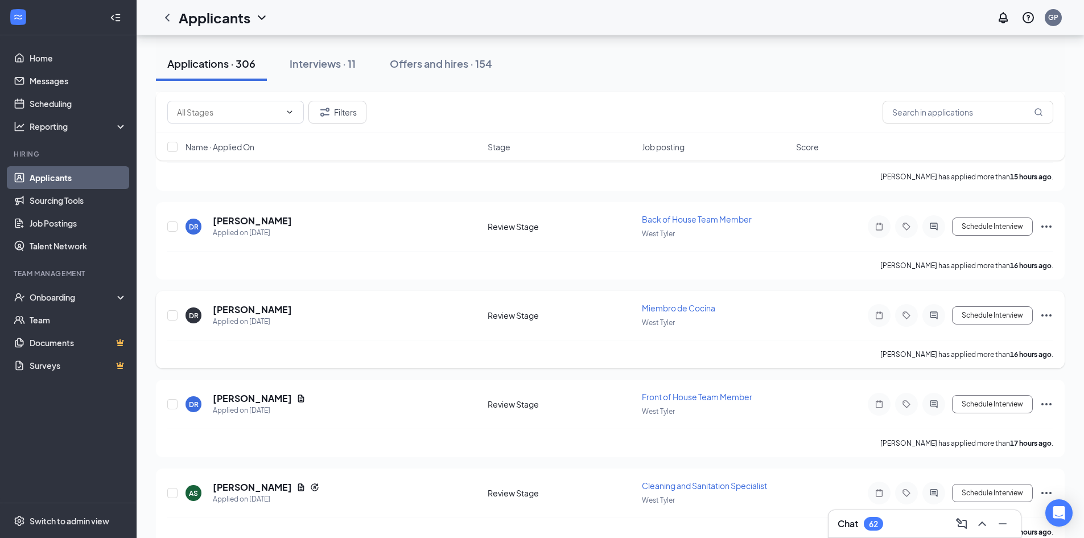
click at [669, 305] on span "Miembro de Cocina" at bounding box center [678, 308] width 73 height 10
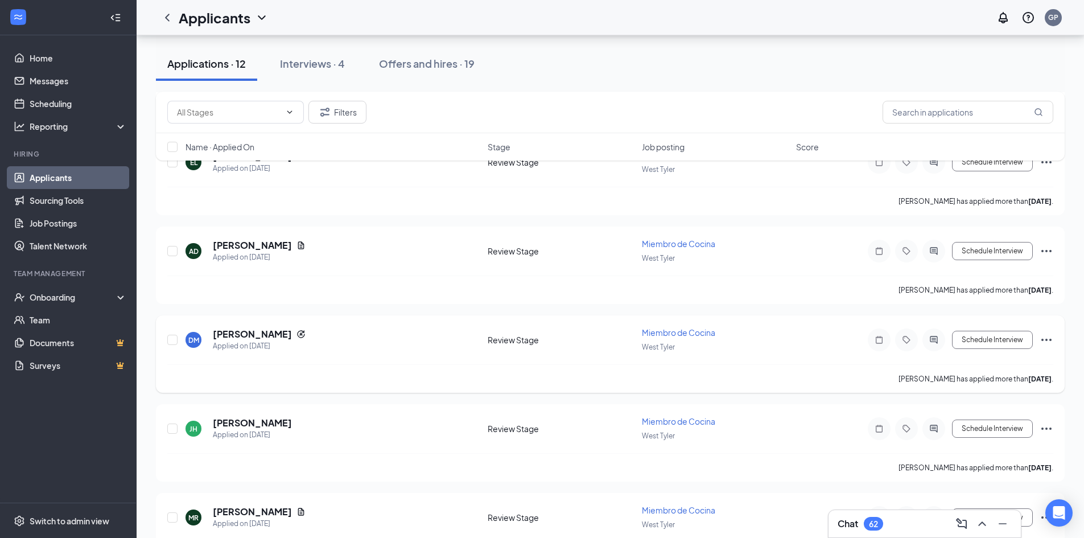
click at [681, 332] on span "Miembro de Cocina" at bounding box center [678, 332] width 73 height 10
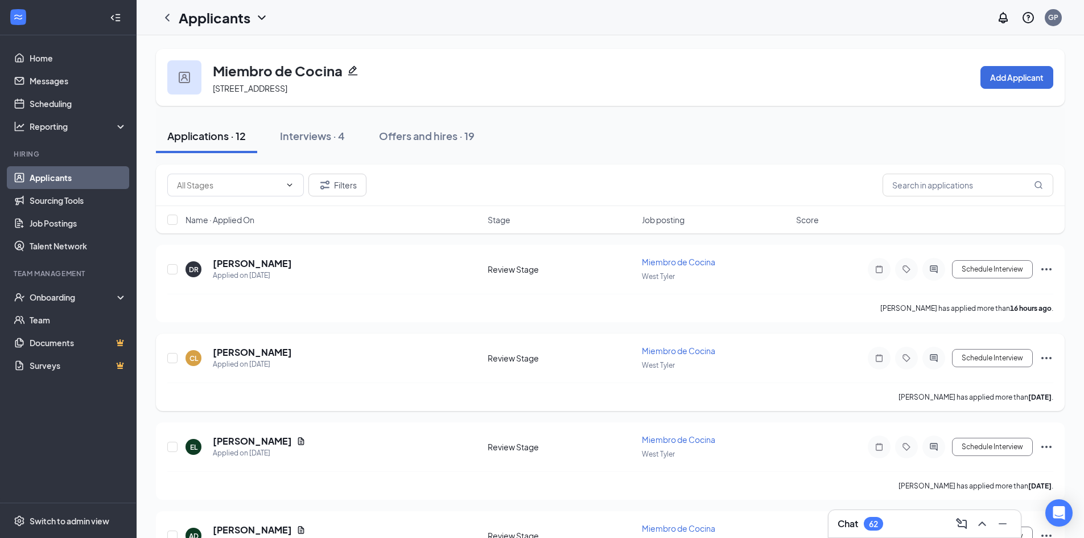
click at [675, 349] on span "Miembro de Cocina" at bounding box center [678, 351] width 73 height 10
click at [268, 354] on h5 "[PERSON_NAME]" at bounding box center [252, 352] width 79 height 13
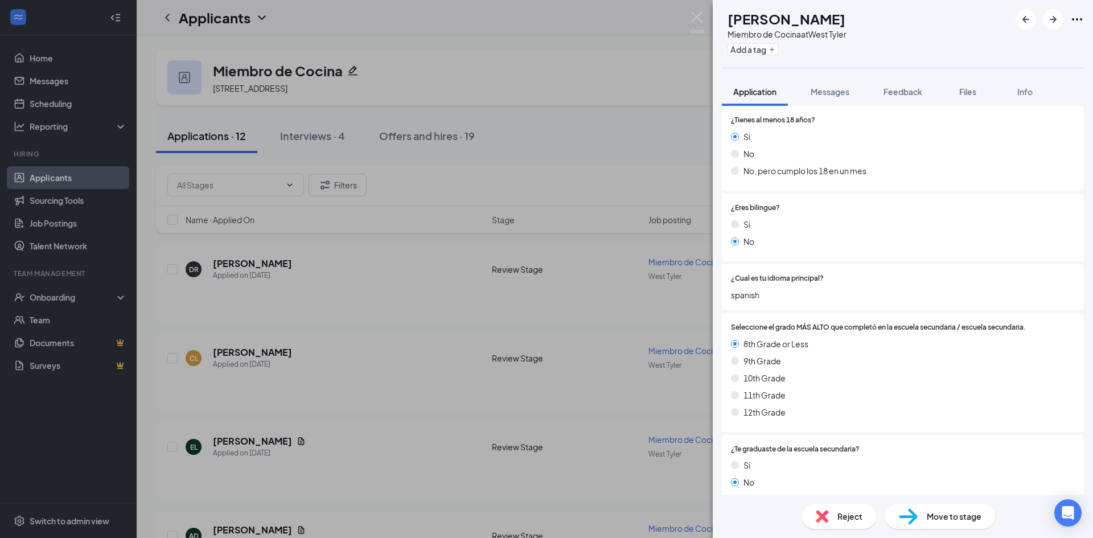
scroll to position [161, 0]
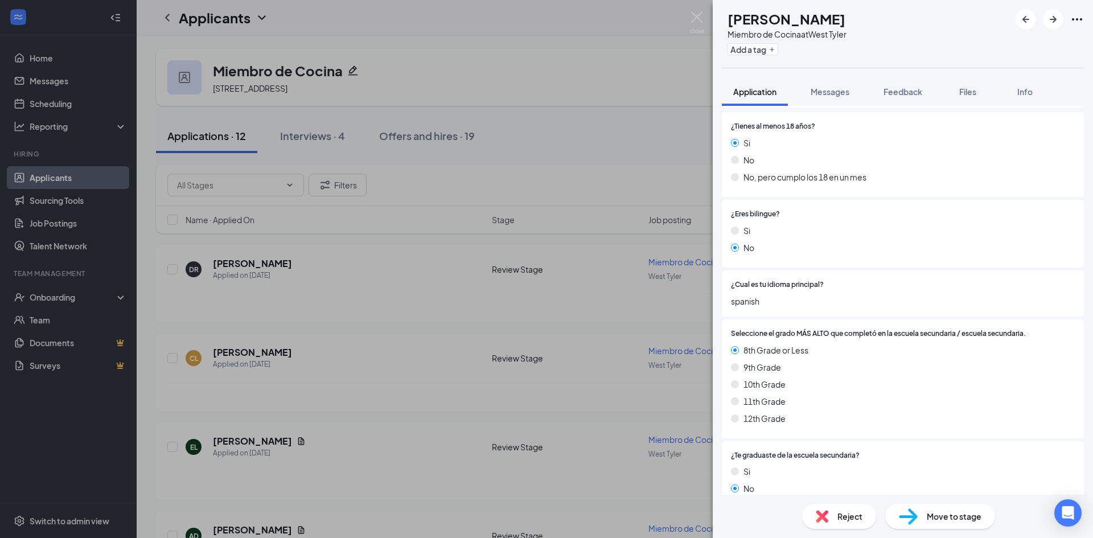
click at [960, 519] on span "Move to stage" at bounding box center [954, 516] width 55 height 13
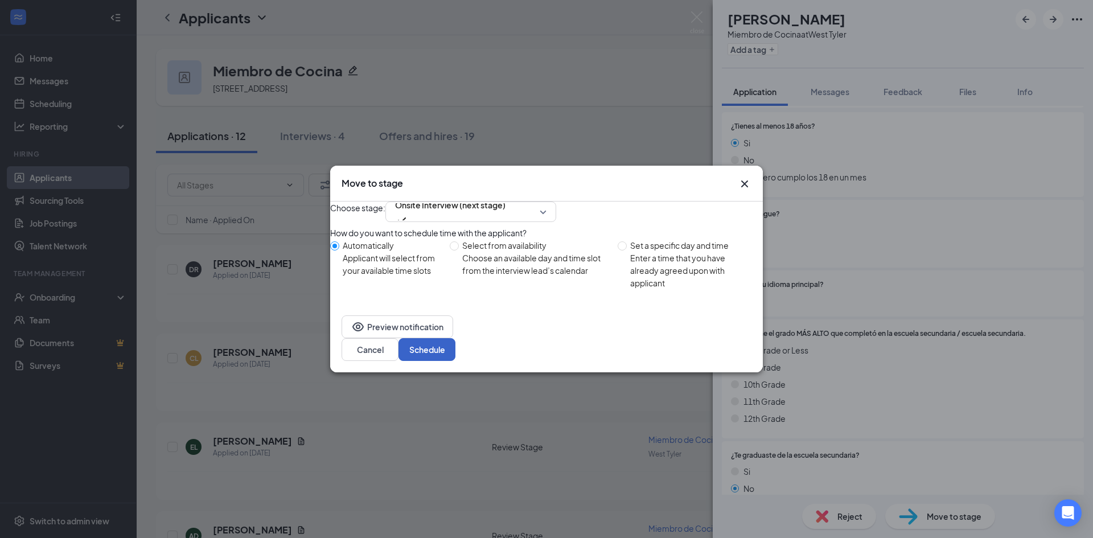
click at [455, 355] on button "Schedule" at bounding box center [426, 349] width 57 height 23
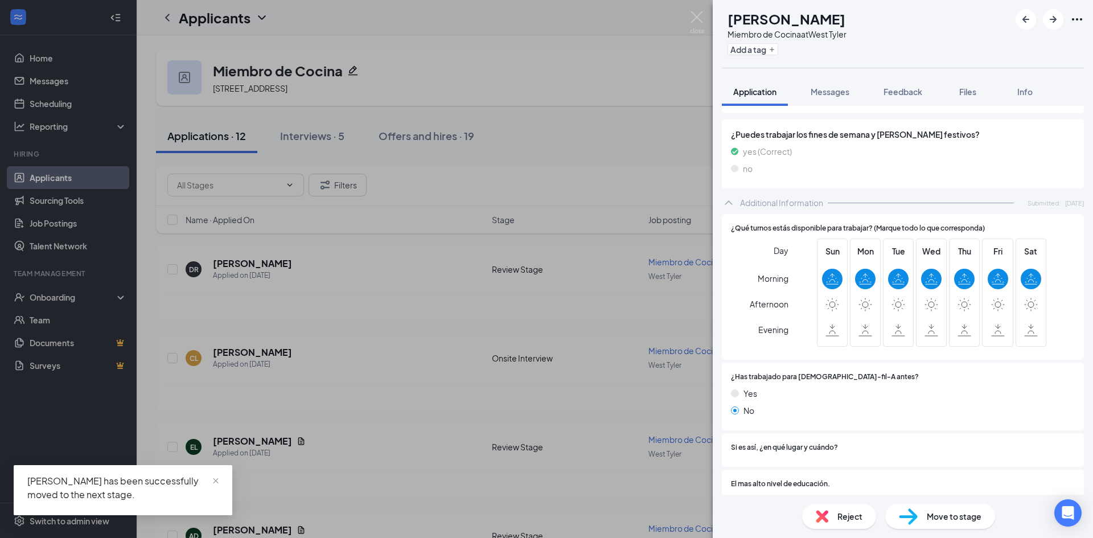
scroll to position [951, 0]
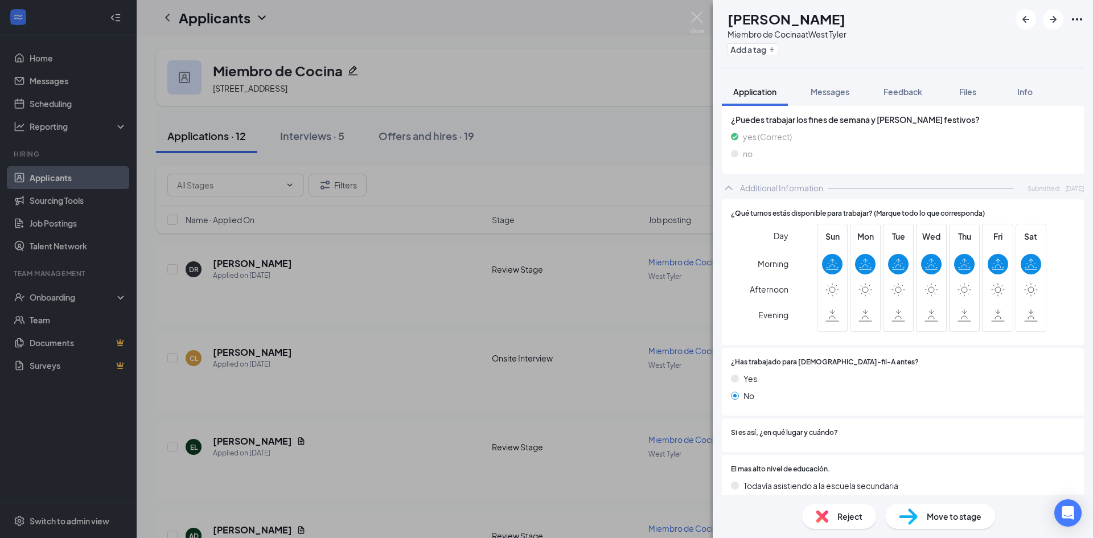
click at [944, 517] on span "Move to stage" at bounding box center [954, 516] width 55 height 13
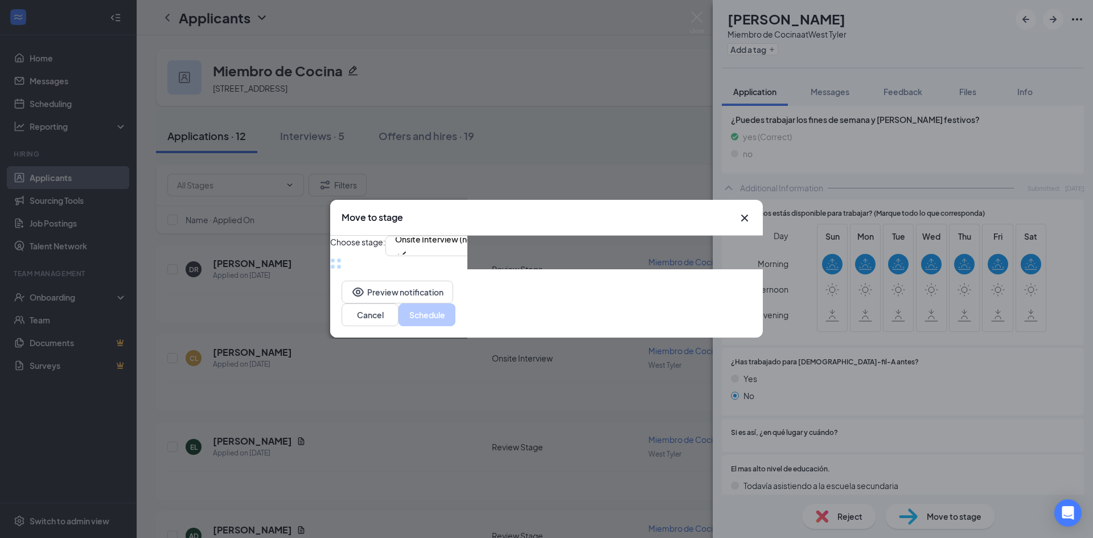
scroll to position [947, 0]
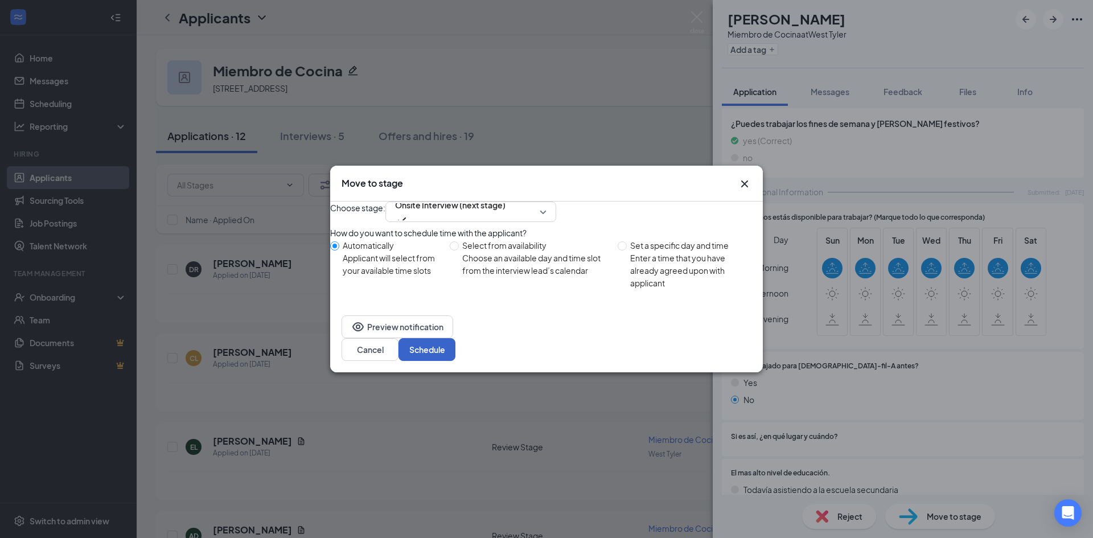
click at [455, 356] on button "Schedule" at bounding box center [426, 349] width 57 height 23
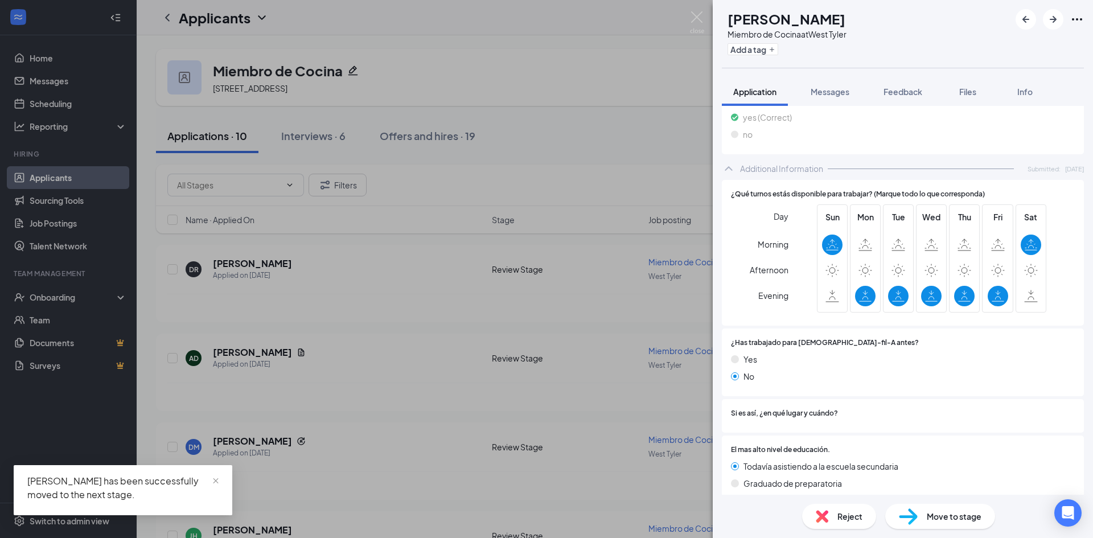
scroll to position [976, 0]
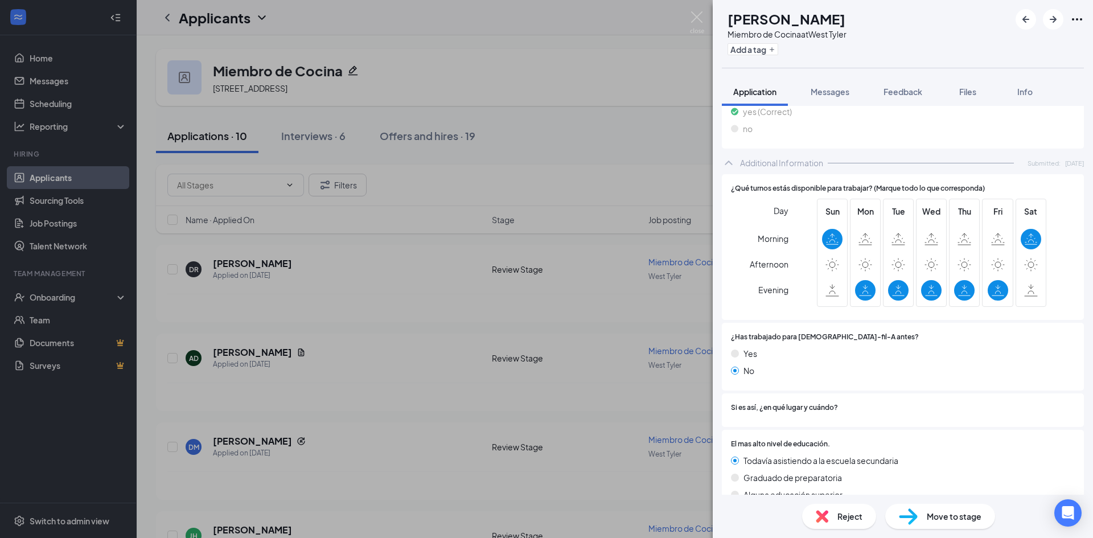
click at [947, 511] on span "Move to stage" at bounding box center [954, 516] width 55 height 13
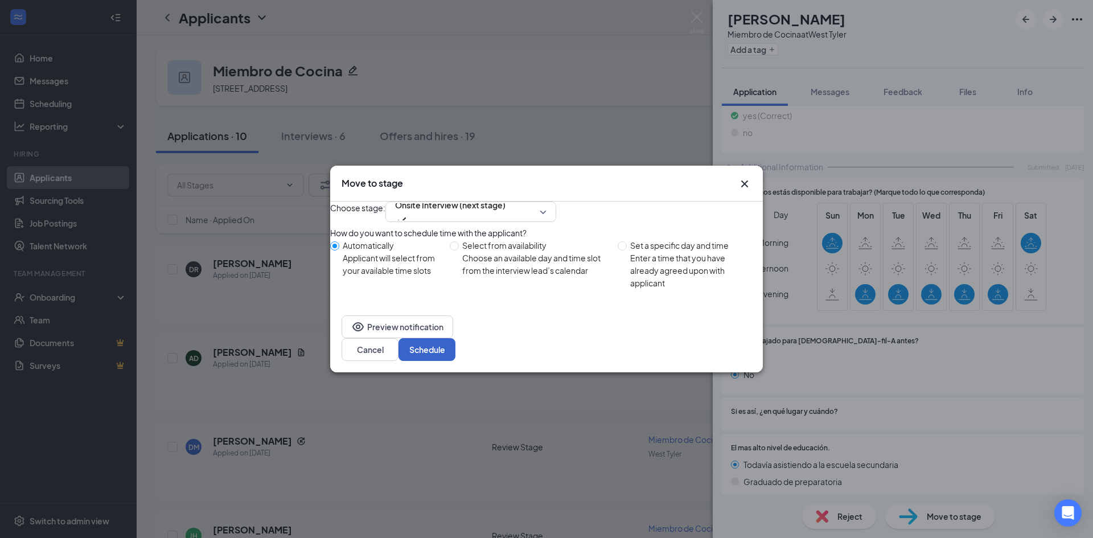
click at [455, 351] on button "Schedule" at bounding box center [426, 349] width 57 height 23
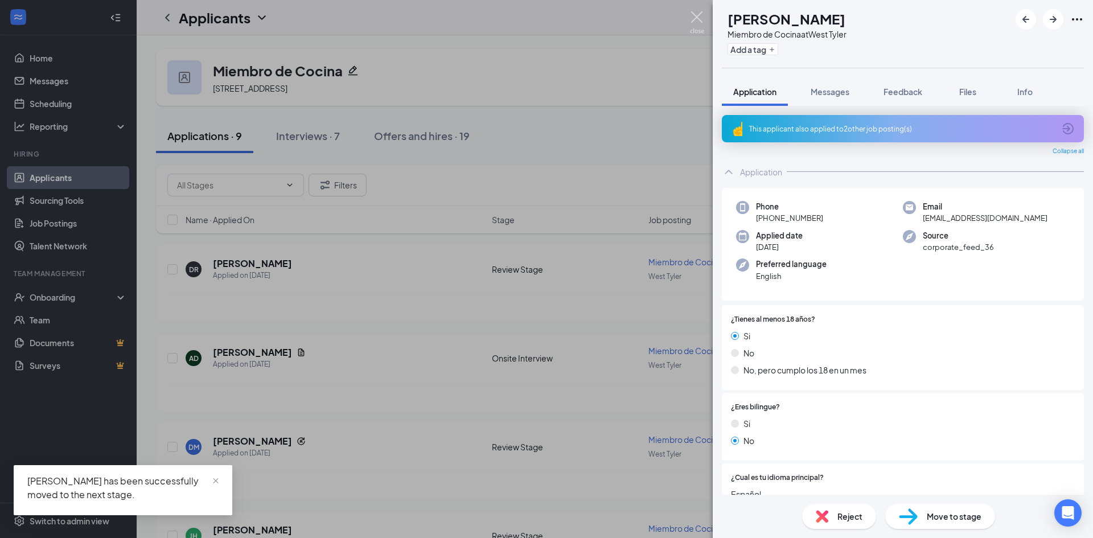
click at [698, 12] on img at bounding box center [697, 22] width 14 height 22
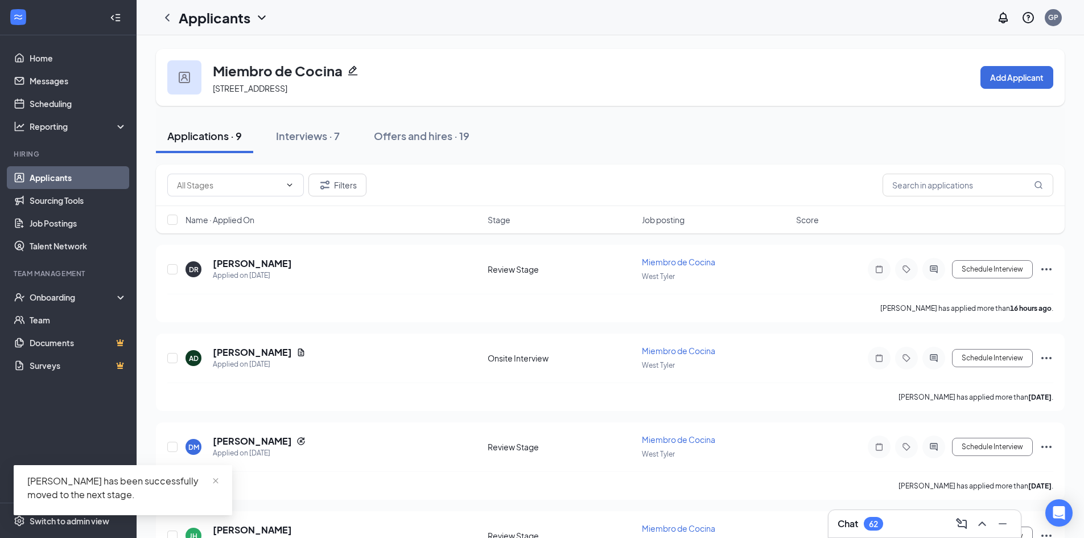
click at [409, 154] on div "Applications · 9 Interviews · 7 Offers and hires · 19" at bounding box center [610, 136] width 909 height 57
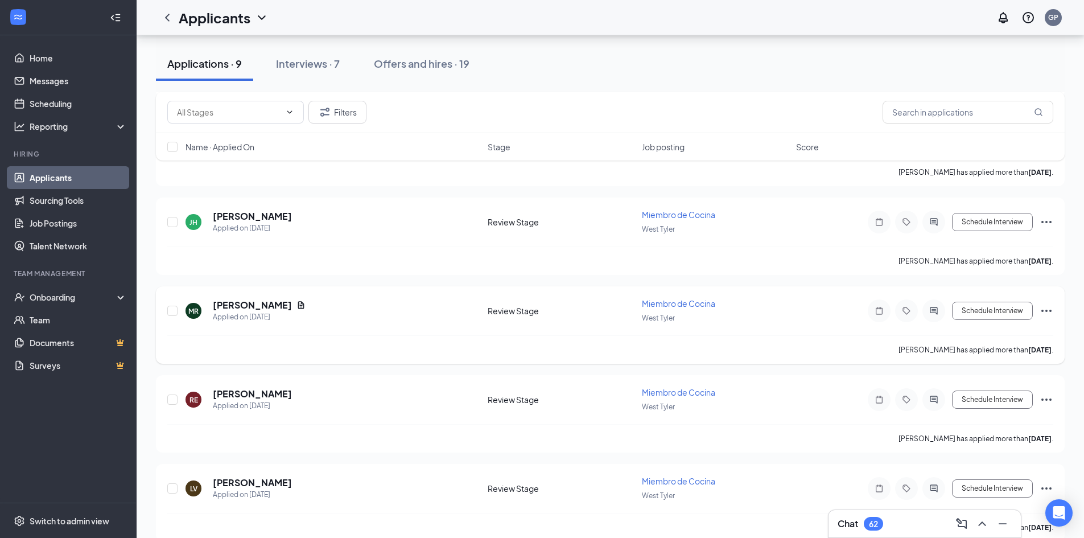
scroll to position [228, 0]
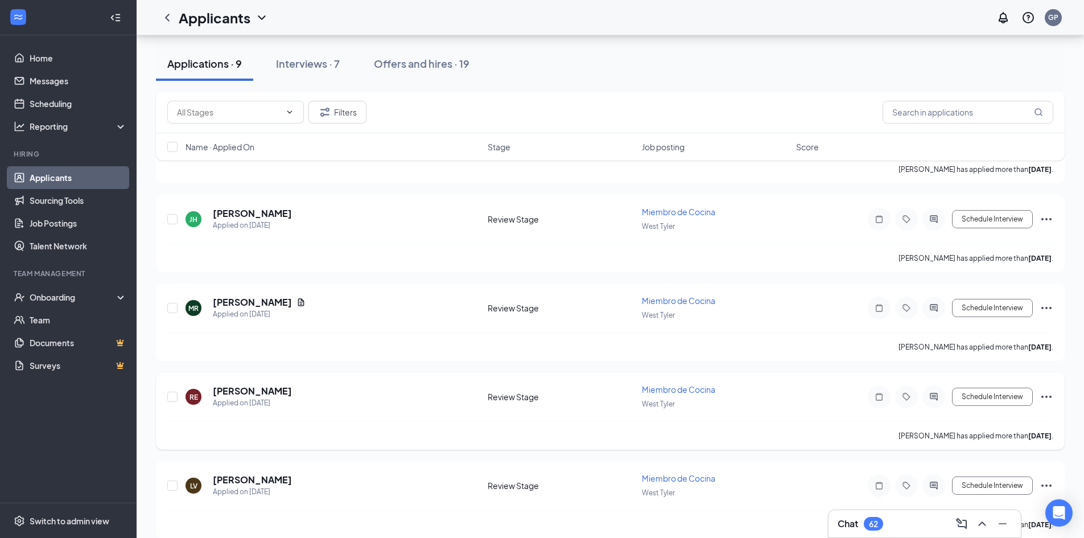
click at [670, 389] on span "Miembro de Cocina" at bounding box center [678, 389] width 73 height 10
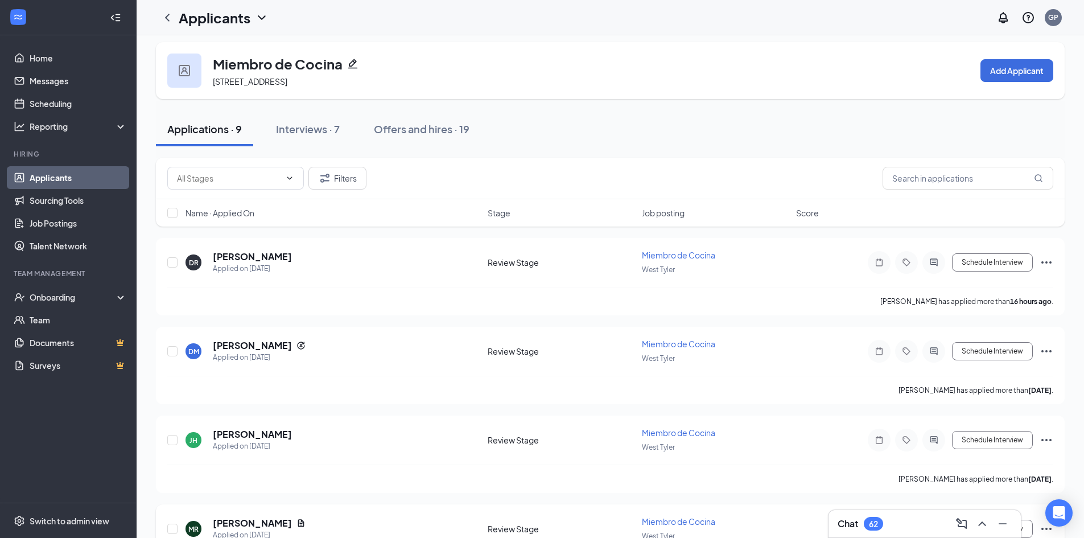
scroll to position [0, 0]
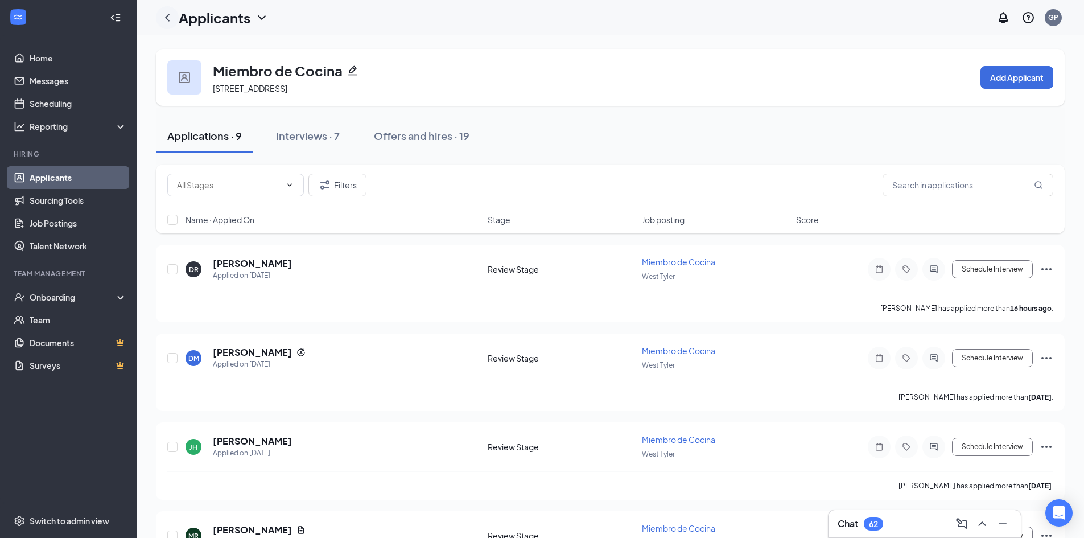
click at [170, 17] on icon "ChevronLeft" at bounding box center [168, 18] width 14 height 14
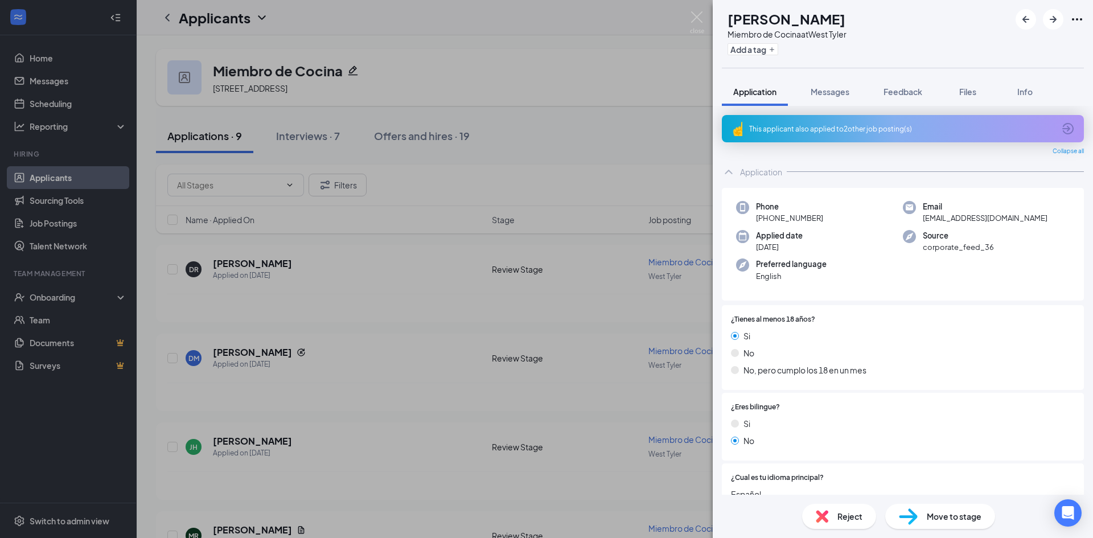
click at [699, 15] on img at bounding box center [697, 22] width 14 height 22
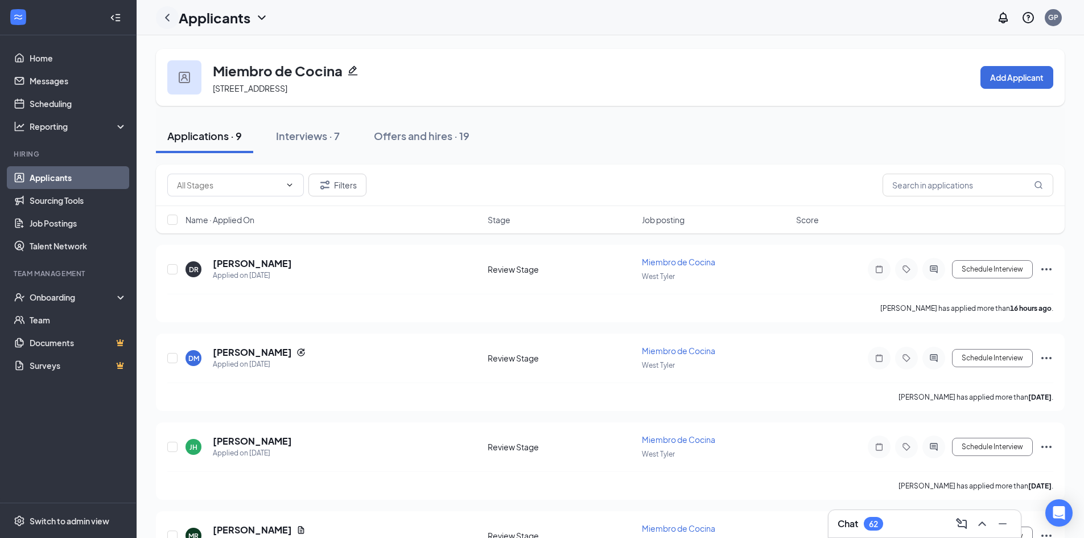
click at [172, 16] on icon "ChevronLeft" at bounding box center [168, 18] width 14 height 14
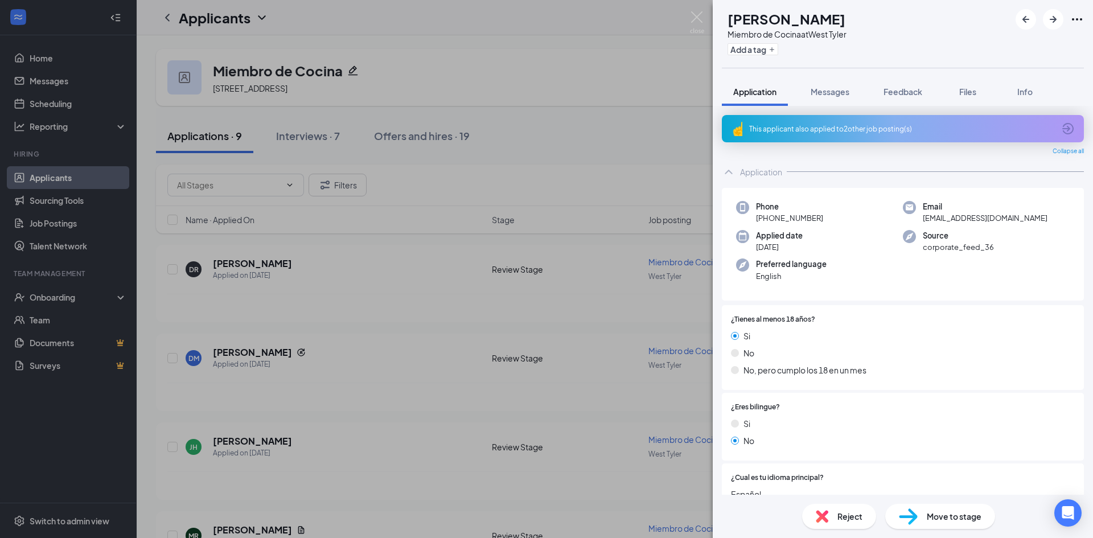
click at [162, 17] on div "[PERSON_NAME] Miembro de Cocina at [GEOGRAPHIC_DATA] Add a tag Application Mess…" at bounding box center [546, 269] width 1093 height 538
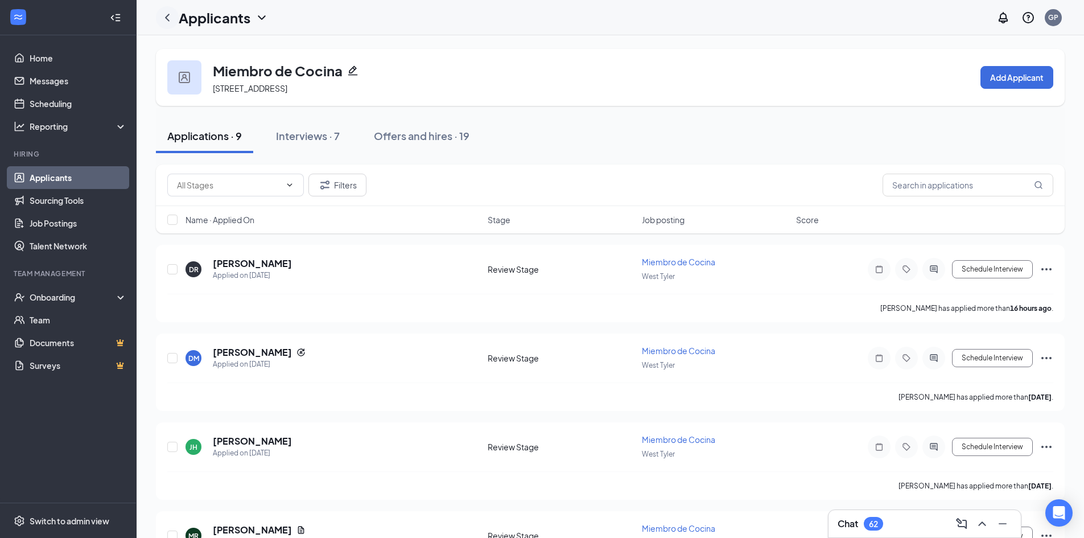
click at [161, 16] on icon "ChevronLeft" at bounding box center [168, 18] width 14 height 14
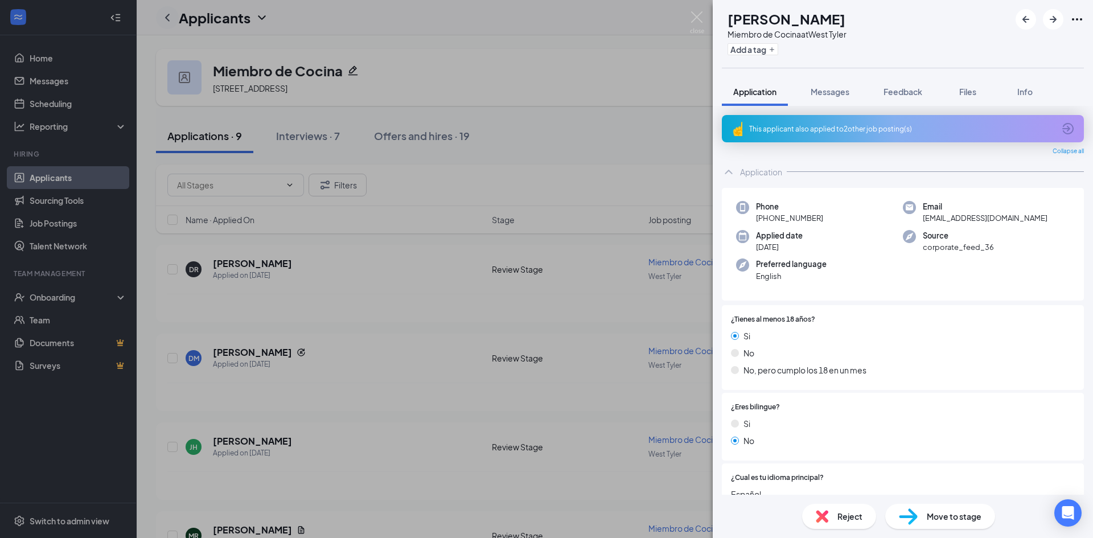
click at [161, 16] on div "[PERSON_NAME] Miembro de Cocina at [GEOGRAPHIC_DATA] Add a tag Application Mess…" at bounding box center [546, 269] width 1093 height 538
click at [161, 16] on icon "ChevronLeft" at bounding box center [168, 18] width 14 height 14
click at [72, 179] on div "[PERSON_NAME] Miembro de Cocina at [GEOGRAPHIC_DATA] Add a tag Application Mess…" at bounding box center [546, 269] width 1093 height 538
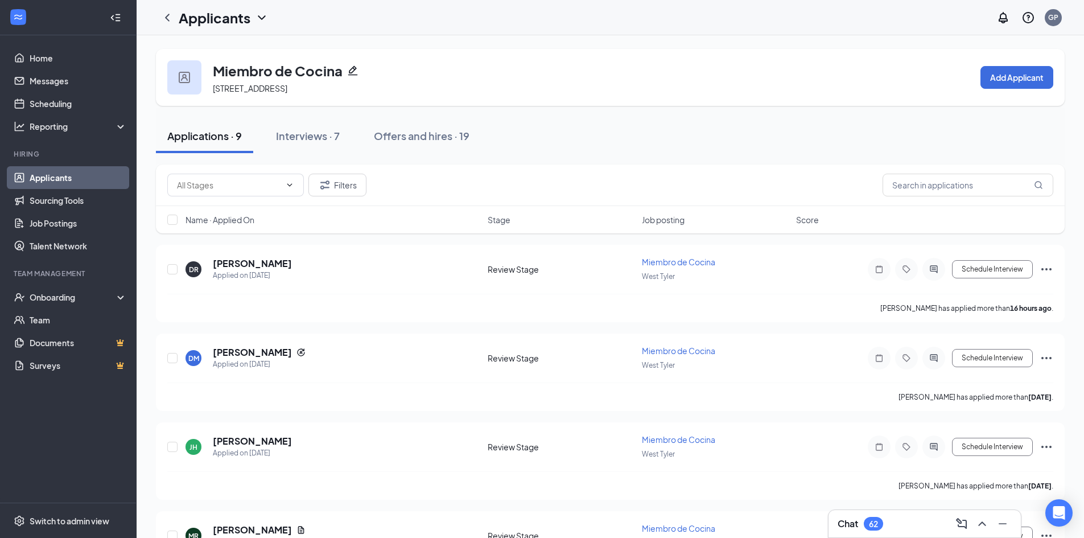
click at [70, 179] on link "Applicants" at bounding box center [78, 177] width 97 height 23
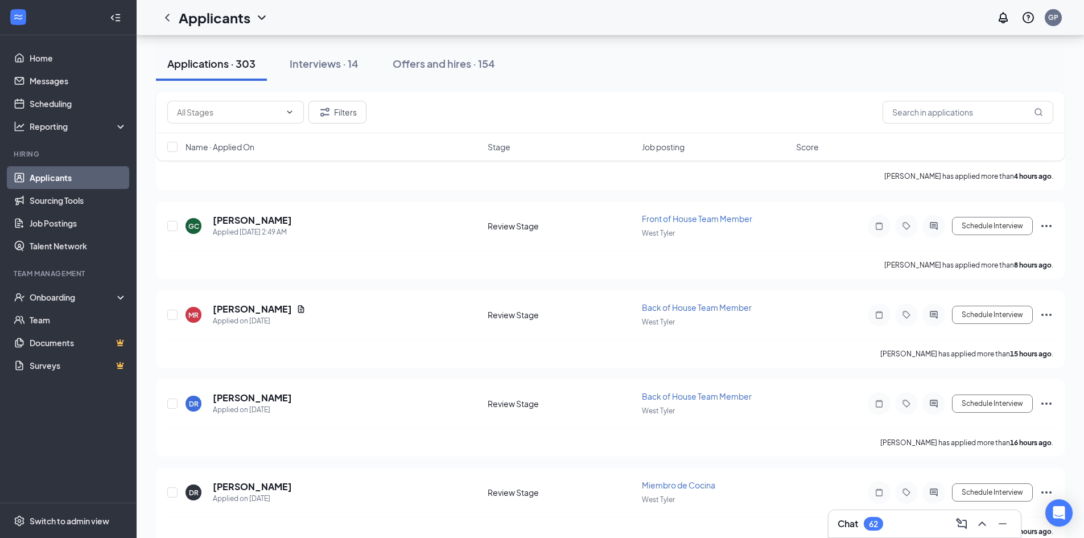
scroll to position [114, 0]
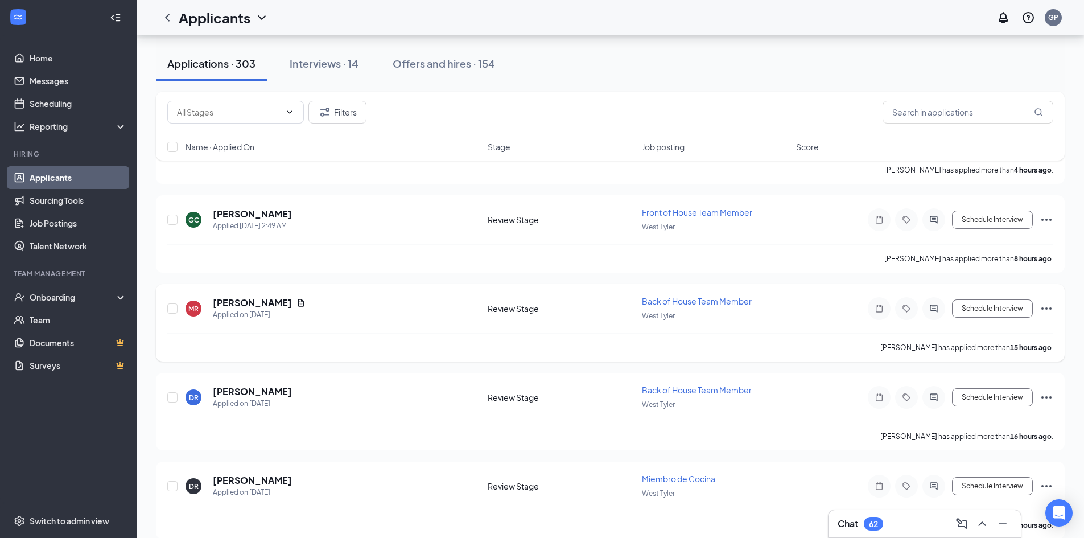
click at [709, 299] on span "Back of House Team Member" at bounding box center [697, 301] width 110 height 10
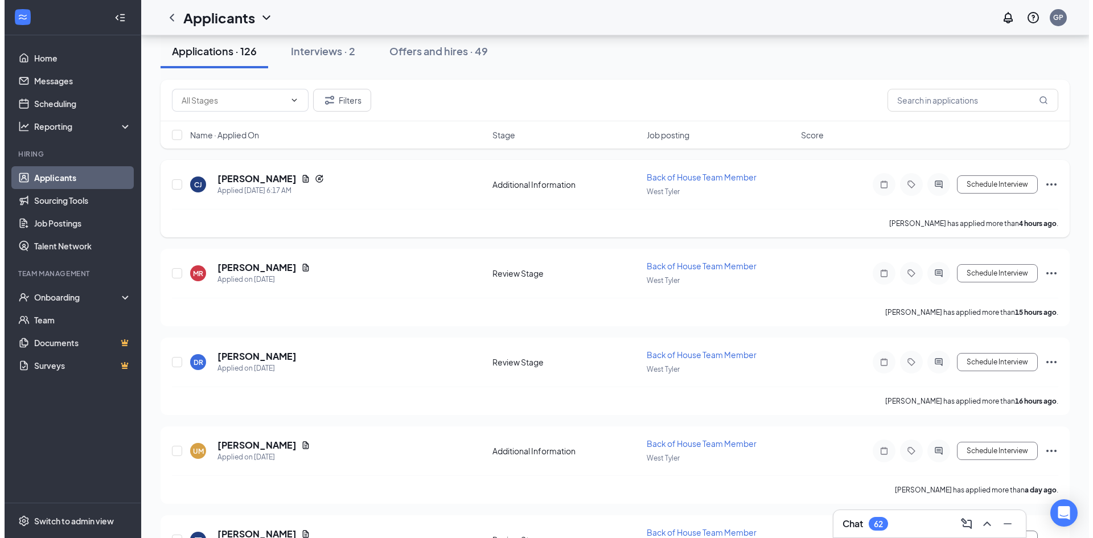
scroll to position [114, 0]
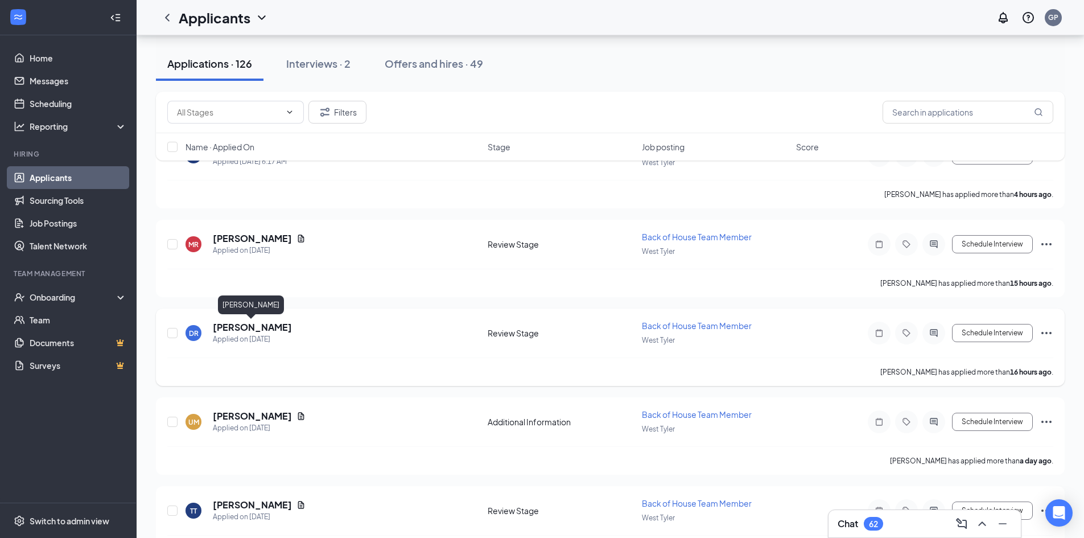
click at [254, 328] on h5 "[PERSON_NAME]" at bounding box center [252, 327] width 79 height 13
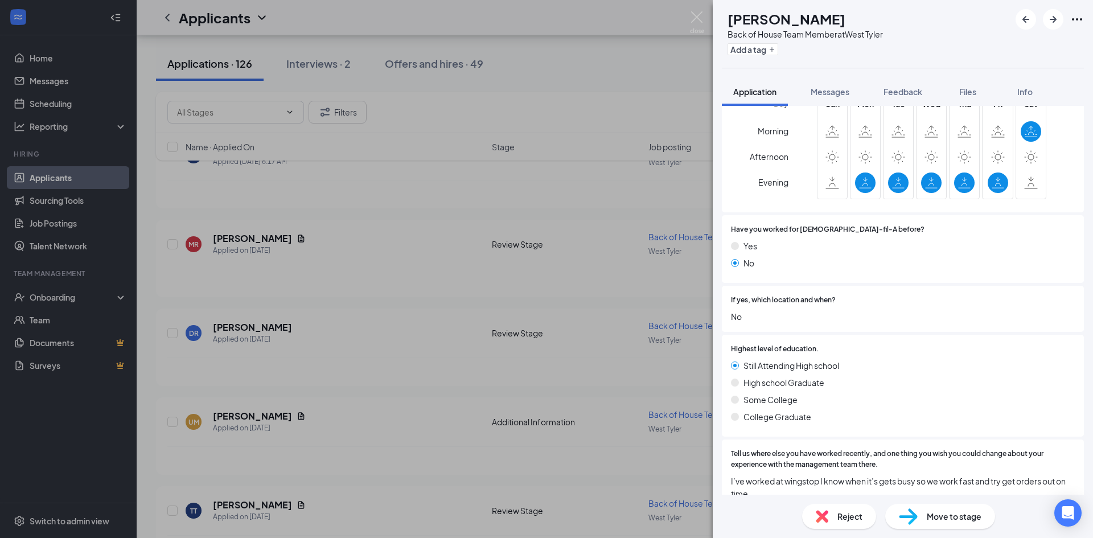
scroll to position [740, 0]
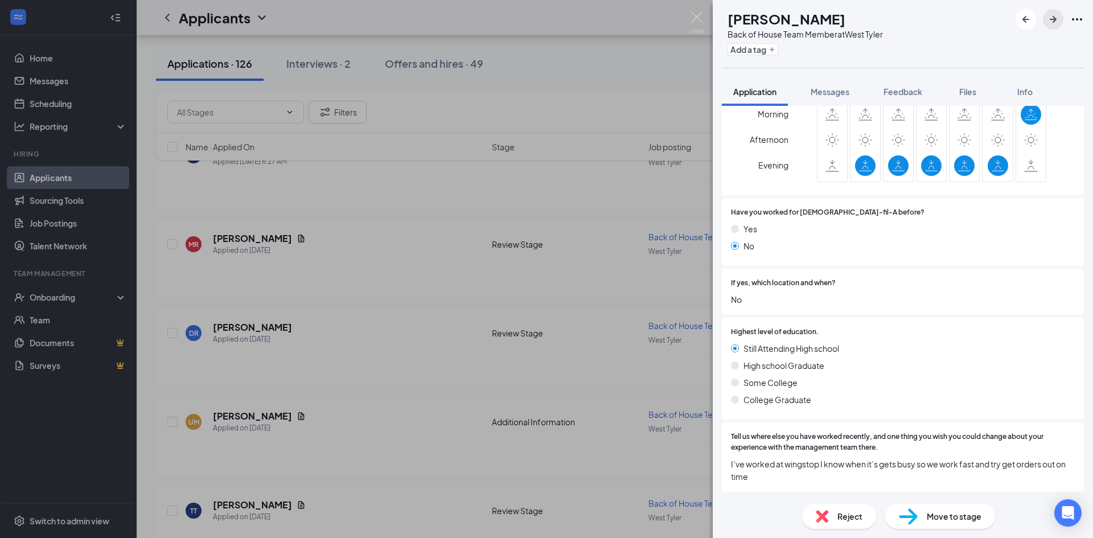
click at [1049, 18] on icon "ArrowRight" at bounding box center [1053, 20] width 14 height 14
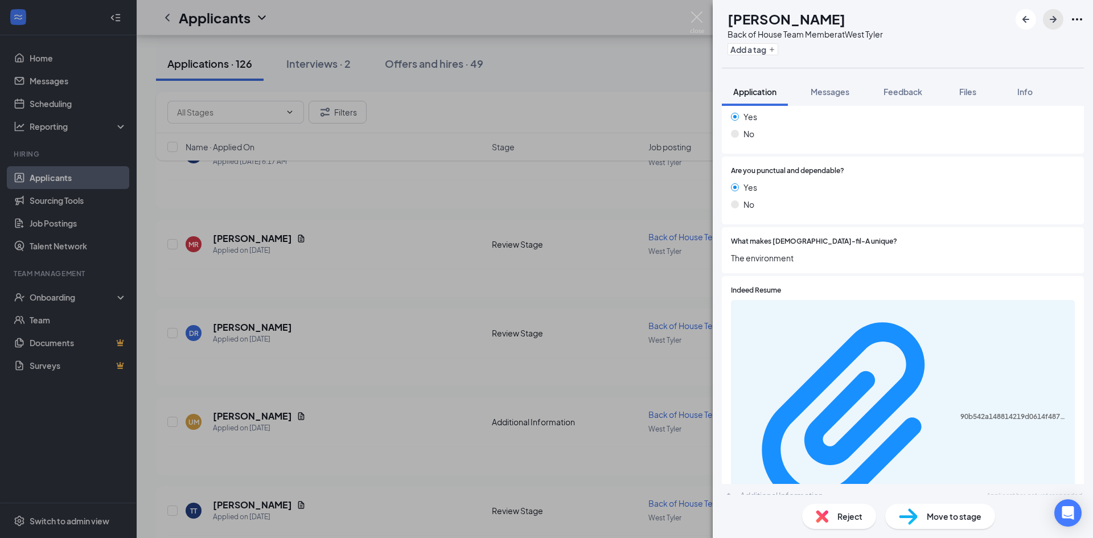
scroll to position [325, 0]
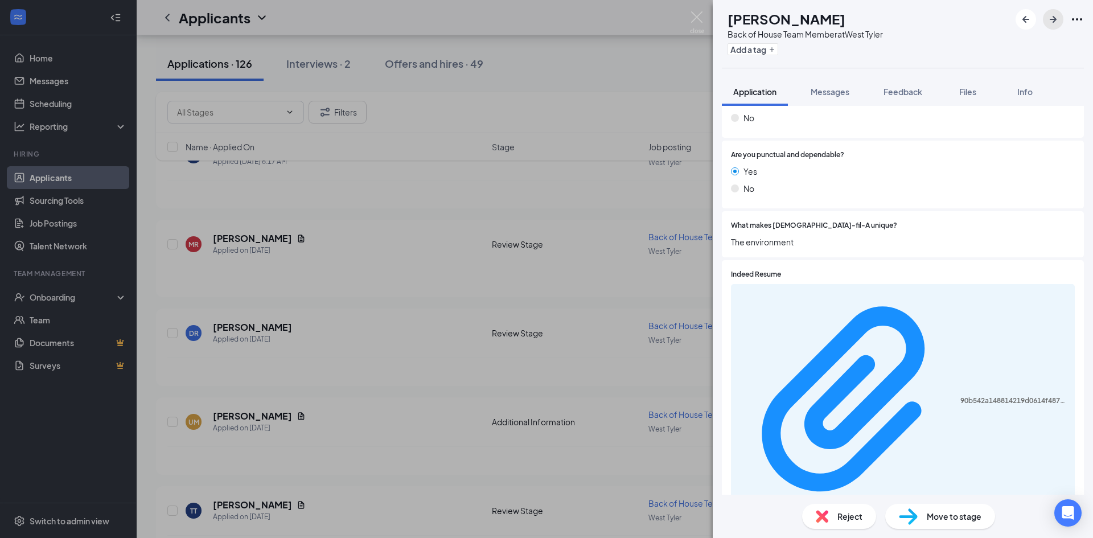
click at [1049, 18] on icon "ArrowRight" at bounding box center [1053, 20] width 14 height 14
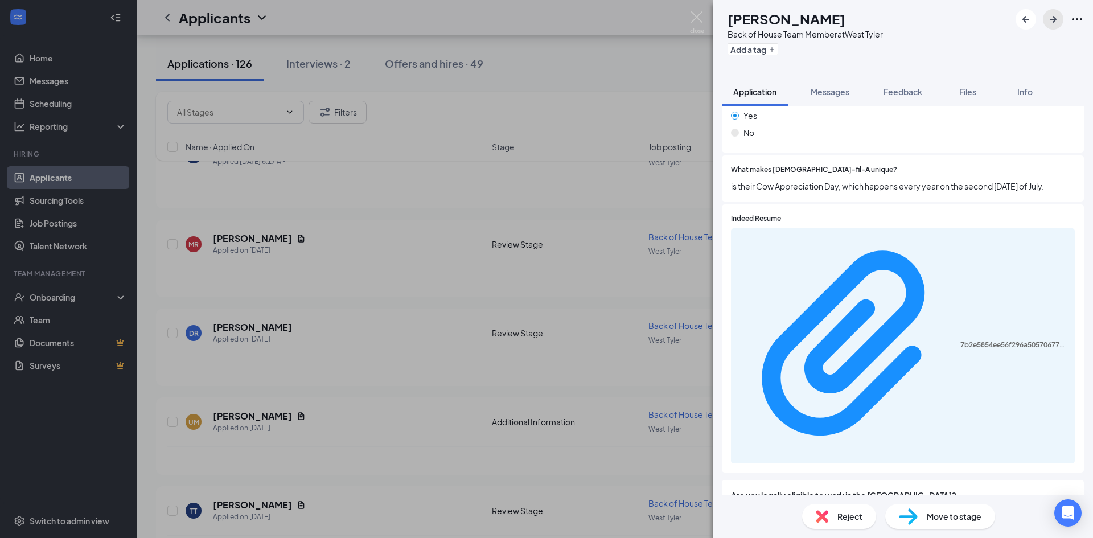
scroll to position [383, 0]
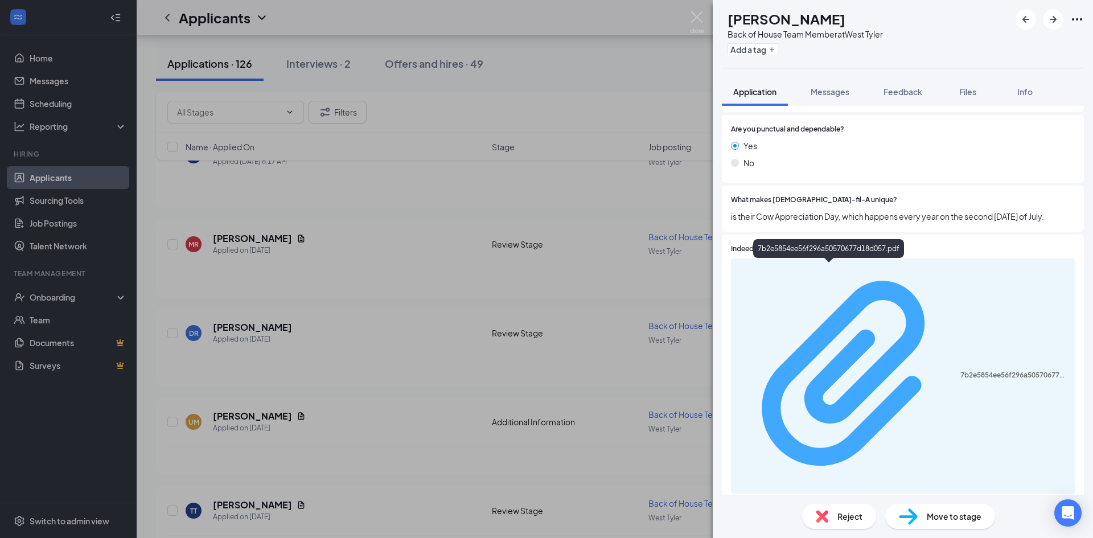
click at [960, 371] on div "7b2e5854ee56f296a50570677d18d057.pdf" at bounding box center [1014, 375] width 108 height 9
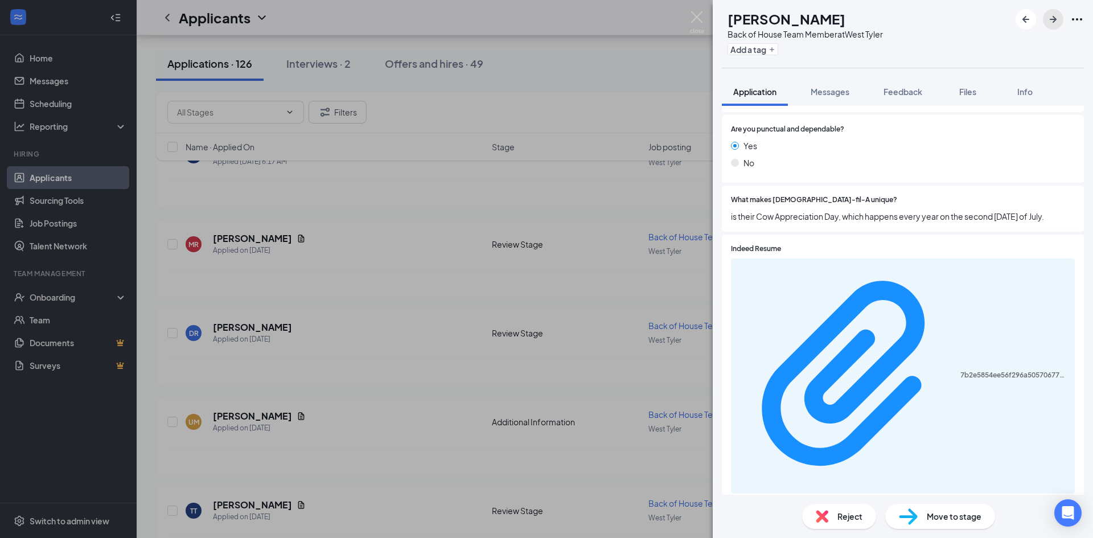
click at [1053, 19] on icon "ArrowRight" at bounding box center [1053, 19] width 7 height 7
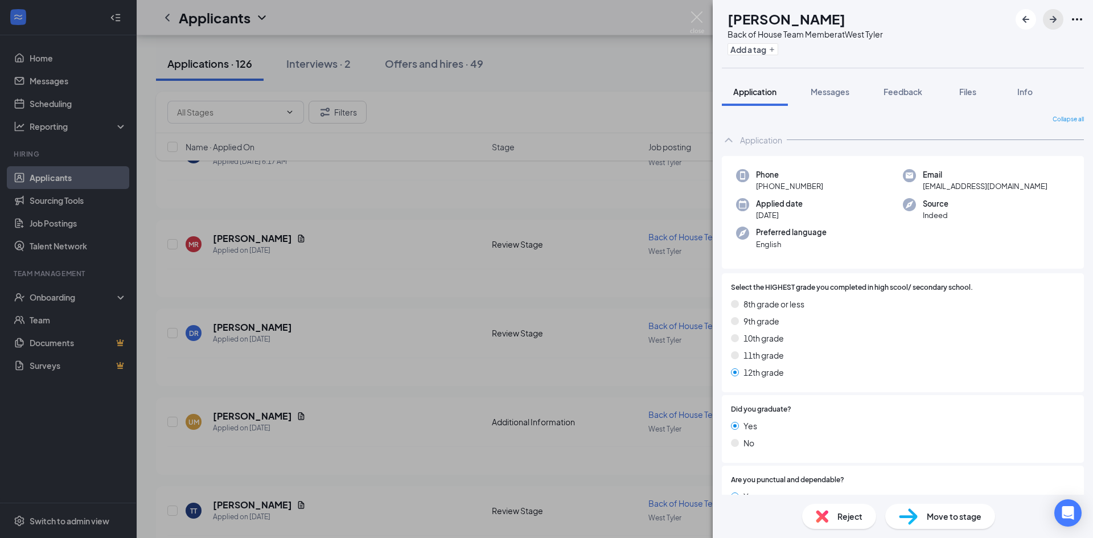
click at [1053, 19] on icon "ArrowRight" at bounding box center [1053, 19] width 7 height 7
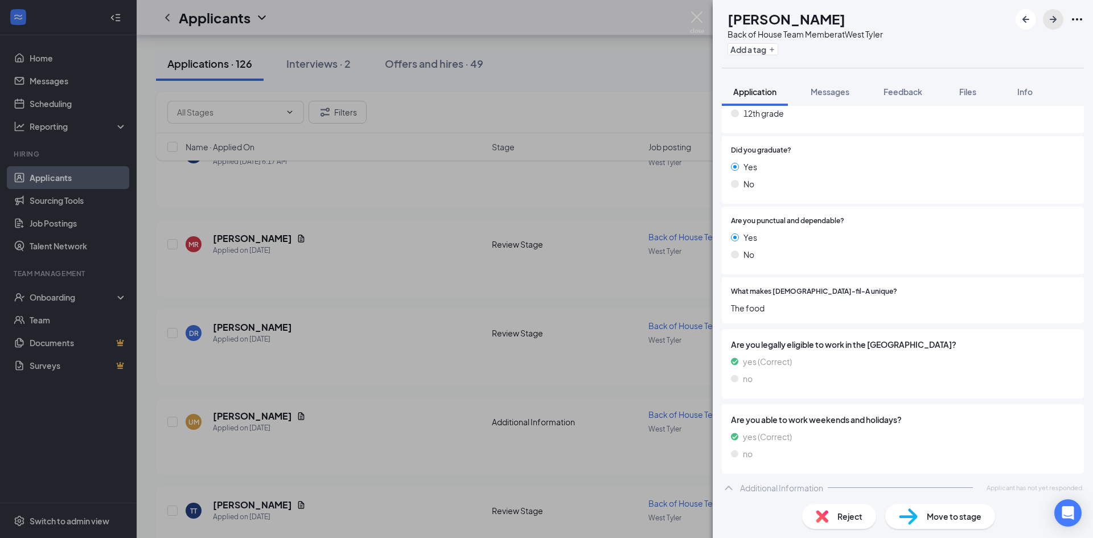
scroll to position [264, 0]
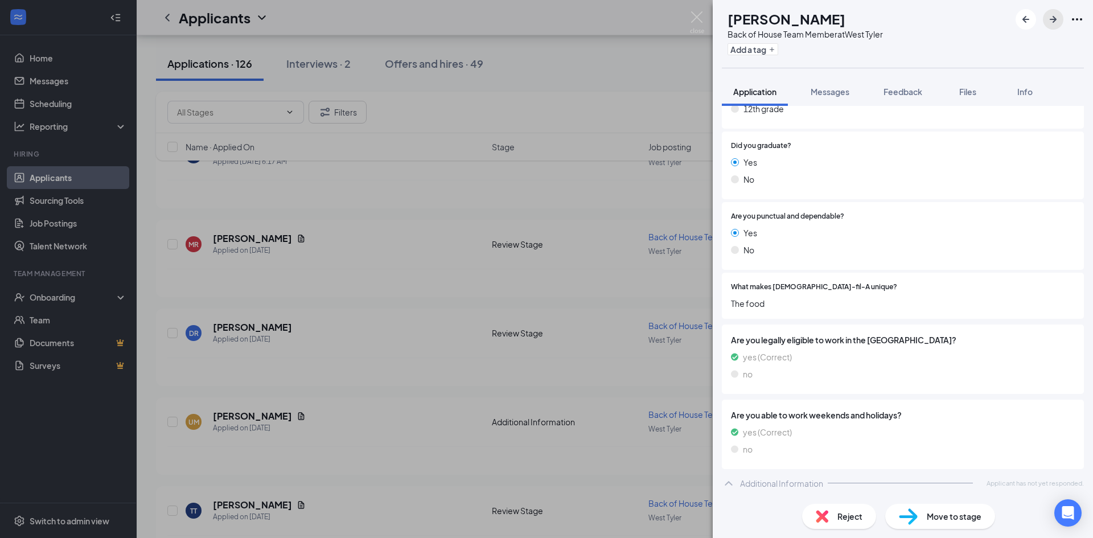
click at [1055, 15] on icon "ArrowRight" at bounding box center [1053, 20] width 14 height 14
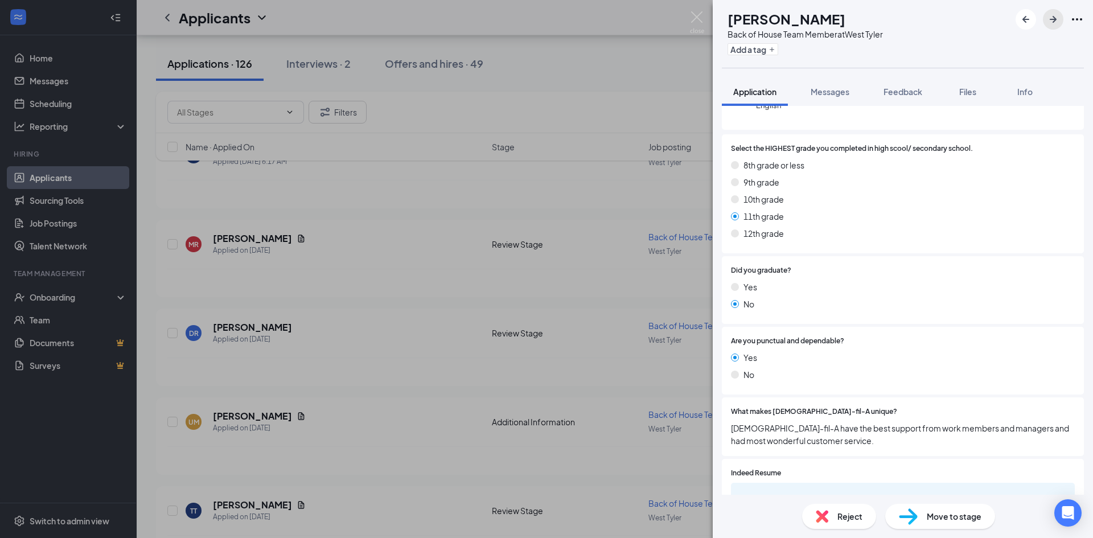
scroll to position [342, 0]
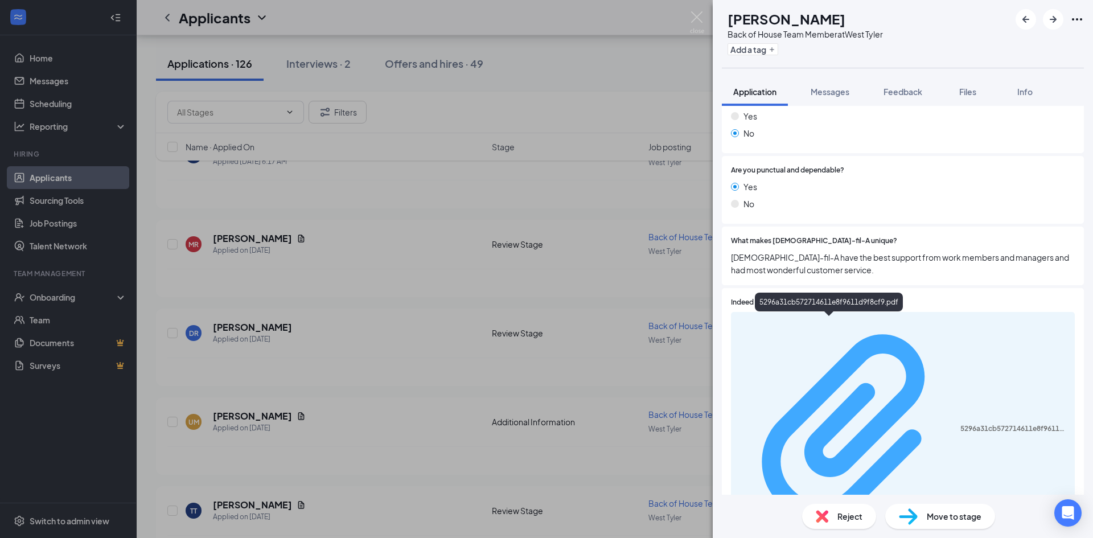
click at [960, 424] on div "5296a31cb572714611e8f9611d9f8cf9.pdf" at bounding box center [1014, 428] width 108 height 9
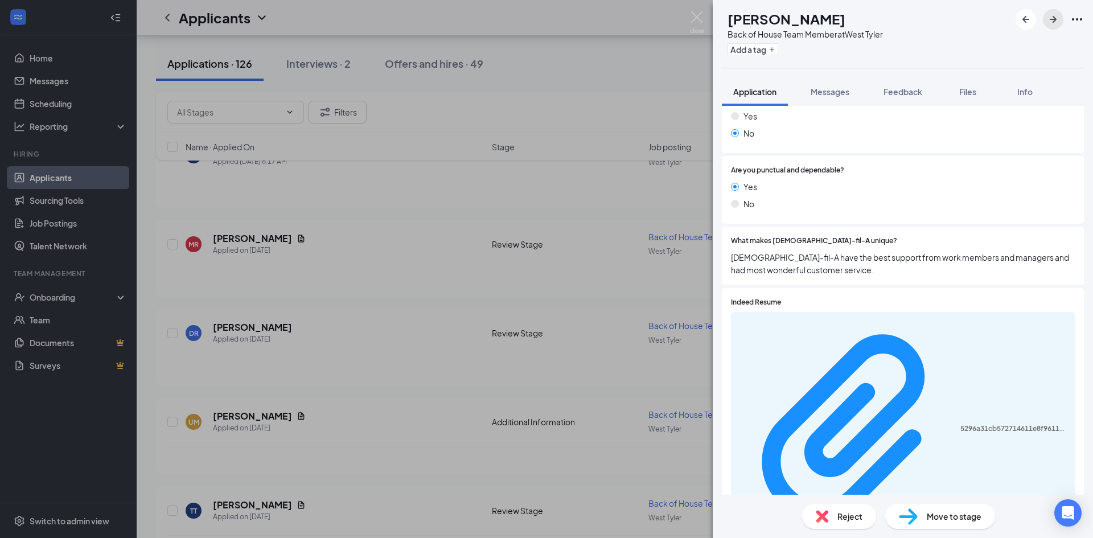
click at [1052, 18] on icon "ArrowRight" at bounding box center [1053, 20] width 14 height 14
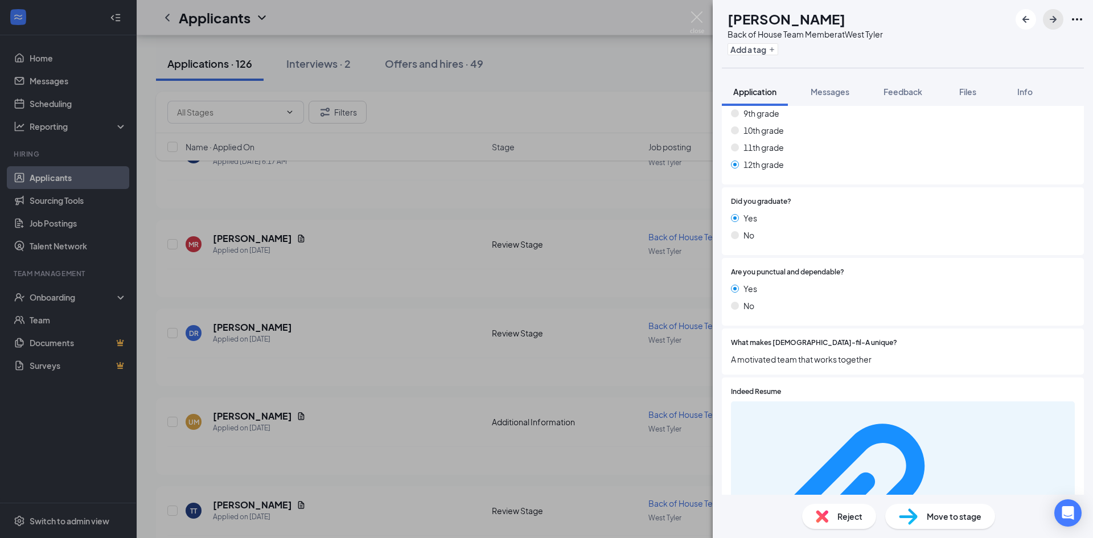
scroll to position [398, 0]
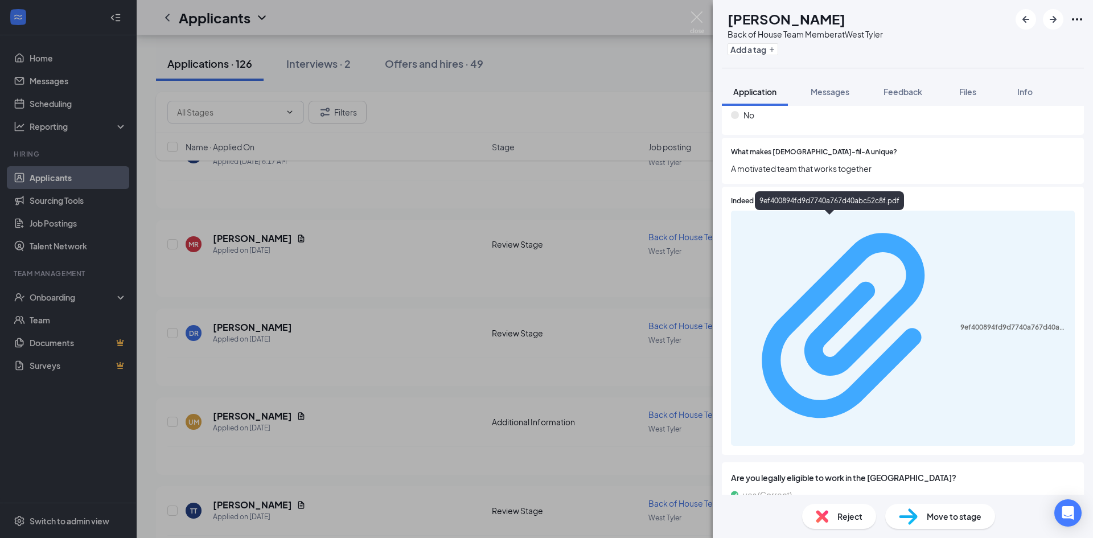
click at [960, 323] on div "9ef400894fd9d7740a767d40abc52c8f.pdf" at bounding box center [1014, 327] width 108 height 9
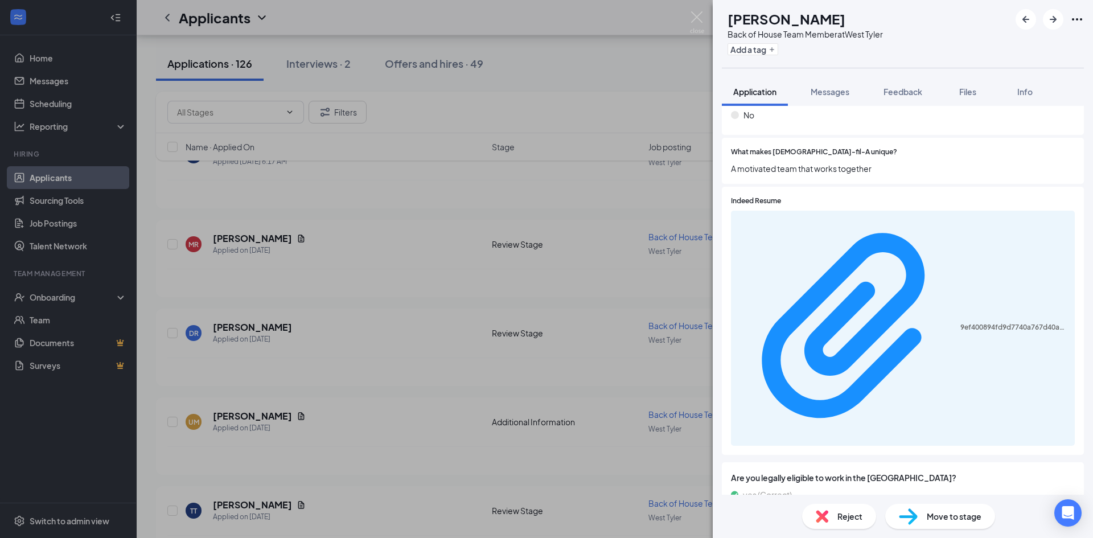
click at [904, 471] on span "Are you legally eligible to work in the [GEOGRAPHIC_DATA]?" at bounding box center [903, 477] width 344 height 13
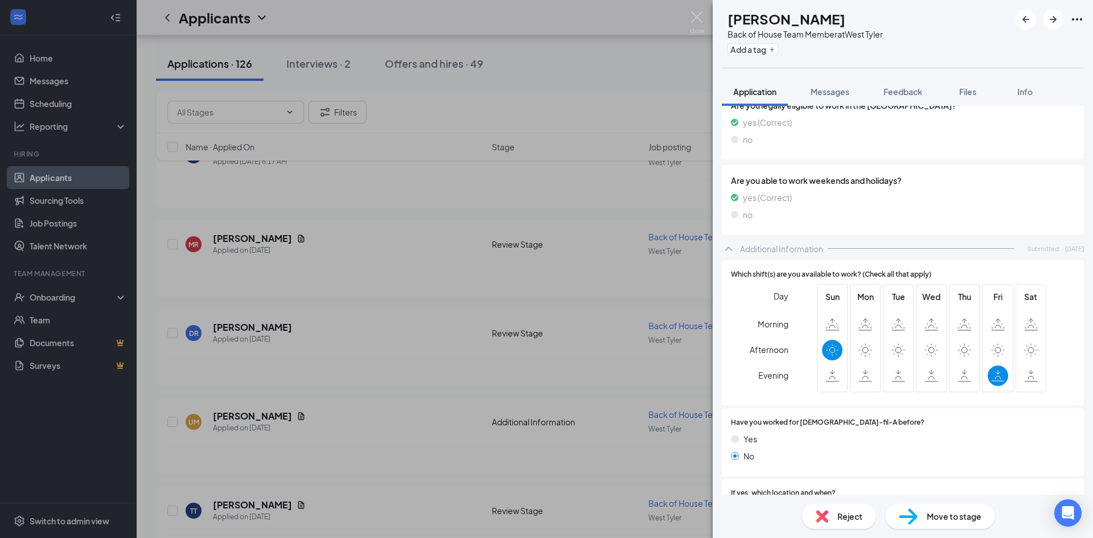
scroll to position [806, 0]
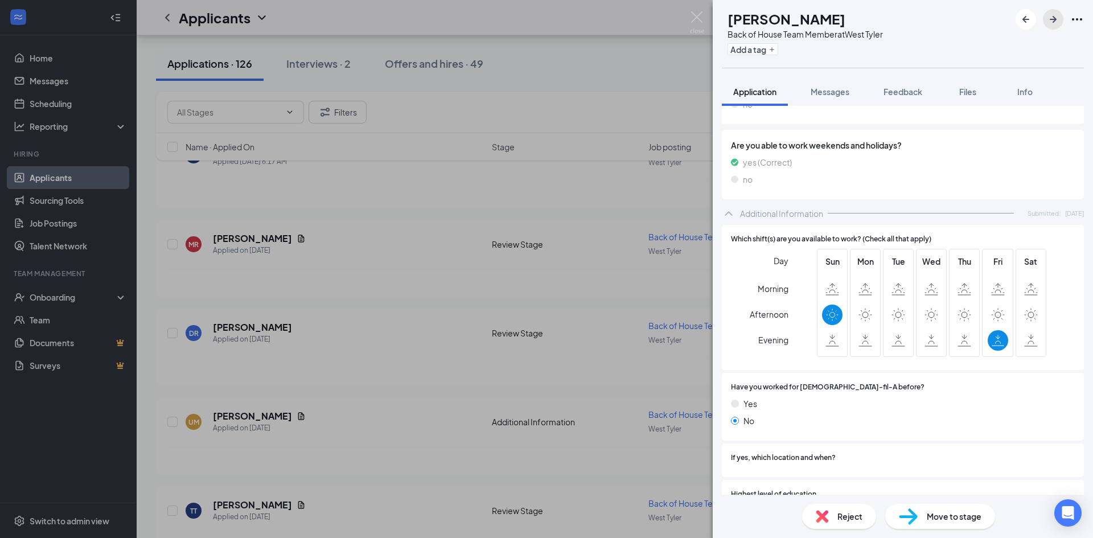
click at [1045, 18] on button "button" at bounding box center [1053, 19] width 20 height 20
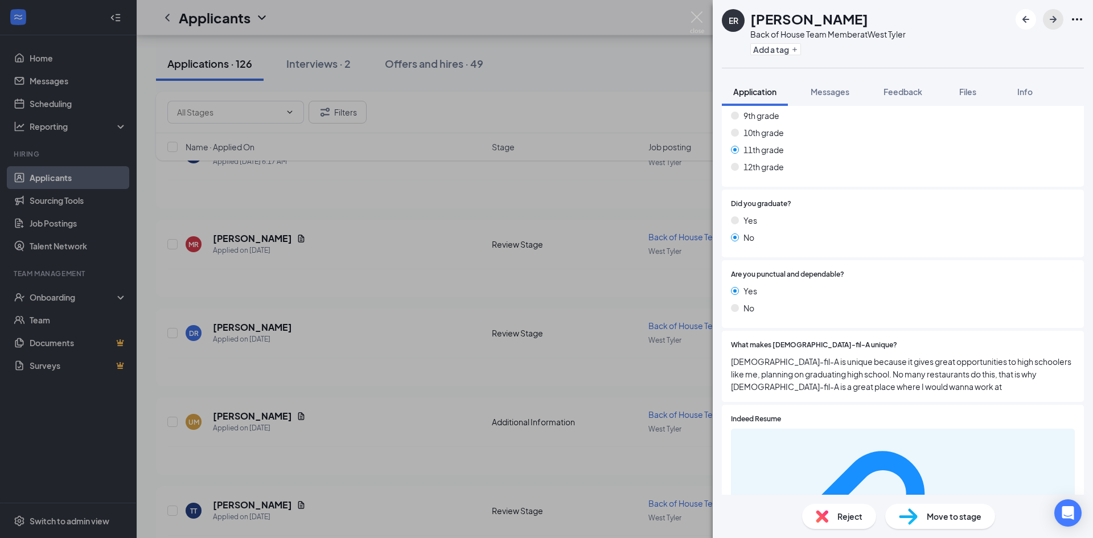
scroll to position [205, 0]
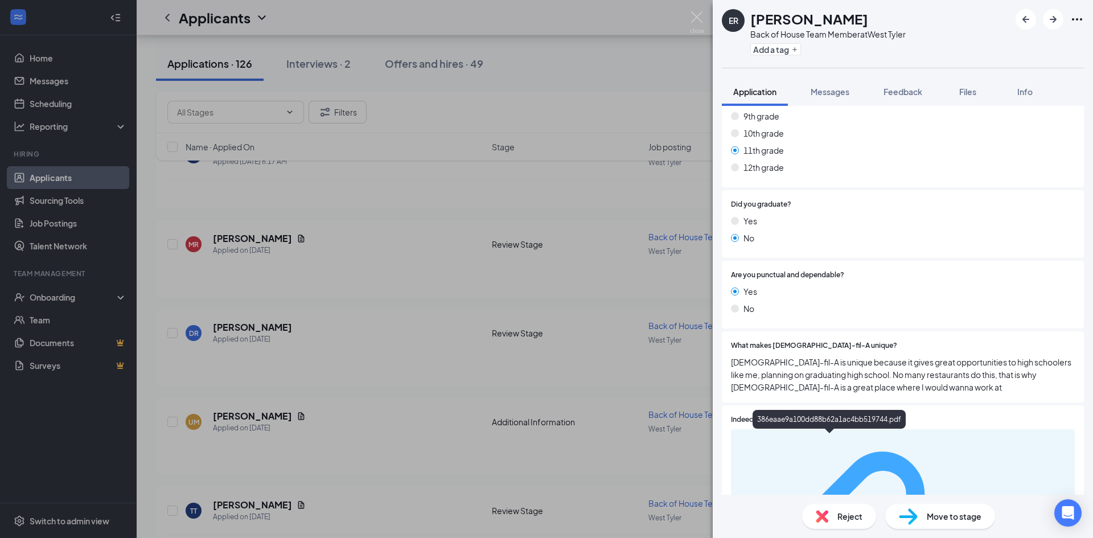
click at [960, 541] on div "386eaae9a100dd88b62a1ac4bb519744.pdf" at bounding box center [1014, 545] width 108 height 9
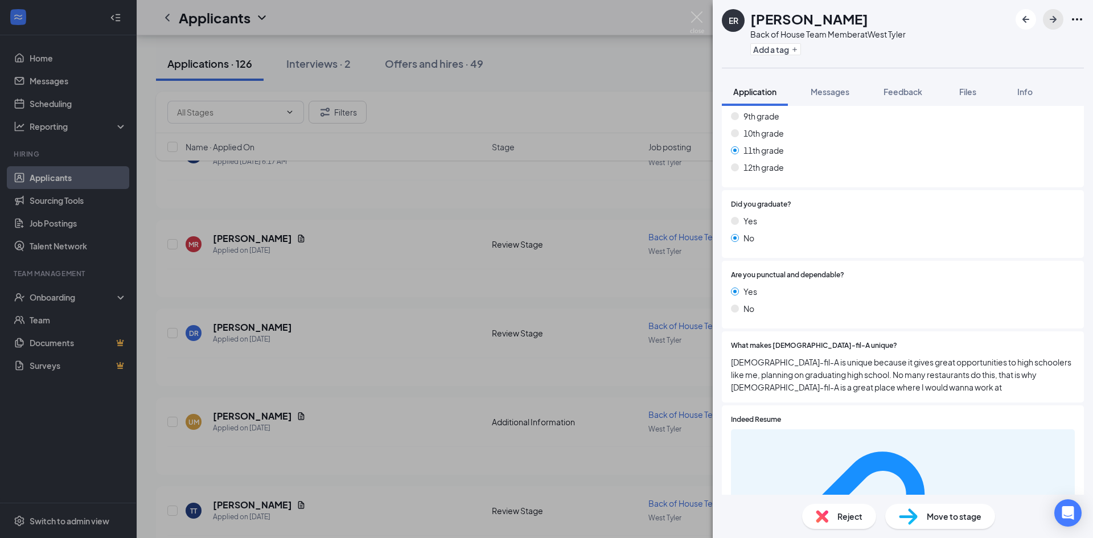
click at [1044, 19] on button "button" at bounding box center [1053, 19] width 20 height 20
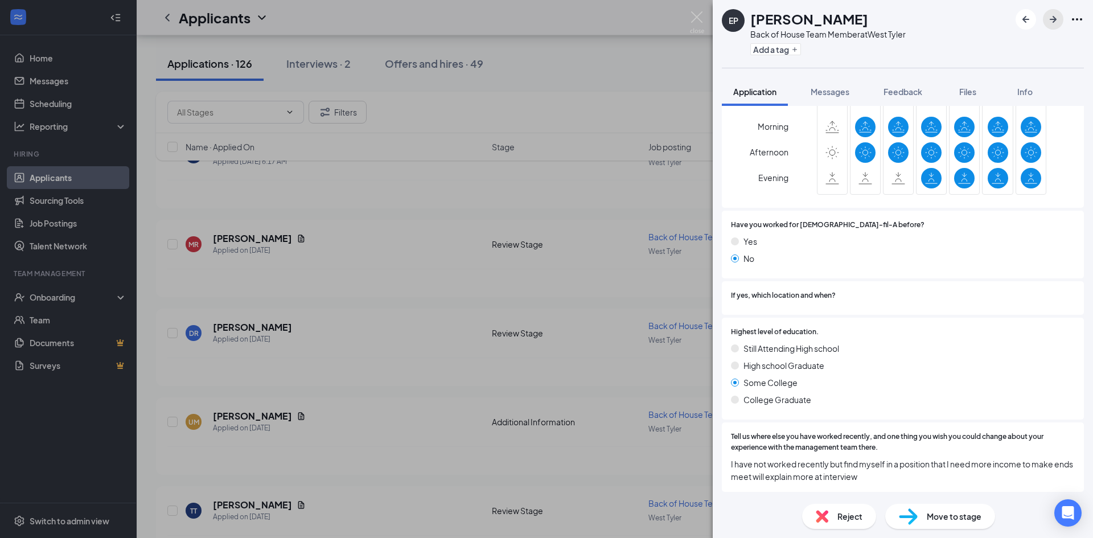
scroll to position [745, 0]
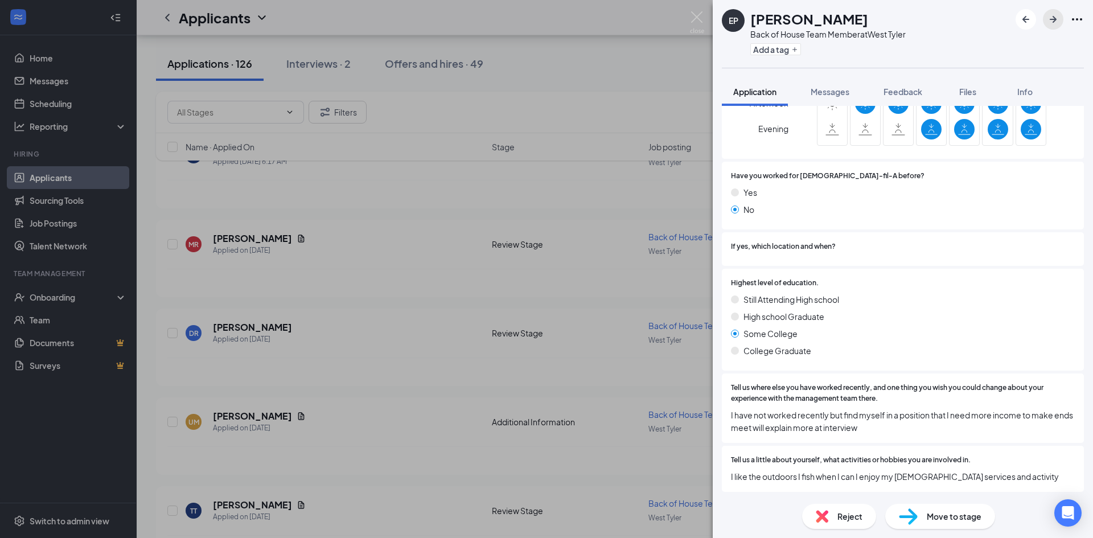
click at [1056, 17] on icon "ArrowRight" at bounding box center [1053, 20] width 14 height 14
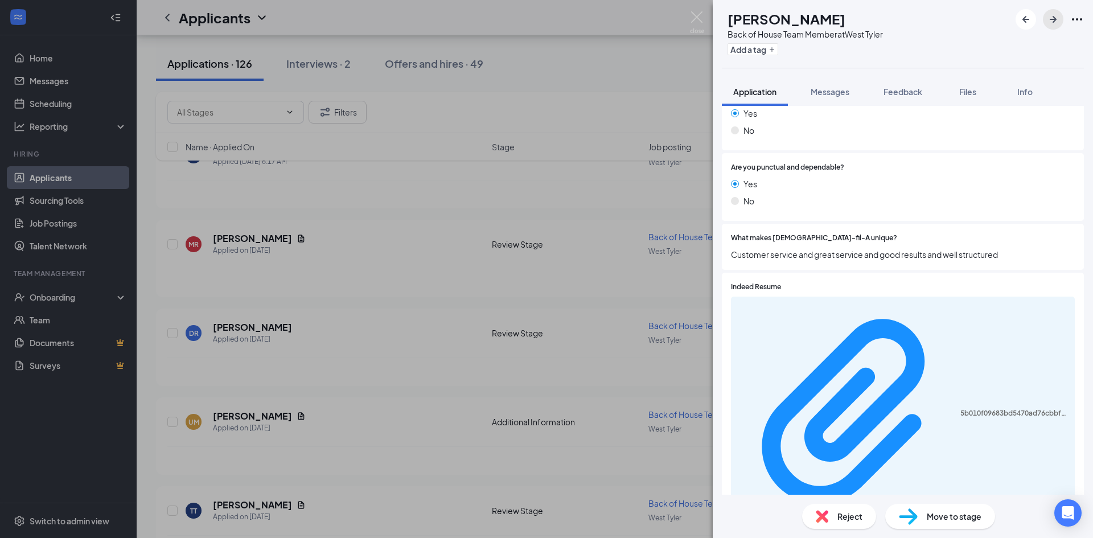
scroll to position [306, 0]
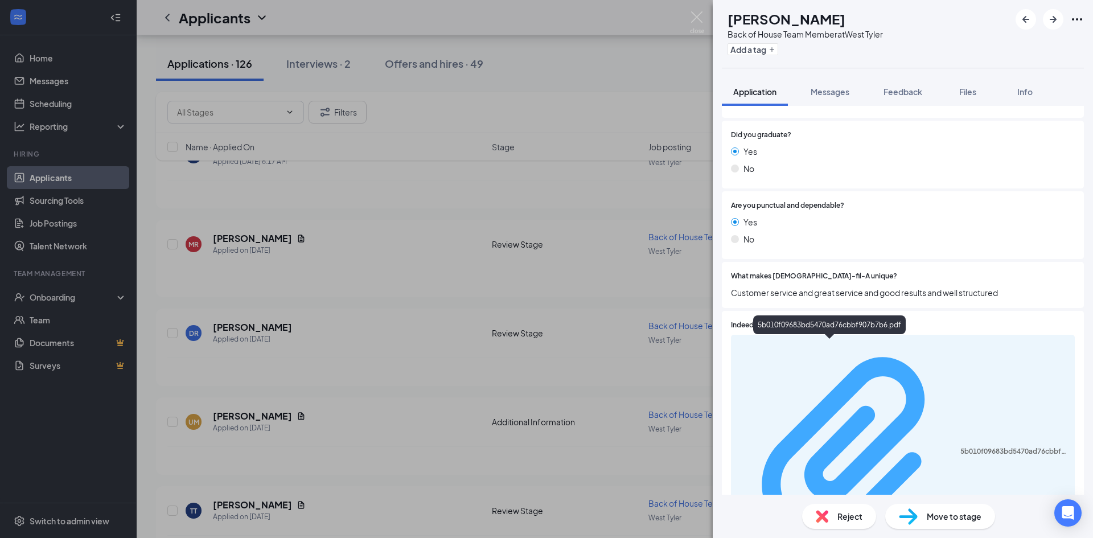
click at [841, 351] on div "5b010f09683bd5470ad76cbbf907b7b6.pdf" at bounding box center [903, 452] width 330 height 224
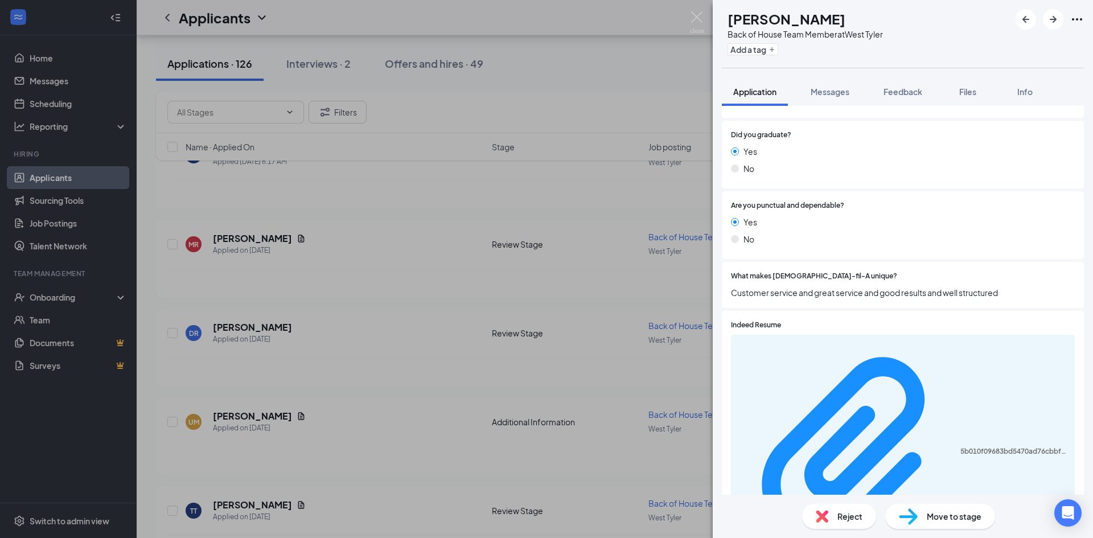
click at [879, 307] on div "What makes [DEMOGRAPHIC_DATA]-fil-A unique? Customer service and great service …" at bounding box center [903, 285] width 362 height 46
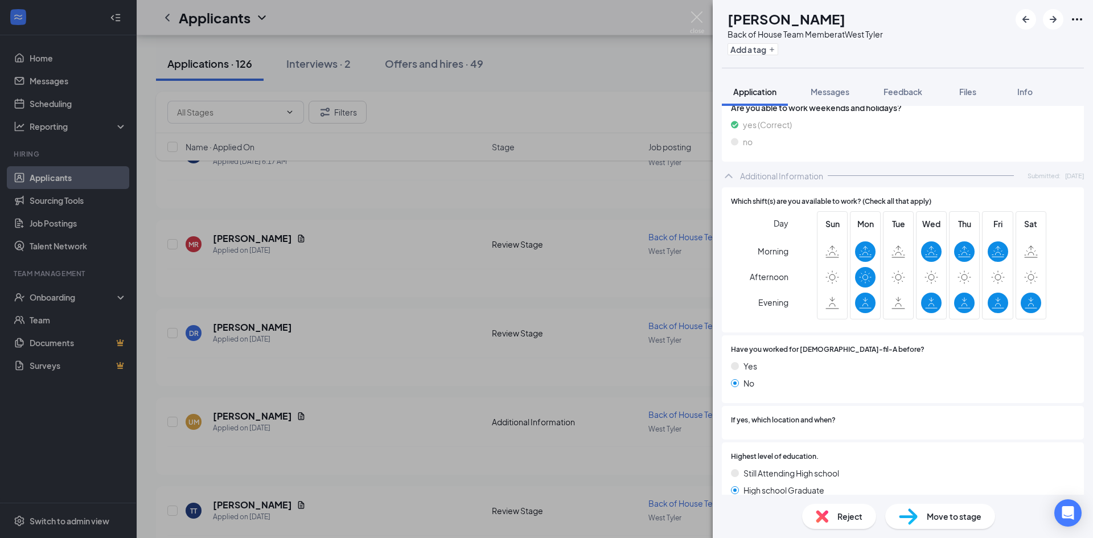
click at [937, 513] on span "Move to stage" at bounding box center [954, 516] width 55 height 13
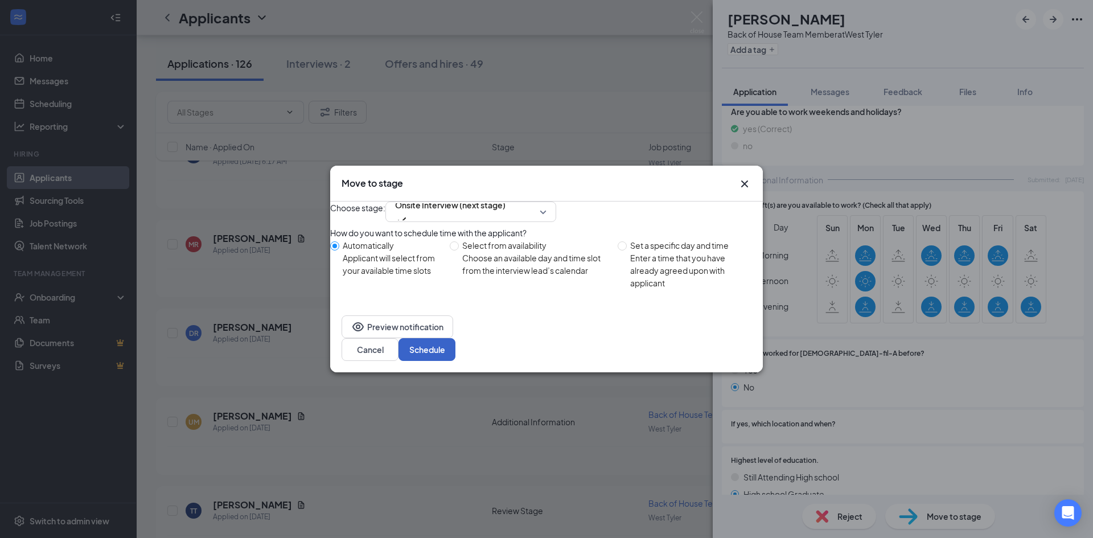
click at [455, 351] on button "Schedule" at bounding box center [426, 349] width 57 height 23
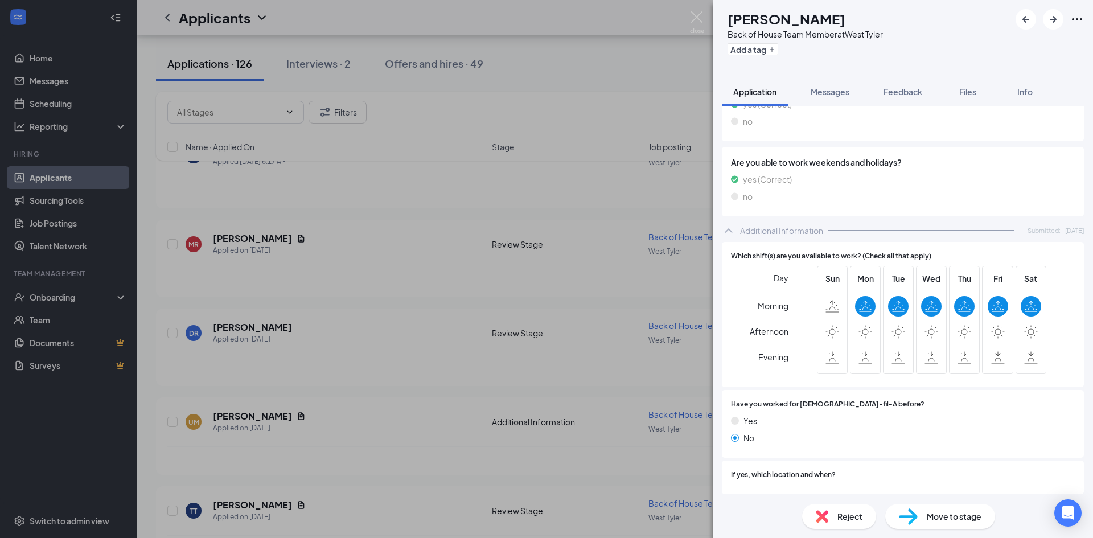
scroll to position [831, 0]
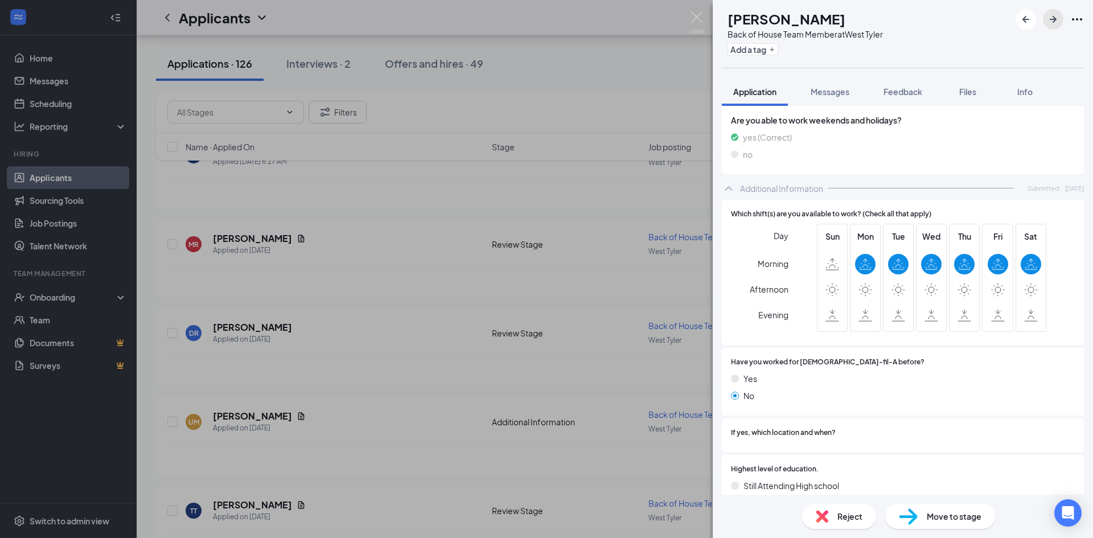
click at [1056, 15] on icon "ArrowRight" at bounding box center [1053, 20] width 14 height 14
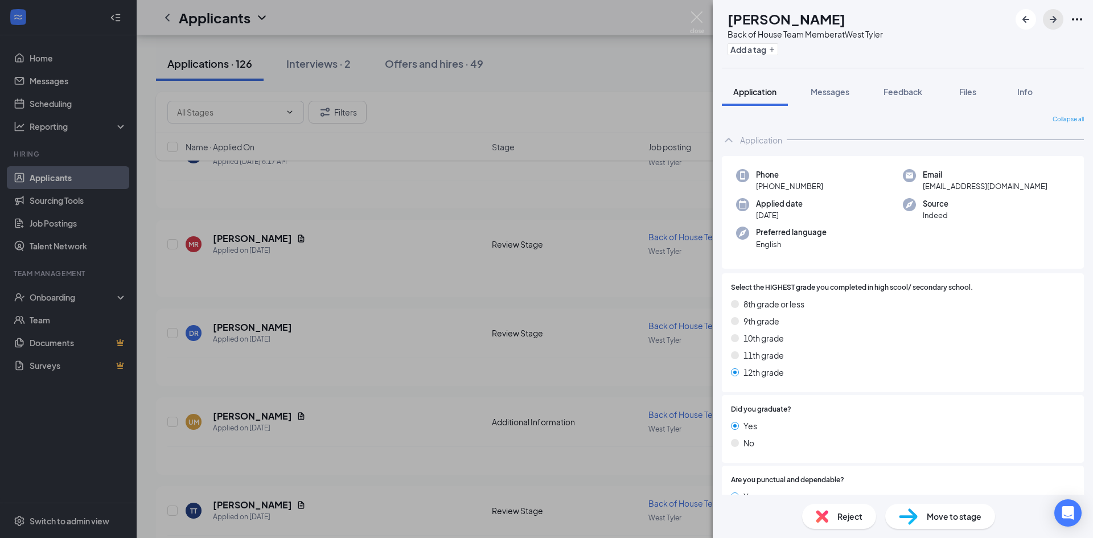
click at [1054, 14] on icon "ArrowRight" at bounding box center [1053, 20] width 14 height 14
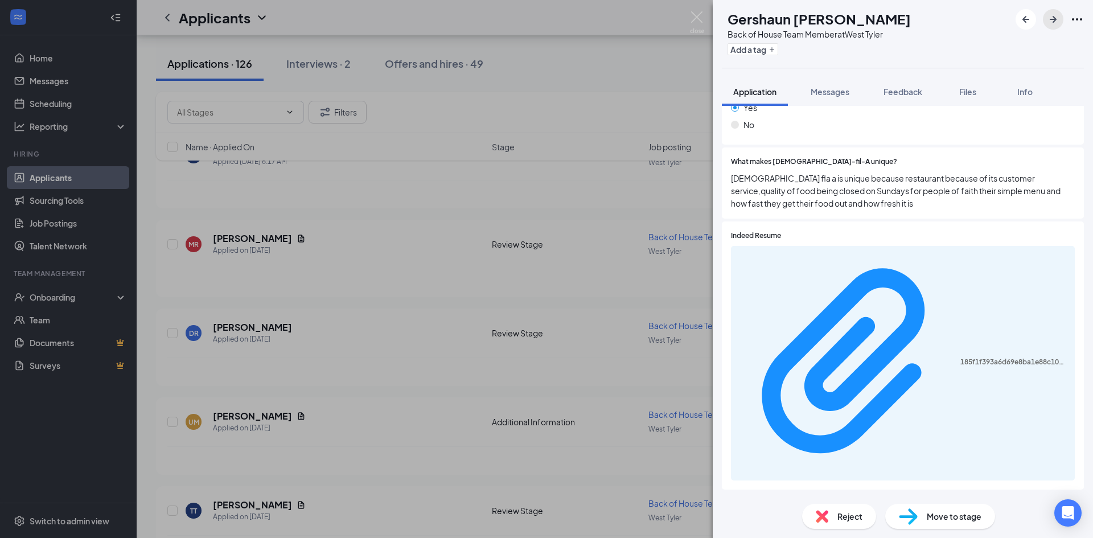
scroll to position [420, 0]
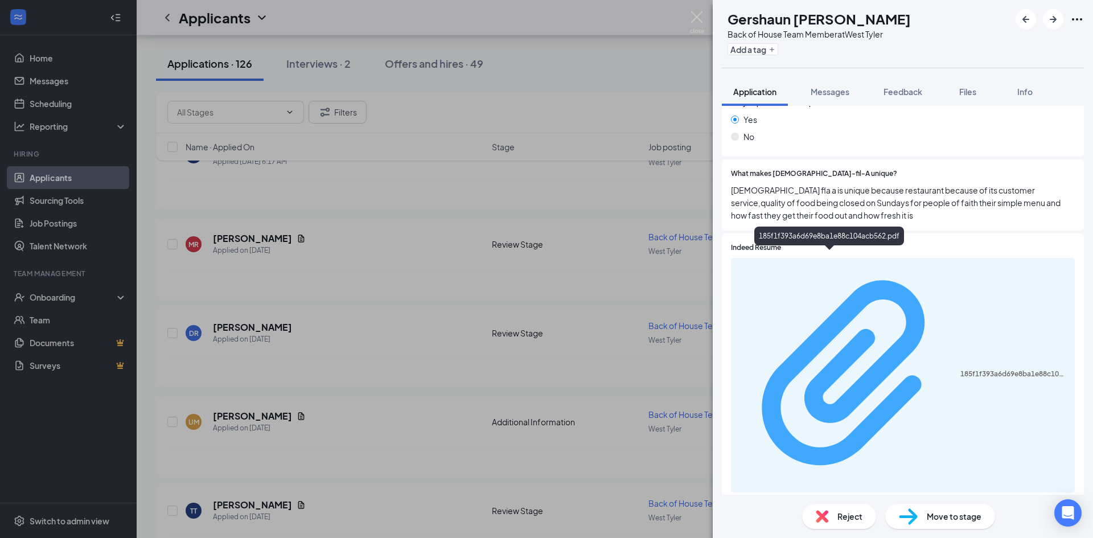
click at [960, 369] on div "185f1f393a6d69e8ba1e88c104acb562.pdf" at bounding box center [1014, 373] width 108 height 9
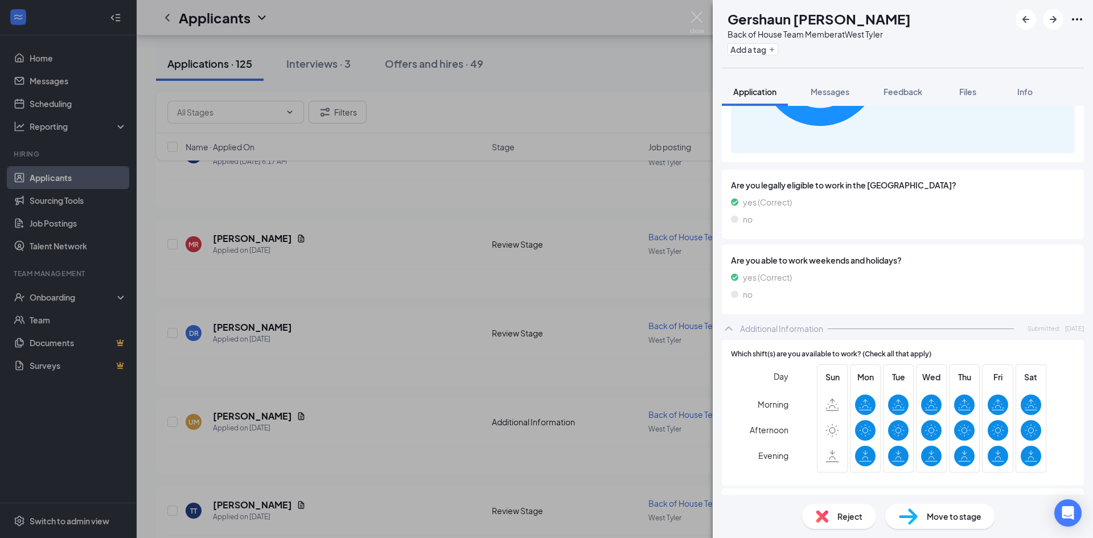
scroll to position [876, 0]
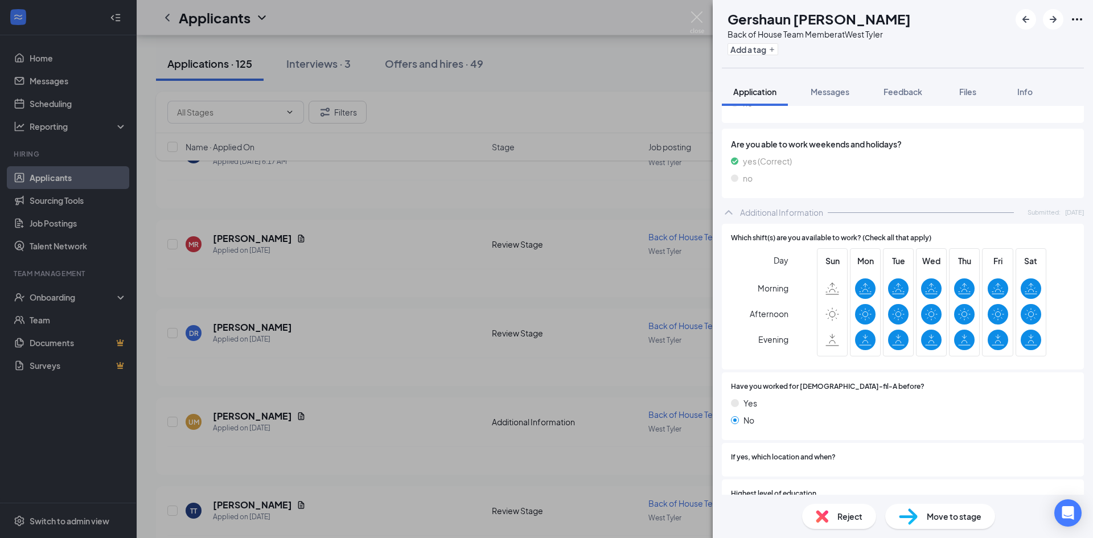
click at [968, 521] on span "Move to stage" at bounding box center [954, 516] width 55 height 13
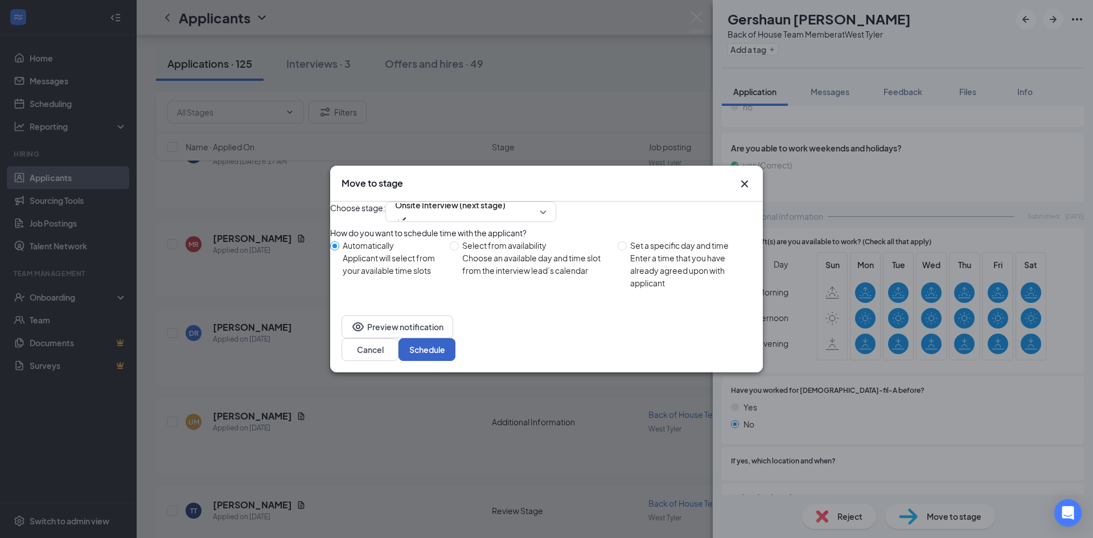
click at [455, 359] on button "Schedule" at bounding box center [426, 349] width 57 height 23
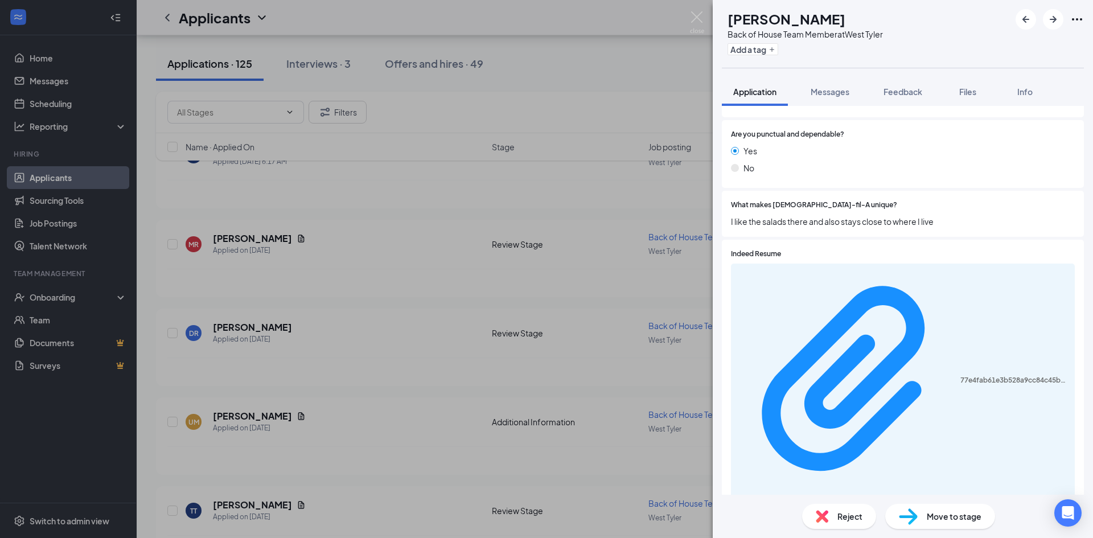
scroll to position [255, 0]
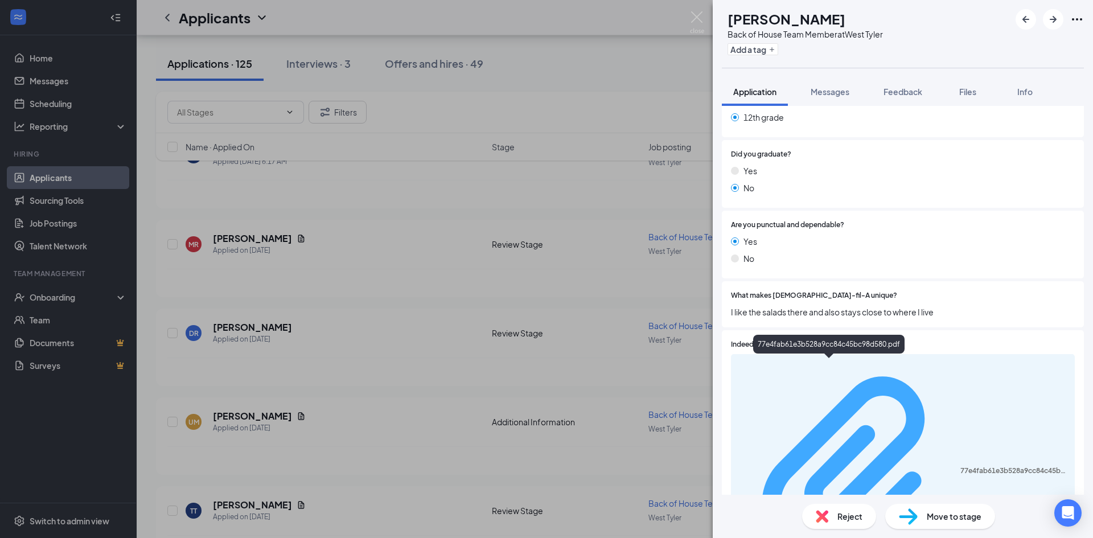
click at [960, 466] on div "77e4fab61e3b528a9cc84c45bc98d580.pdf" at bounding box center [1014, 470] width 108 height 9
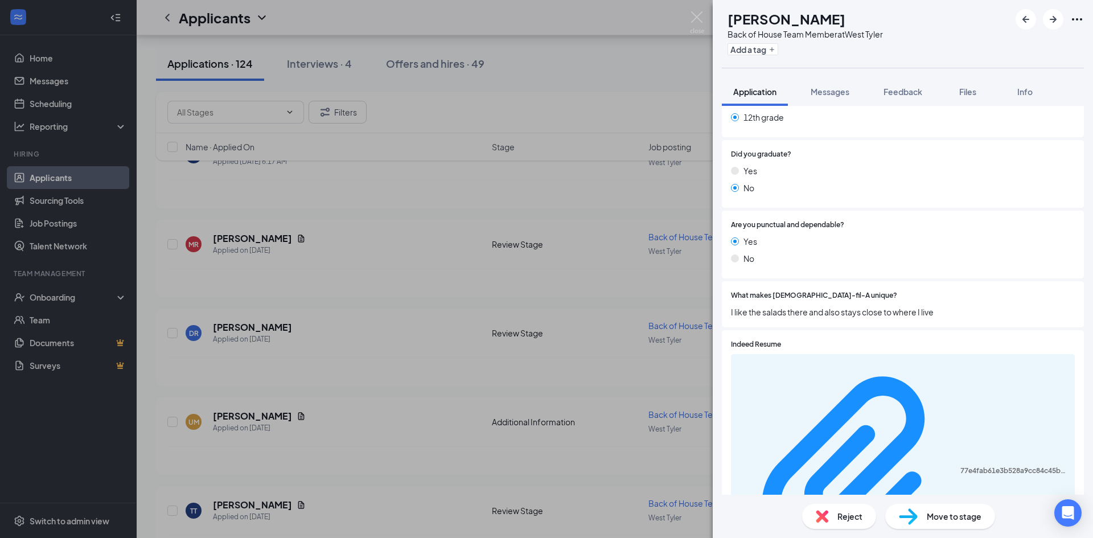
click at [897, 300] on div at bounding box center [986, 295] width 178 height 11
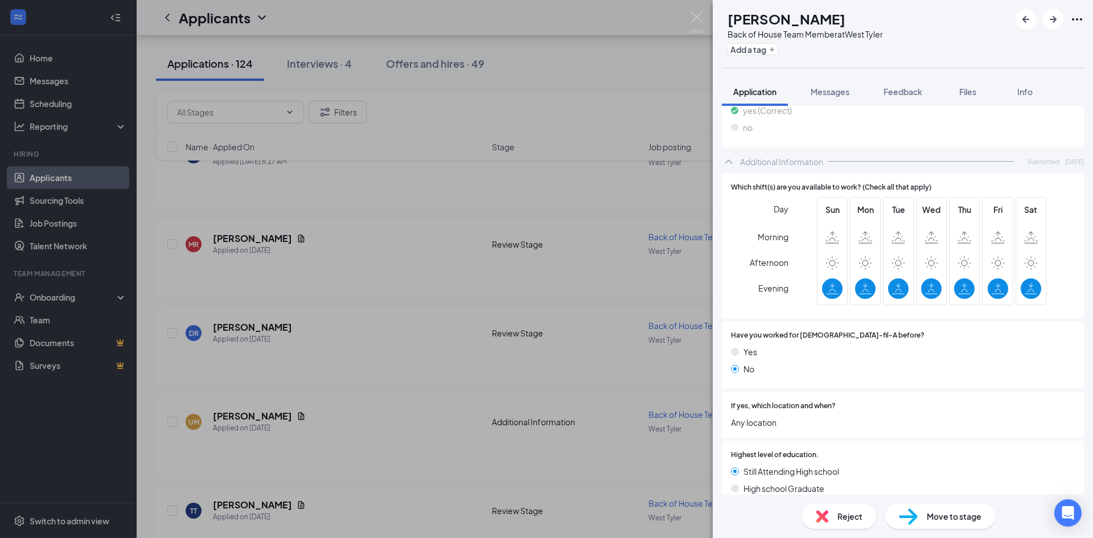
scroll to position [881, 0]
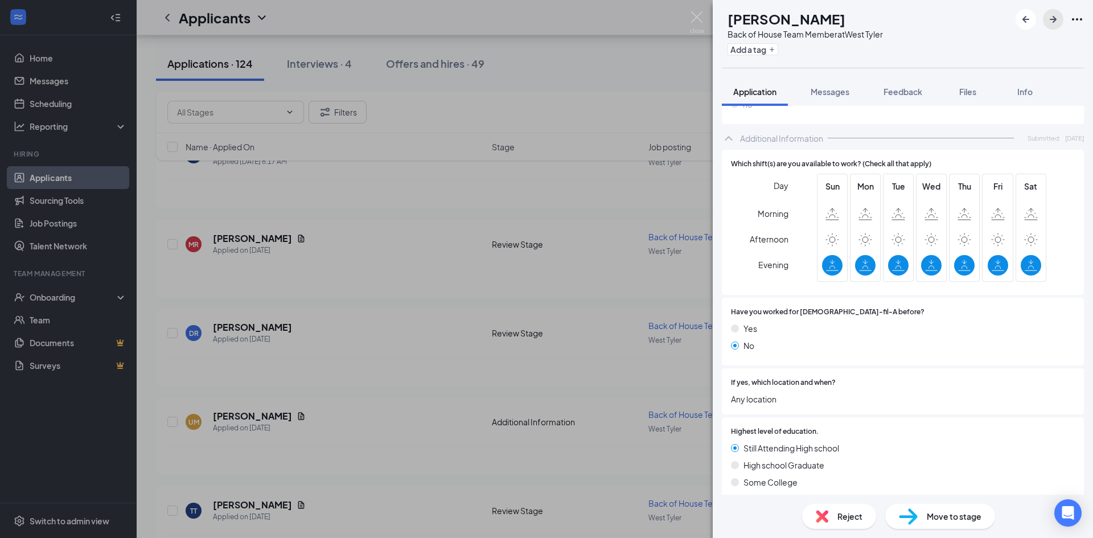
click at [1054, 24] on icon "ArrowRight" at bounding box center [1053, 20] width 14 height 14
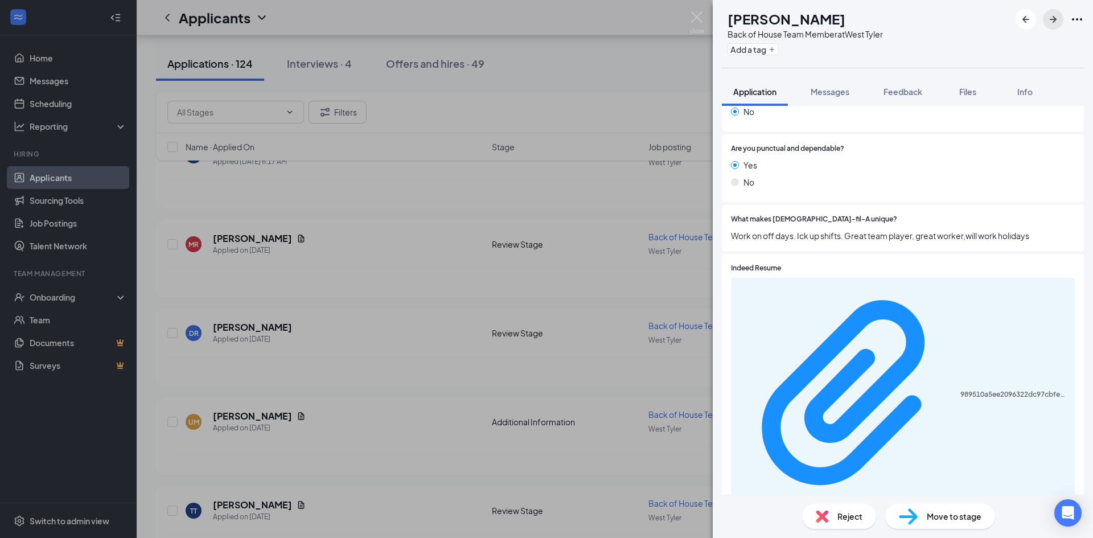
scroll to position [319, 0]
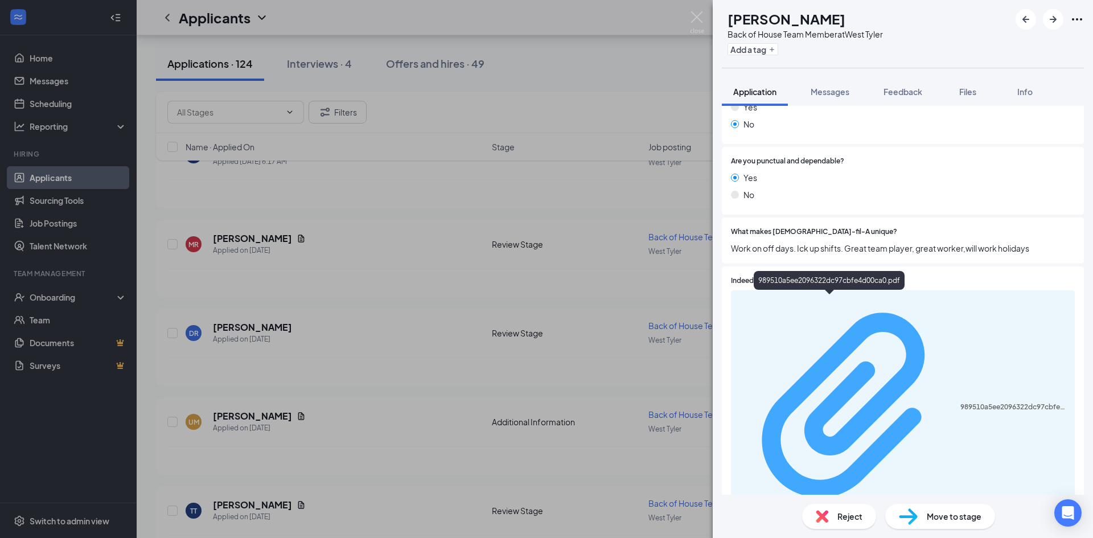
click at [960, 402] on div "989510a5ee2096322dc97cbfe4d00ca0.pdf" at bounding box center [1014, 406] width 108 height 9
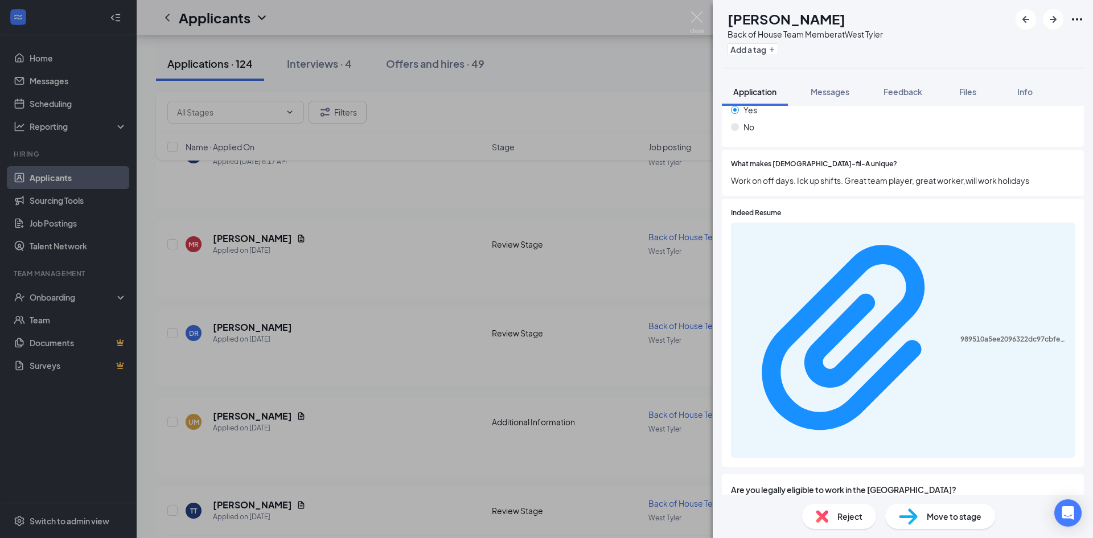
scroll to position [603, 0]
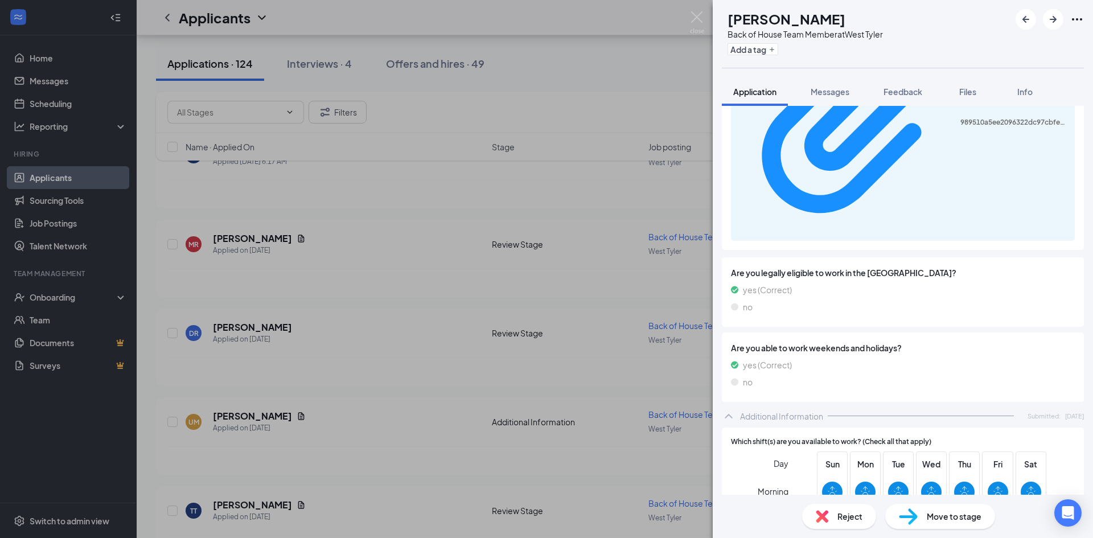
click at [938, 507] on div "Move to stage" at bounding box center [940, 516] width 110 height 25
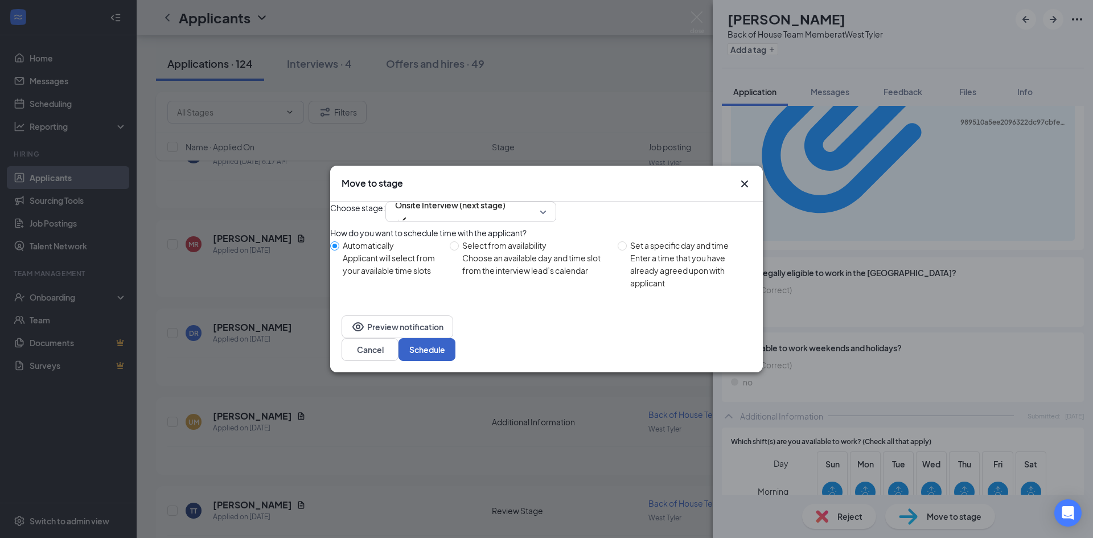
click at [455, 358] on button "Schedule" at bounding box center [426, 349] width 57 height 23
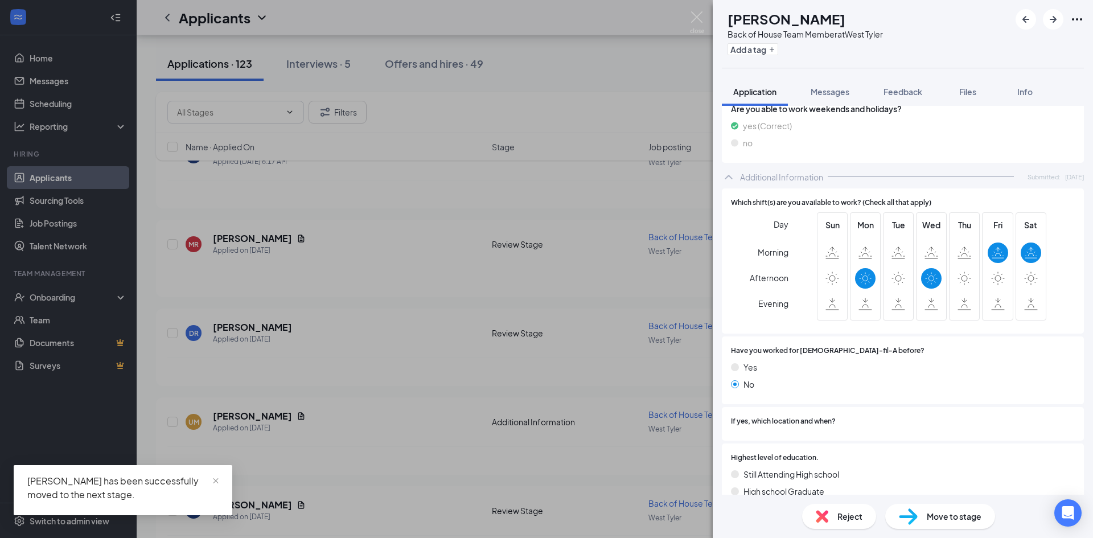
scroll to position [844, 0]
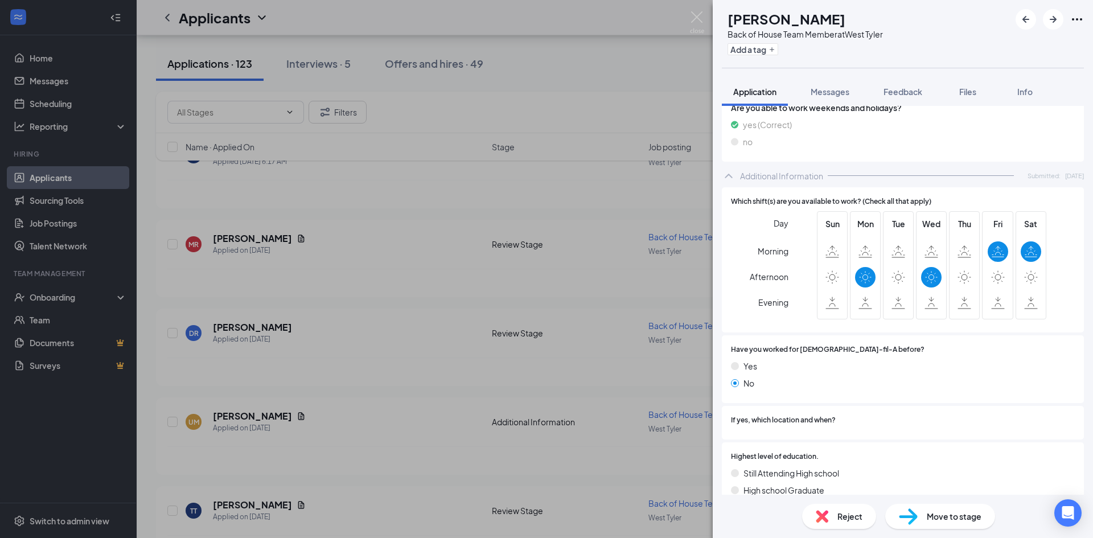
click at [942, 516] on span "Move to stage" at bounding box center [954, 516] width 55 height 13
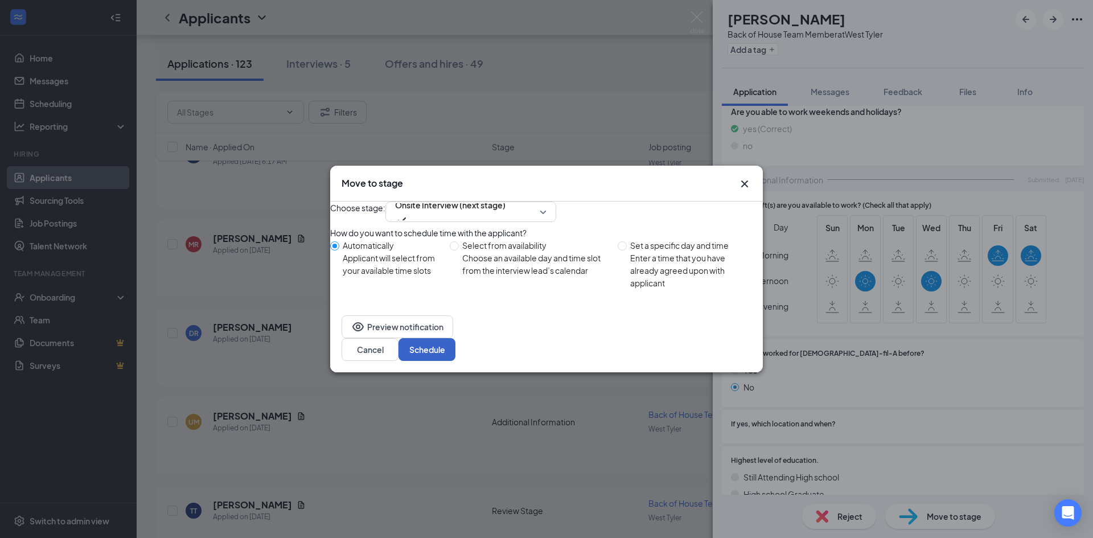
click at [455, 358] on button "Schedule" at bounding box center [426, 349] width 57 height 23
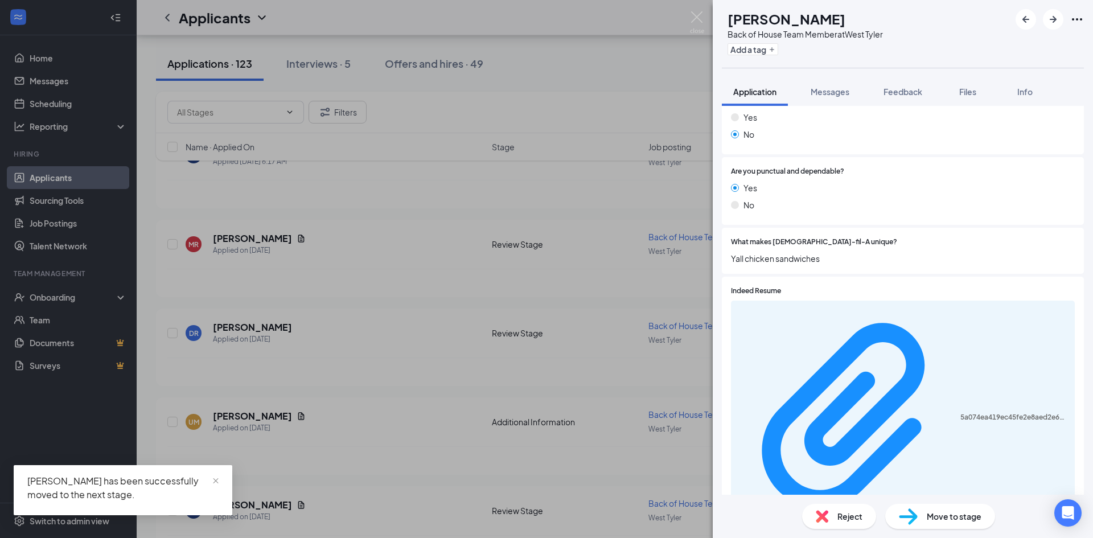
scroll to position [342, 0]
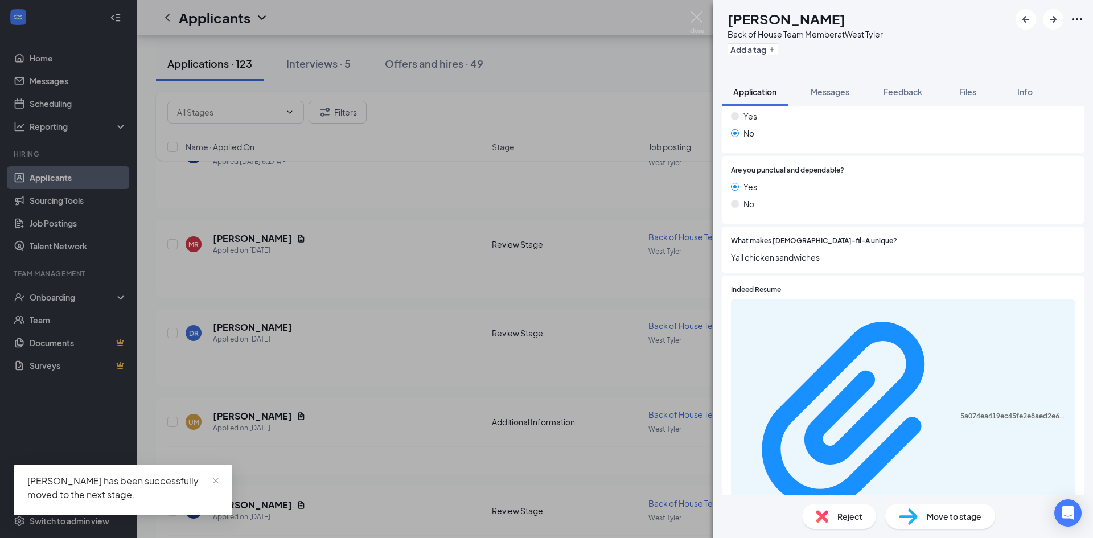
click at [862, 323] on div "5a074ea419ec45fe2e8aed2e6e572f78.pdf" at bounding box center [903, 416] width 344 height 235
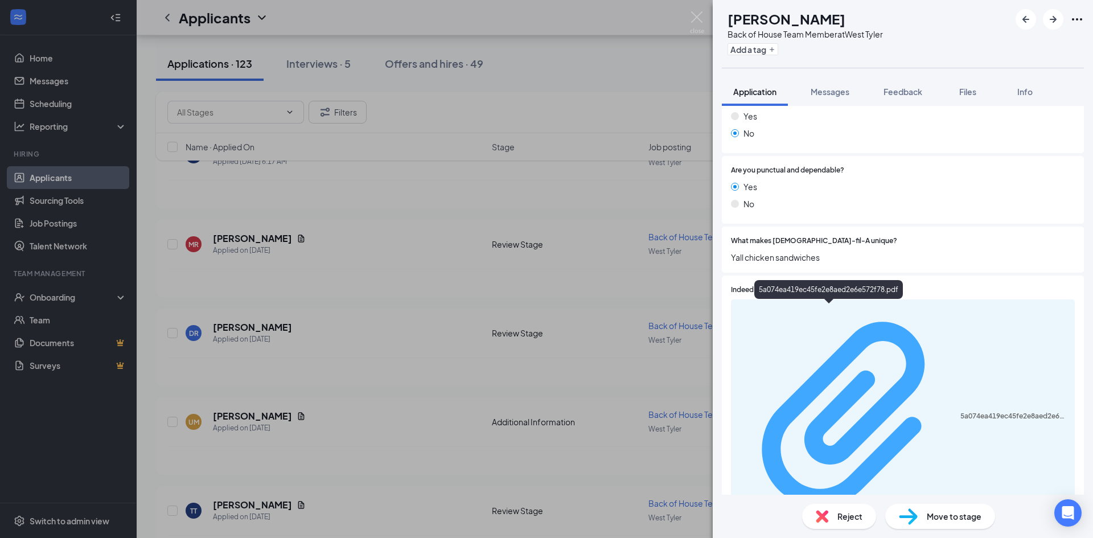
click at [960, 412] on div "5a074ea419ec45fe2e8aed2e6e572f78.pdf" at bounding box center [1014, 416] width 108 height 9
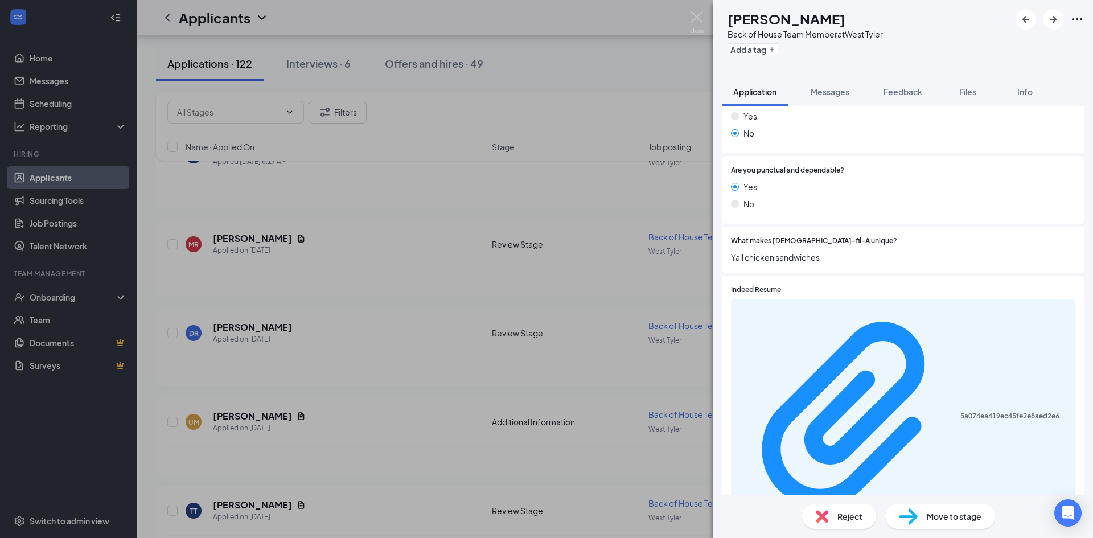
click at [922, 265] on div "What makes [DEMOGRAPHIC_DATA]-fil-A unique? Yall chicken sandwiches" at bounding box center [903, 250] width 362 height 46
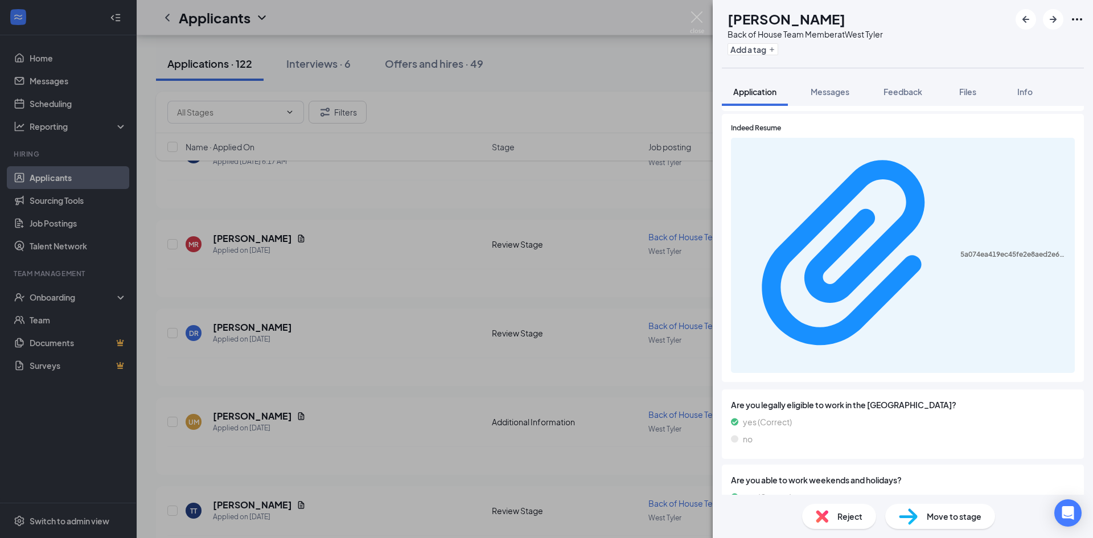
scroll to position [683, 0]
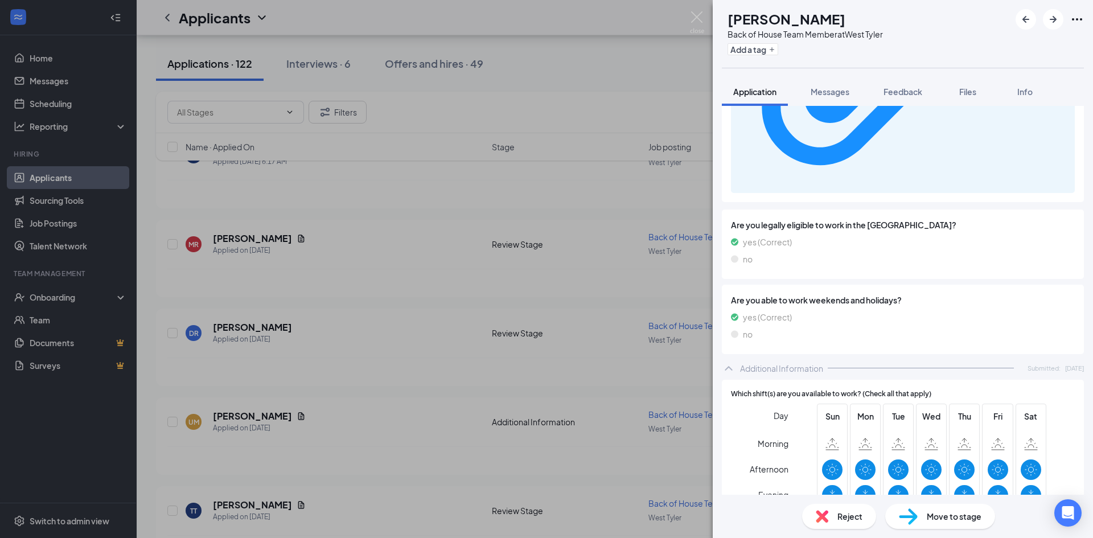
click at [926, 519] on div "Move to stage" at bounding box center [940, 516] width 110 height 25
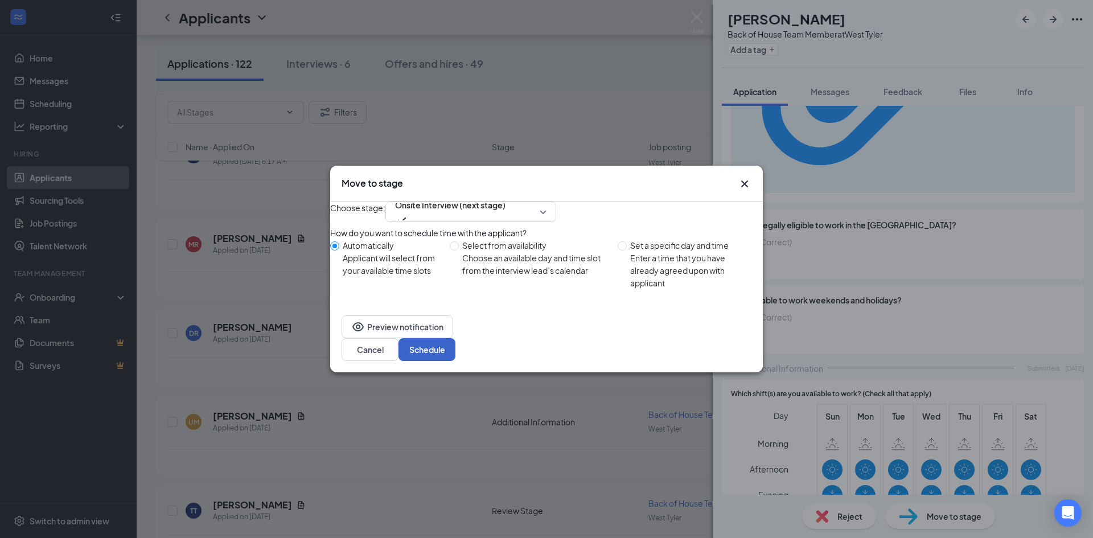
click at [455, 352] on button "Schedule" at bounding box center [426, 349] width 57 height 23
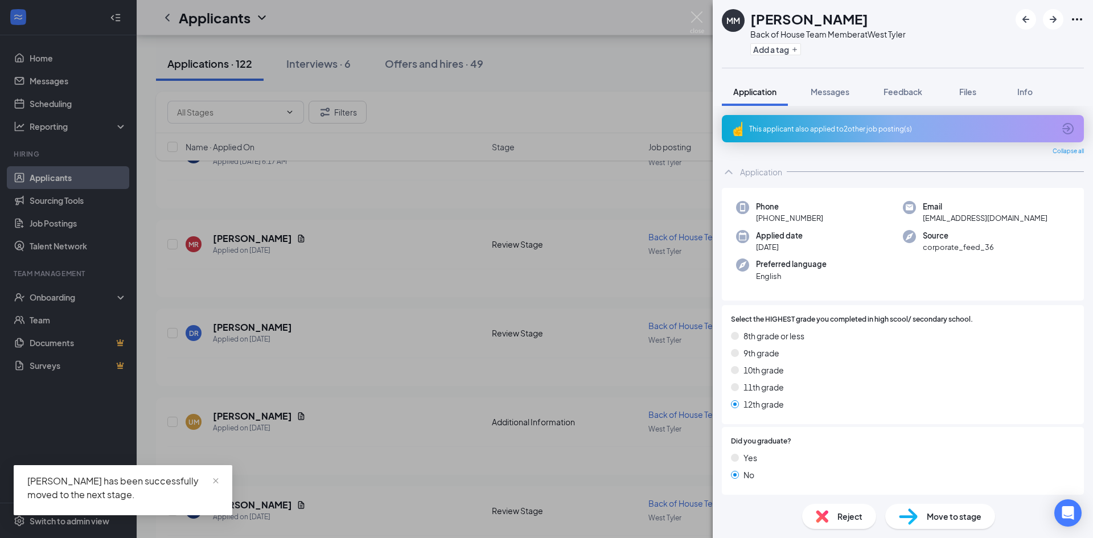
click at [549, 373] on div "MM [PERSON_NAME] Back of House Team Member at [GEOGRAPHIC_DATA] Add a tag Appli…" at bounding box center [546, 269] width 1093 height 538
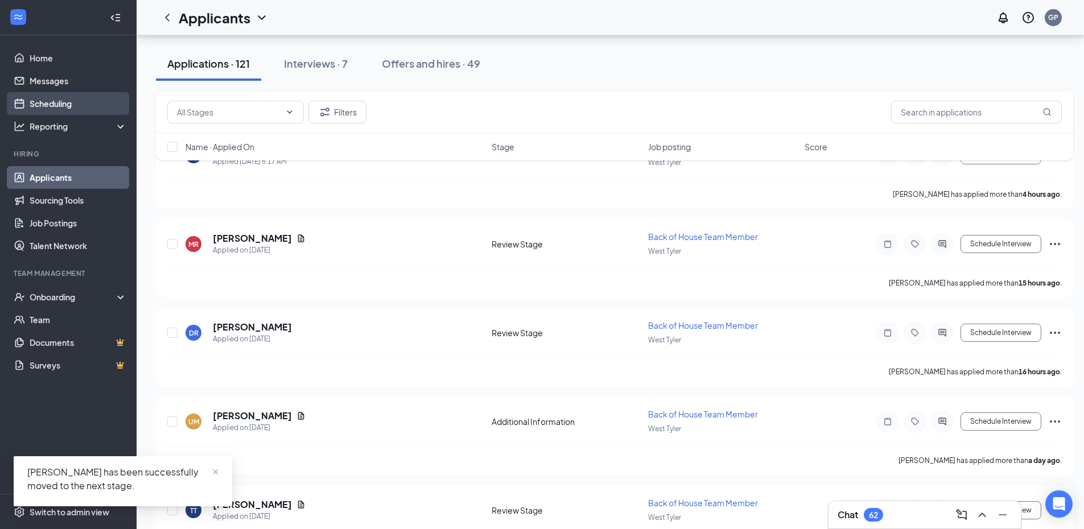
click at [56, 107] on link "Scheduling" at bounding box center [78, 103] width 97 height 23
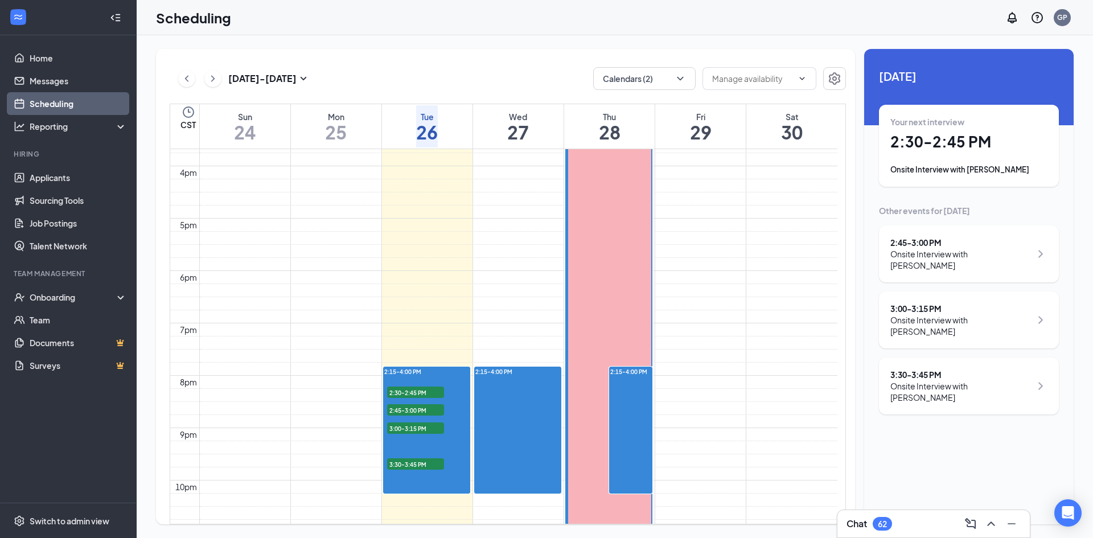
scroll to position [803, 0]
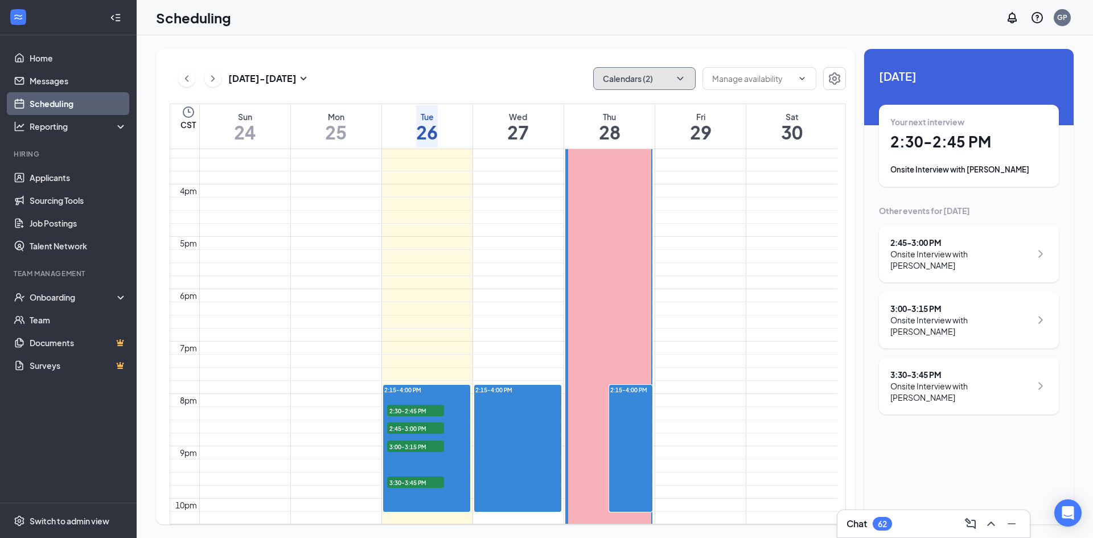
click at [648, 71] on button "Calendars (2)" at bounding box center [644, 78] width 102 height 23
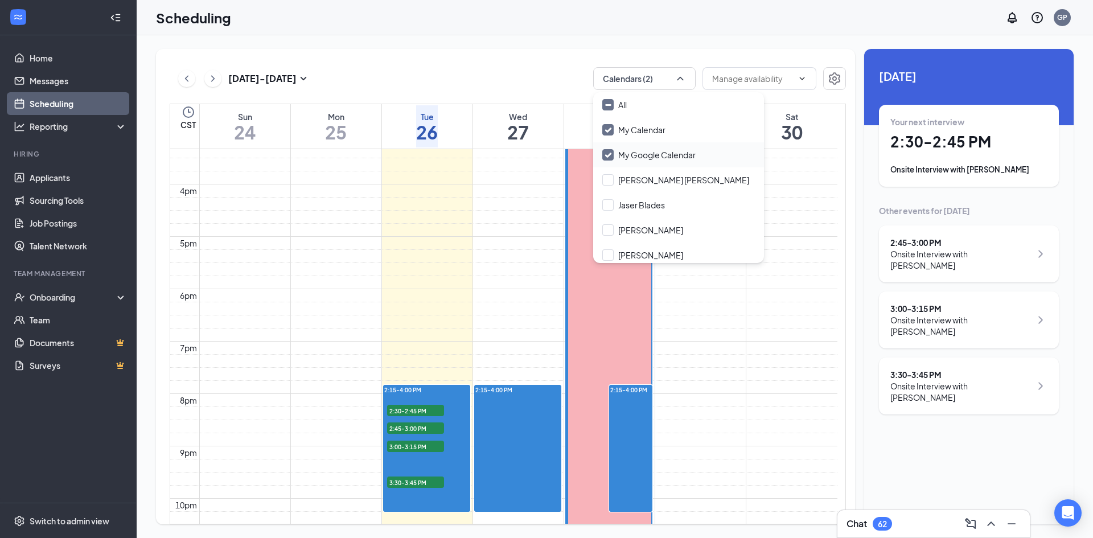
click at [605, 152] on input "My Google Calendar" at bounding box center [648, 154] width 93 height 11
checkbox input "false"
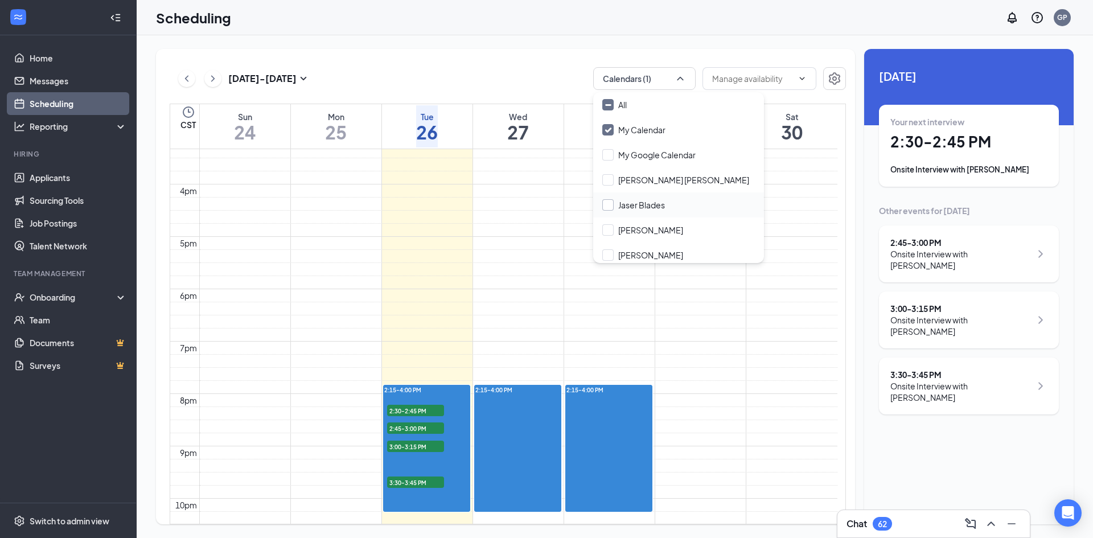
click at [611, 201] on input "Jaser Blades" at bounding box center [633, 204] width 63 height 11
checkbox input "true"
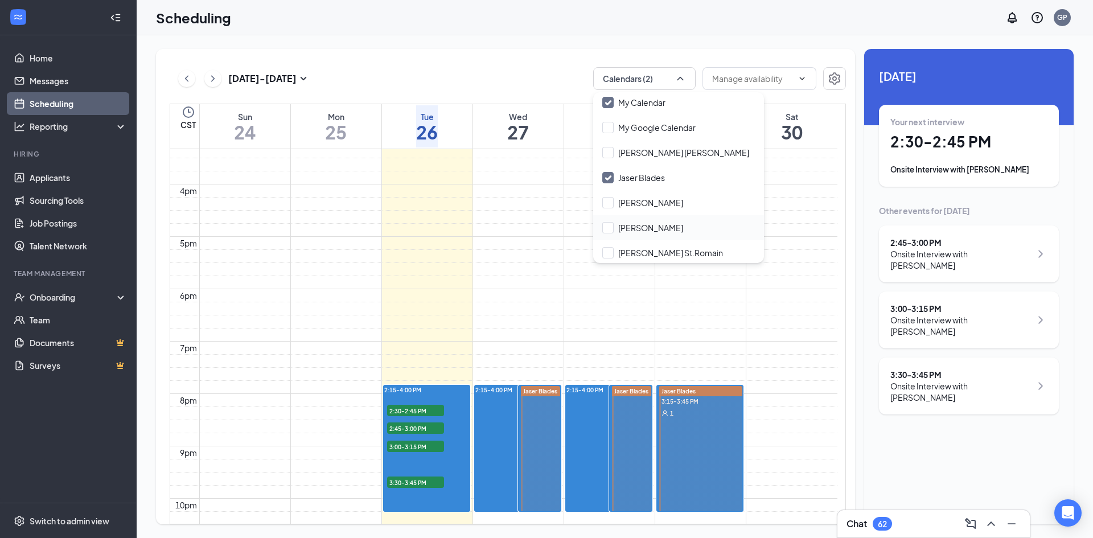
scroll to position [55, 0]
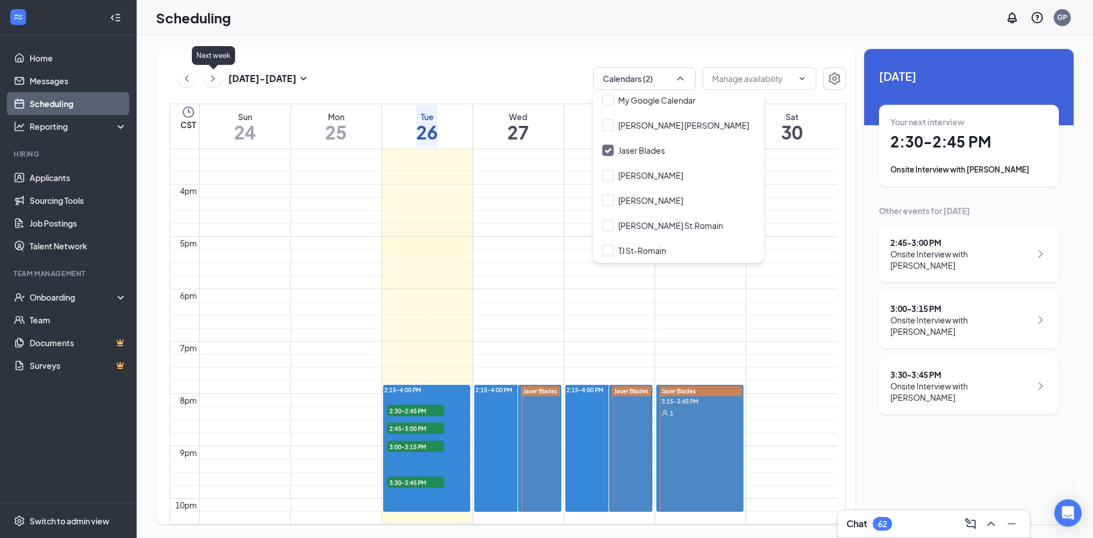
click at [214, 79] on icon "ChevronRight" at bounding box center [212, 78] width 3 height 6
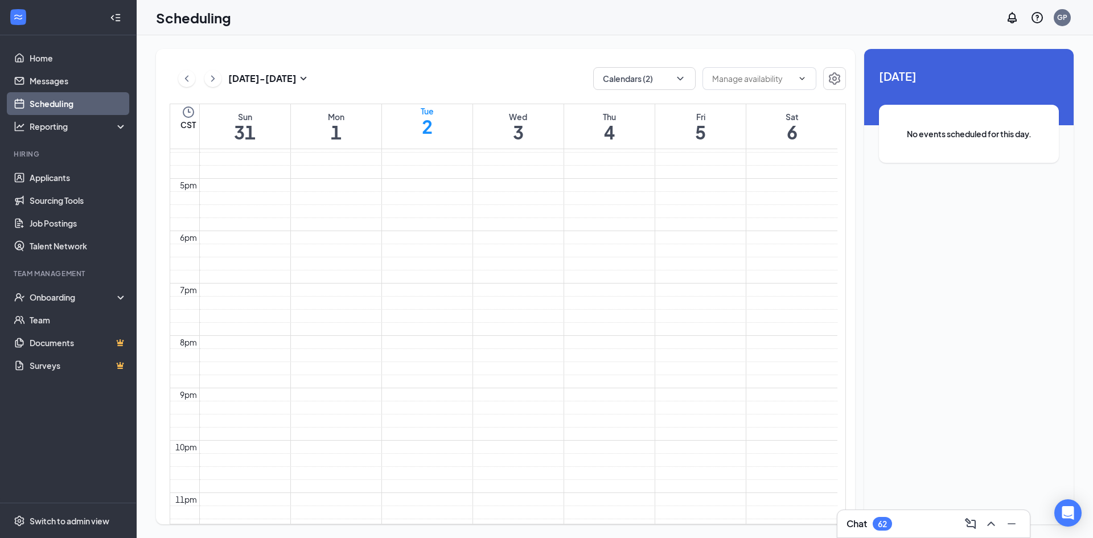
scroll to position [901, 0]
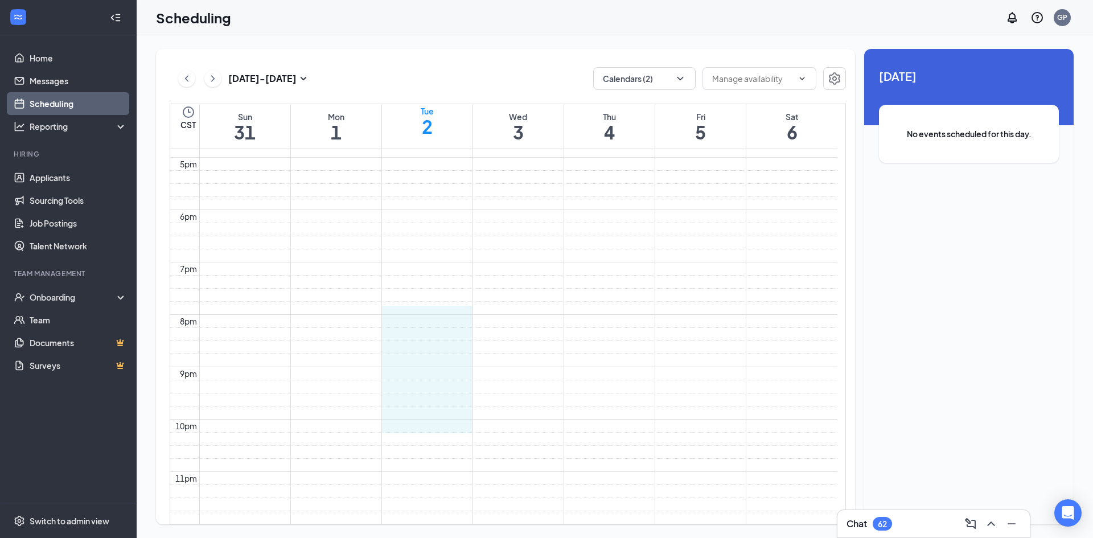
drag, startPoint x: 408, startPoint y: 295, endPoint x: 408, endPoint y: 393, distance: 98.5
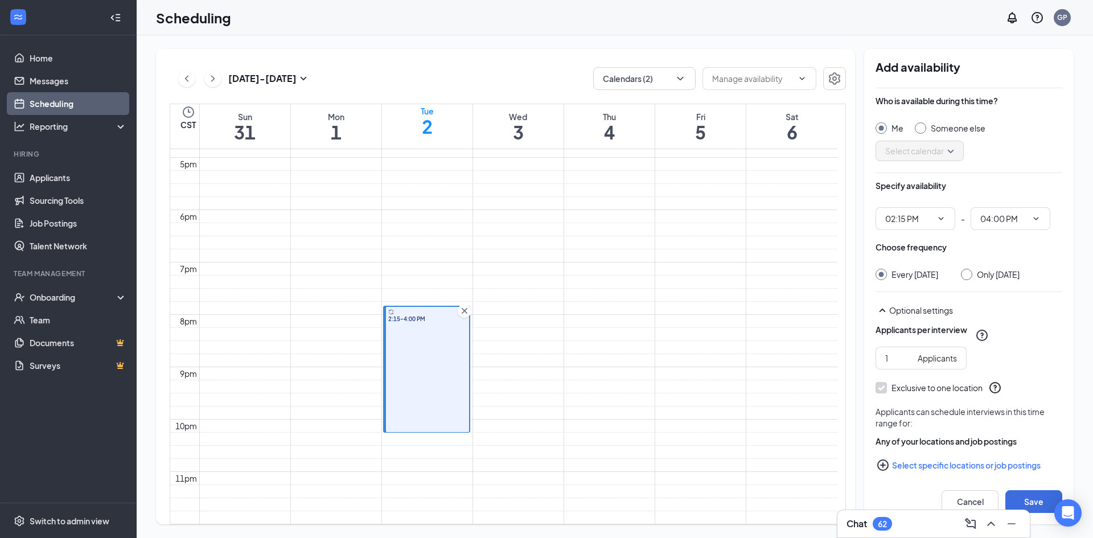
click at [917, 128] on input "Someone else" at bounding box center [919, 126] width 8 height 8
radio input "true"
radio input "false"
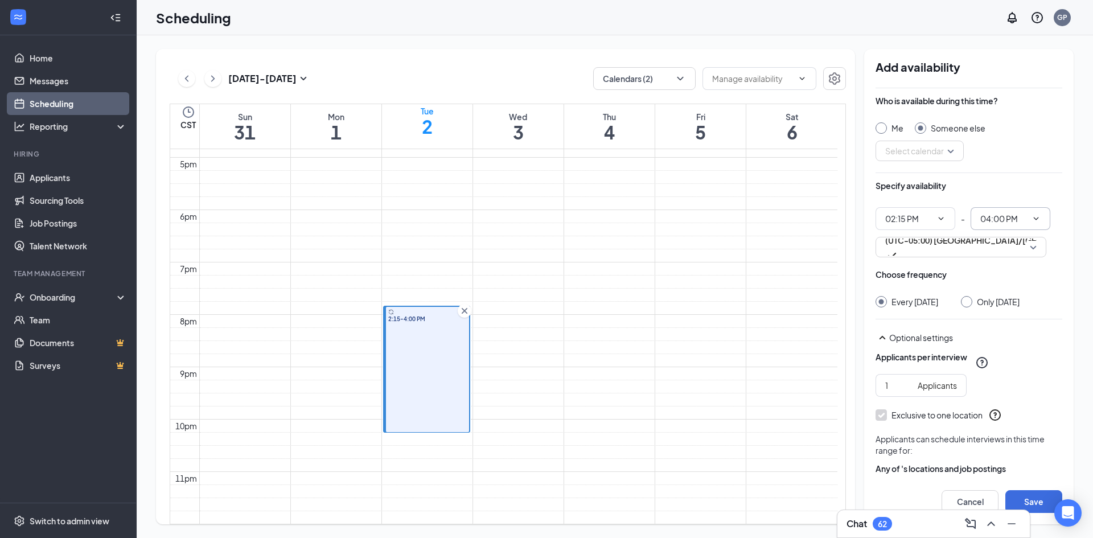
click at [981, 217] on input "04:00 PM" at bounding box center [1003, 218] width 47 height 13
click at [965, 184] on div "Specify availability" at bounding box center [969, 191] width 187 height 23
click at [969, 300] on input "Only [DATE]" at bounding box center [965, 300] width 8 height 8
radio input "true"
radio input "false"
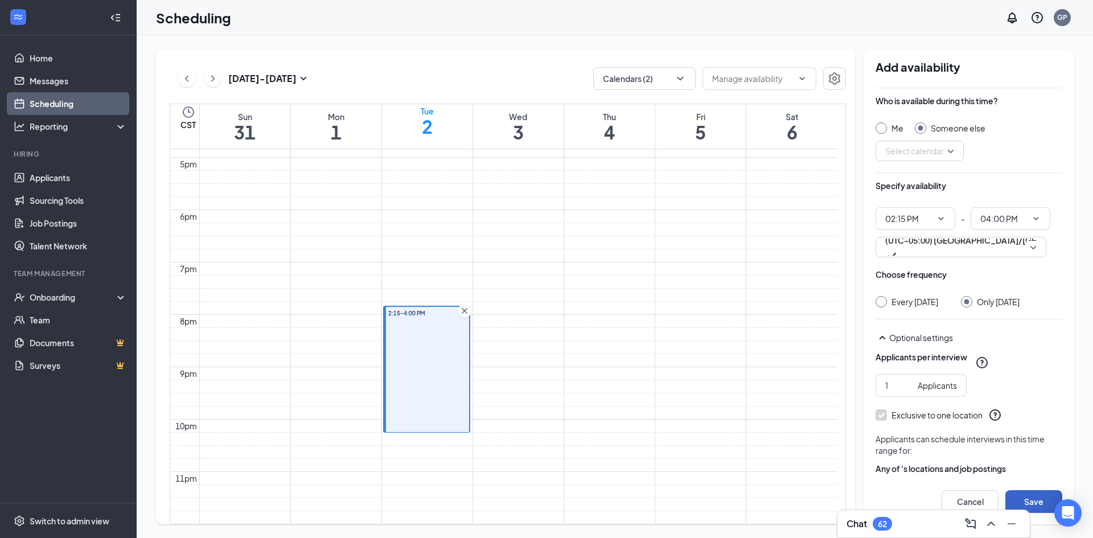
click at [1027, 496] on button "Save" at bounding box center [1033, 501] width 57 height 23
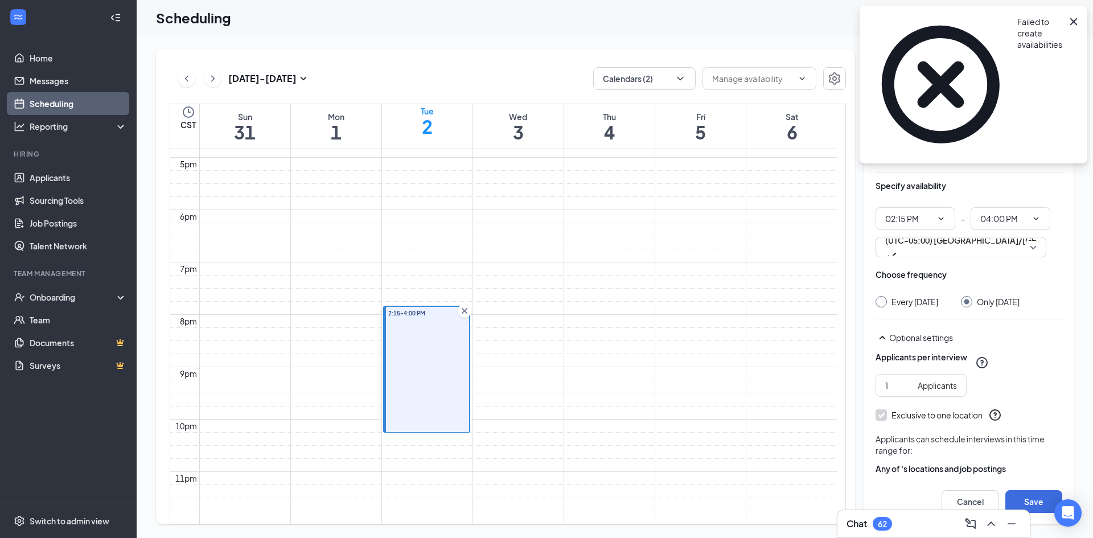
click at [936, 153] on input "search" at bounding box center [915, 150] width 67 height 19
click at [921, 199] on span "Jaser Blades's Calendar" at bounding box center [926, 193] width 88 height 13
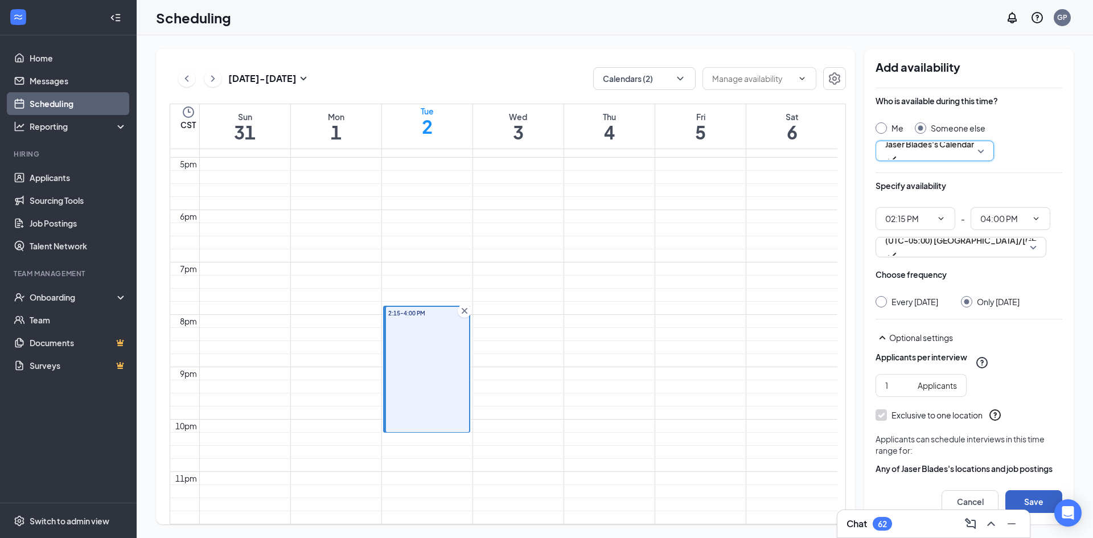
click at [1031, 495] on button "Save" at bounding box center [1033, 501] width 57 height 23
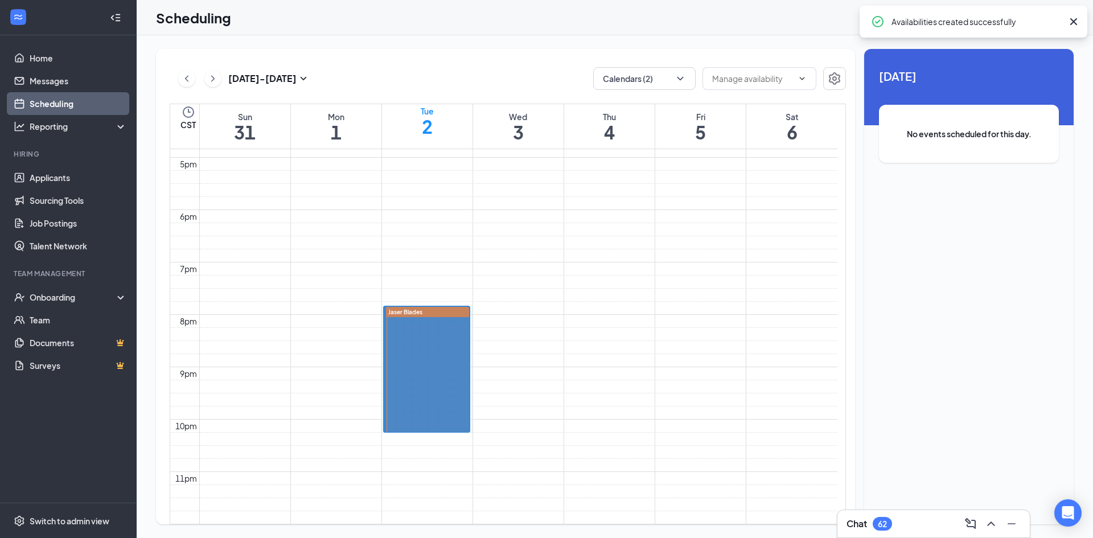
drag, startPoint x: 471, startPoint y: 286, endPoint x: 468, endPoint y: 406, distance: 120.7
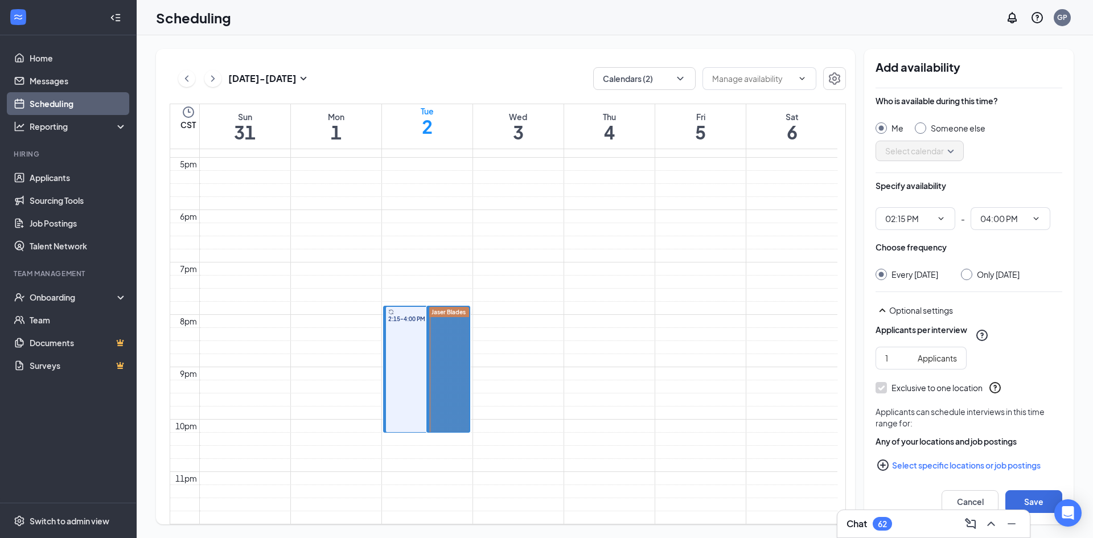
click at [926, 125] on div "Someone else" at bounding box center [950, 127] width 71 height 11
radio input "false"
radio input "true"
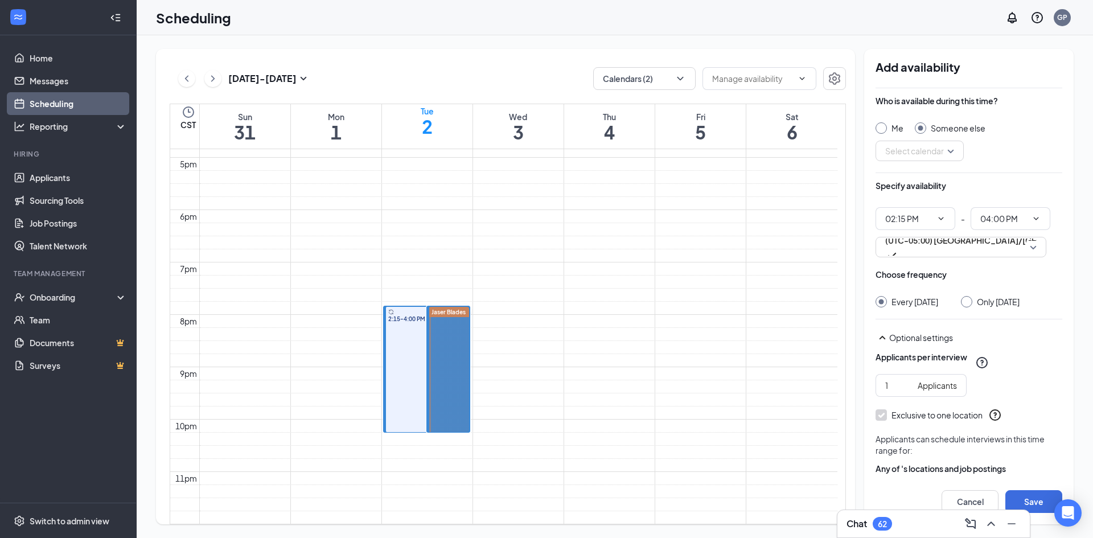
click at [891, 130] on div "Me" at bounding box center [890, 127] width 28 height 11
radio input "true"
radio input "false"
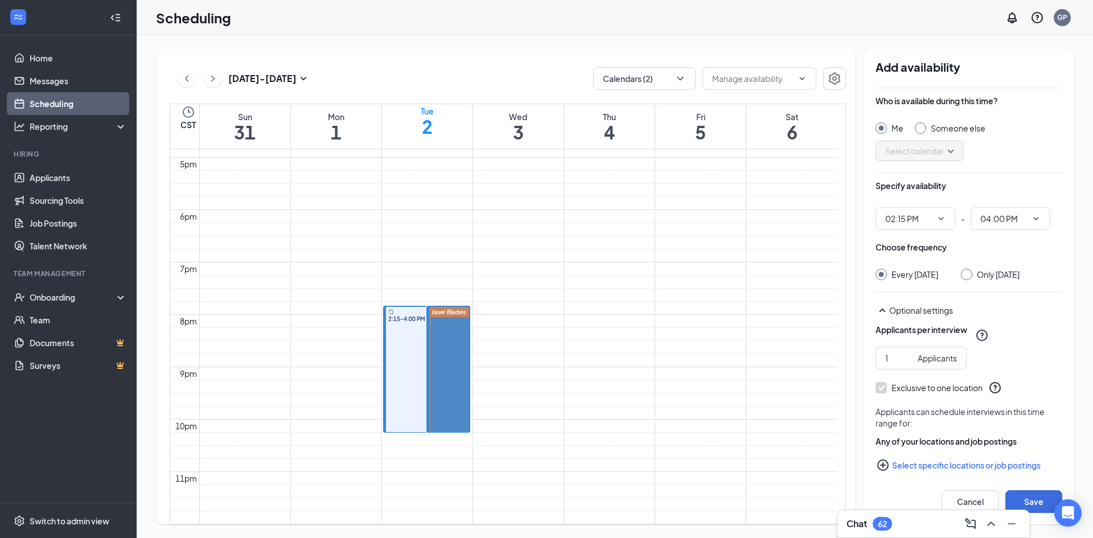
click at [969, 271] on input "Only [DATE]" at bounding box center [965, 273] width 8 height 8
radio input "true"
radio input "false"
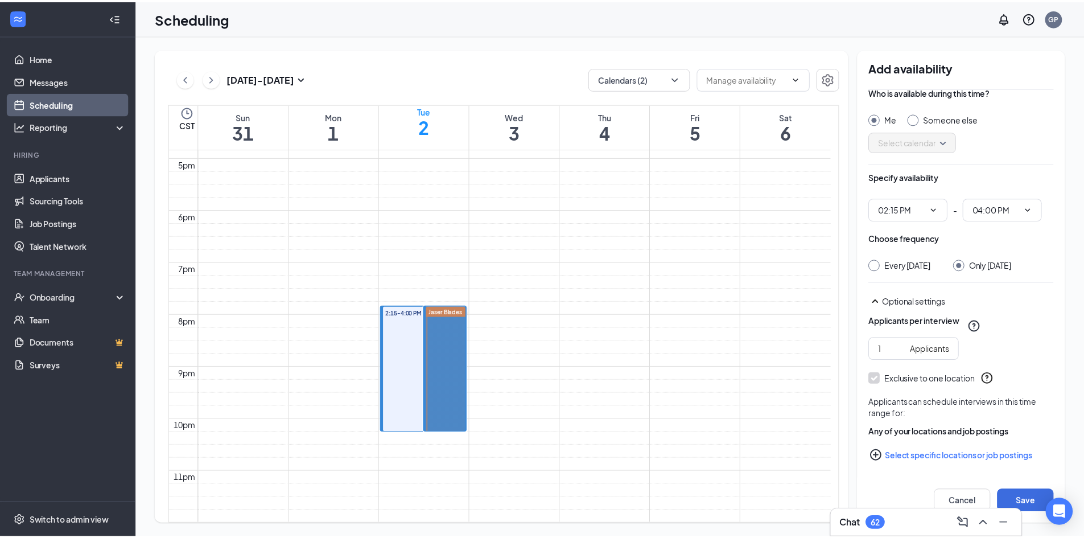
scroll to position [20, 0]
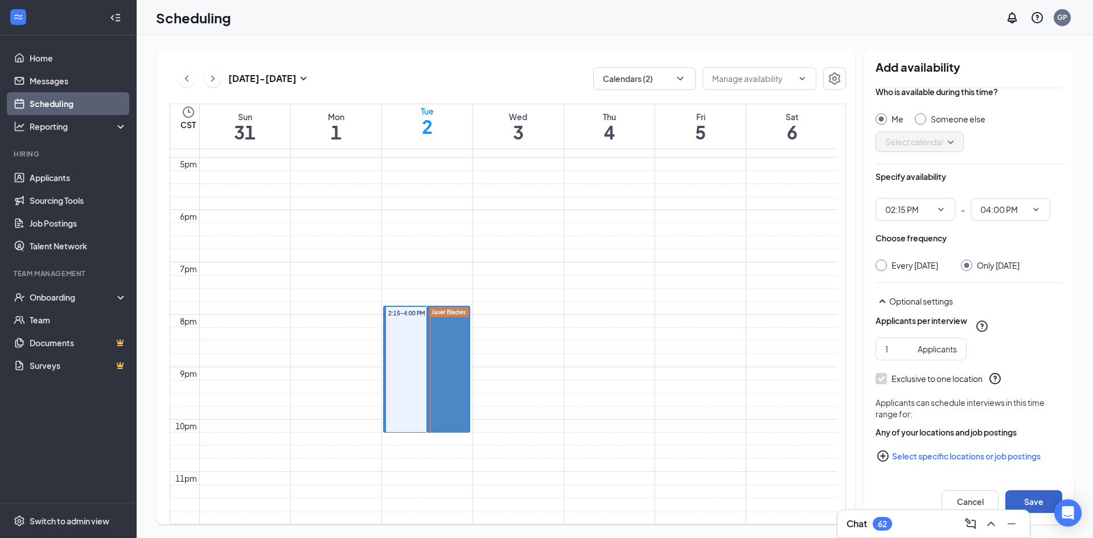
click at [1038, 502] on button "Save" at bounding box center [1033, 501] width 57 height 23
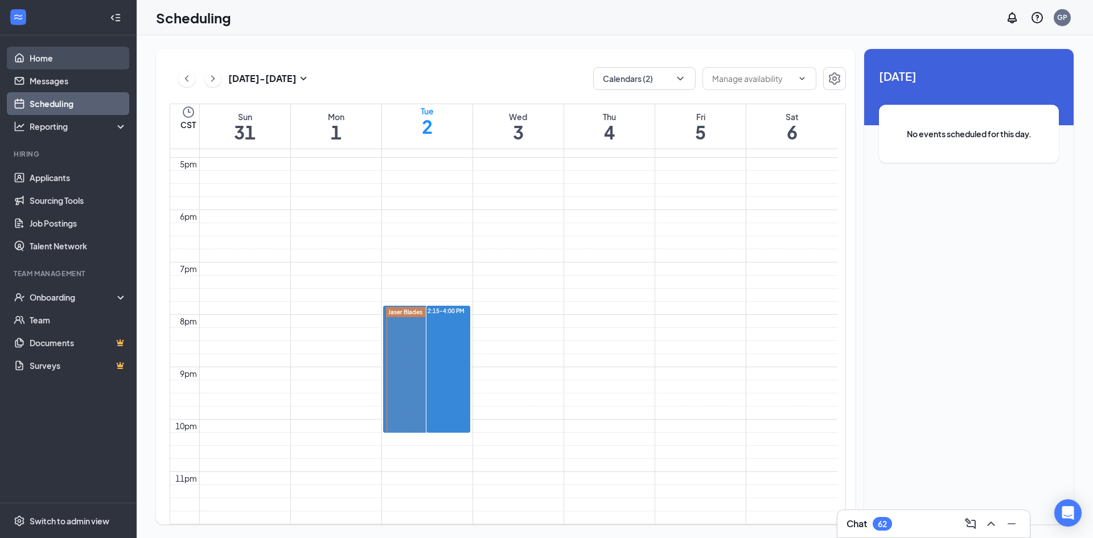
click at [37, 60] on link "Home" at bounding box center [78, 58] width 97 height 23
